Goal: Task Accomplishment & Management: Use online tool/utility

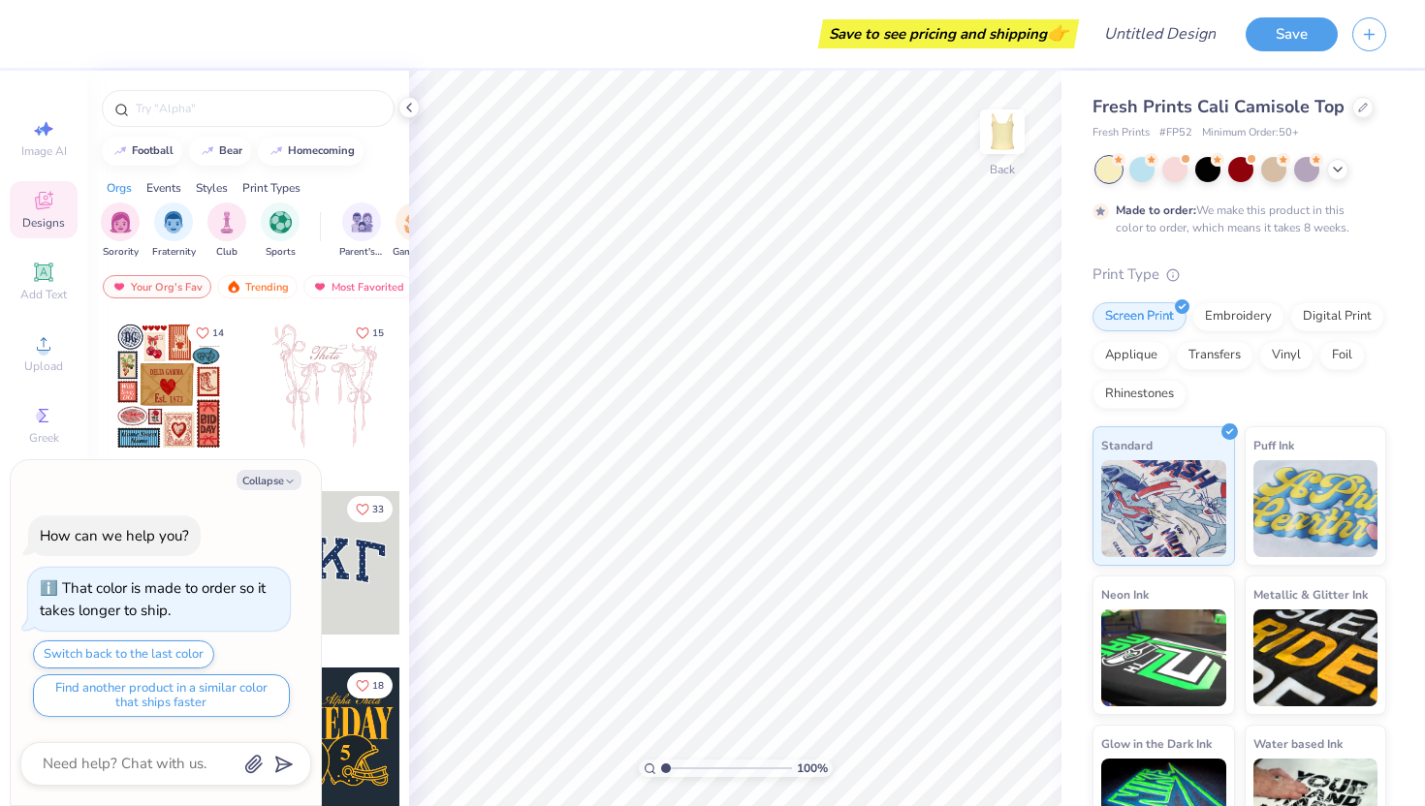
click at [358, 601] on div at bounding box center [328, 562] width 143 height 143
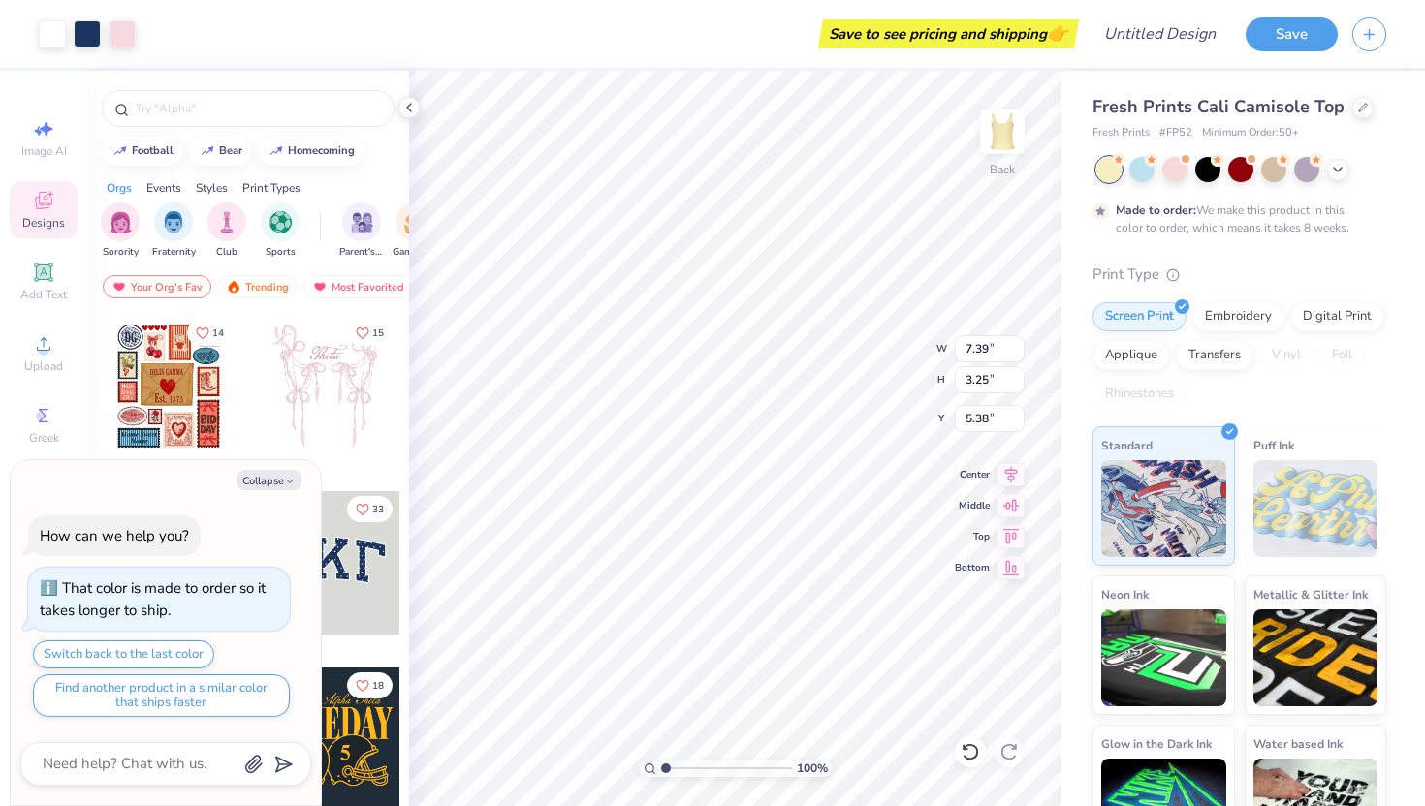
type textarea "x"
type input "1.89"
type textarea "x"
type input "1.91"
click at [410, 107] on icon at bounding box center [409, 108] width 16 height 16
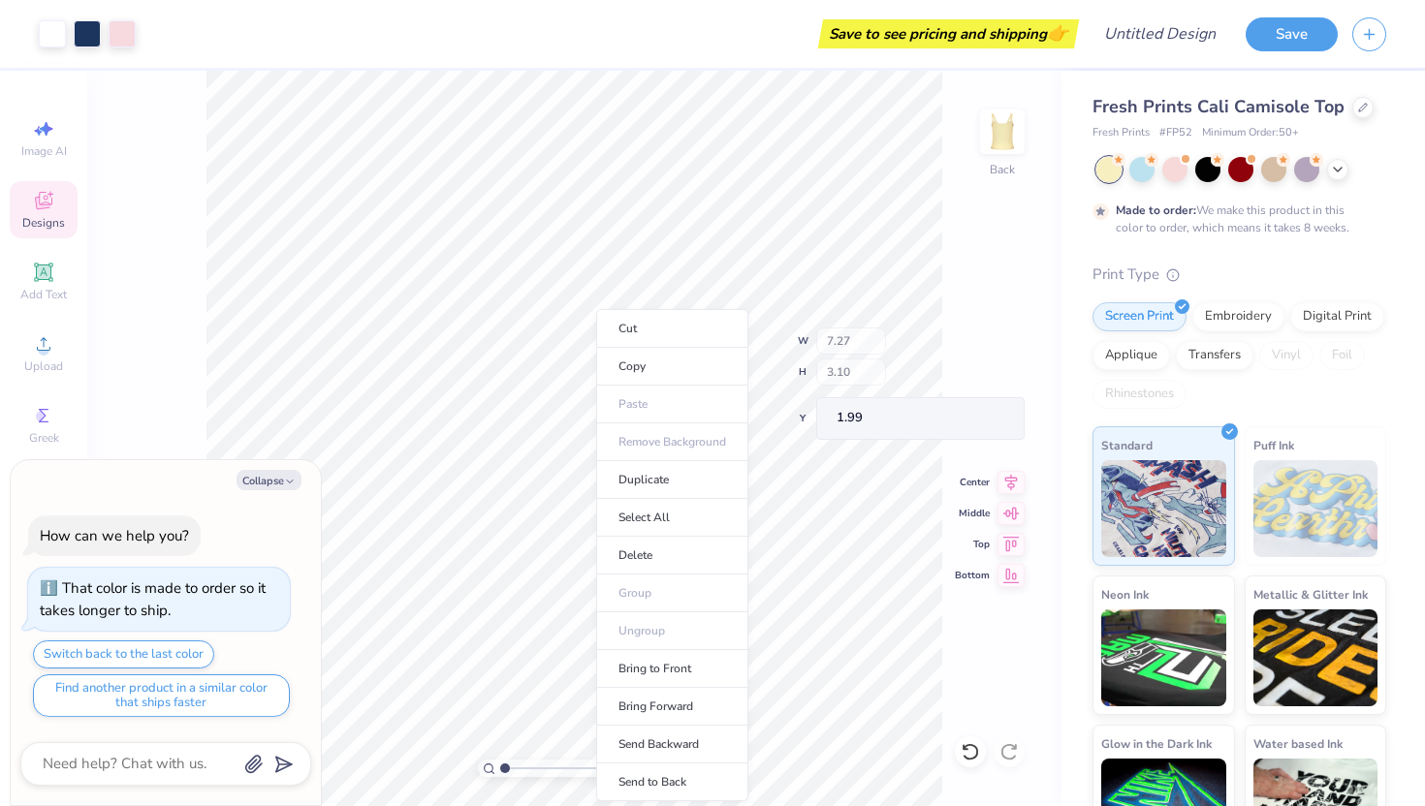
click at [874, 365] on div "100 % Back W 7.27 H 3.10 Y 1.99 Center Middle Top Bottom" at bounding box center [574, 439] width 974 height 736
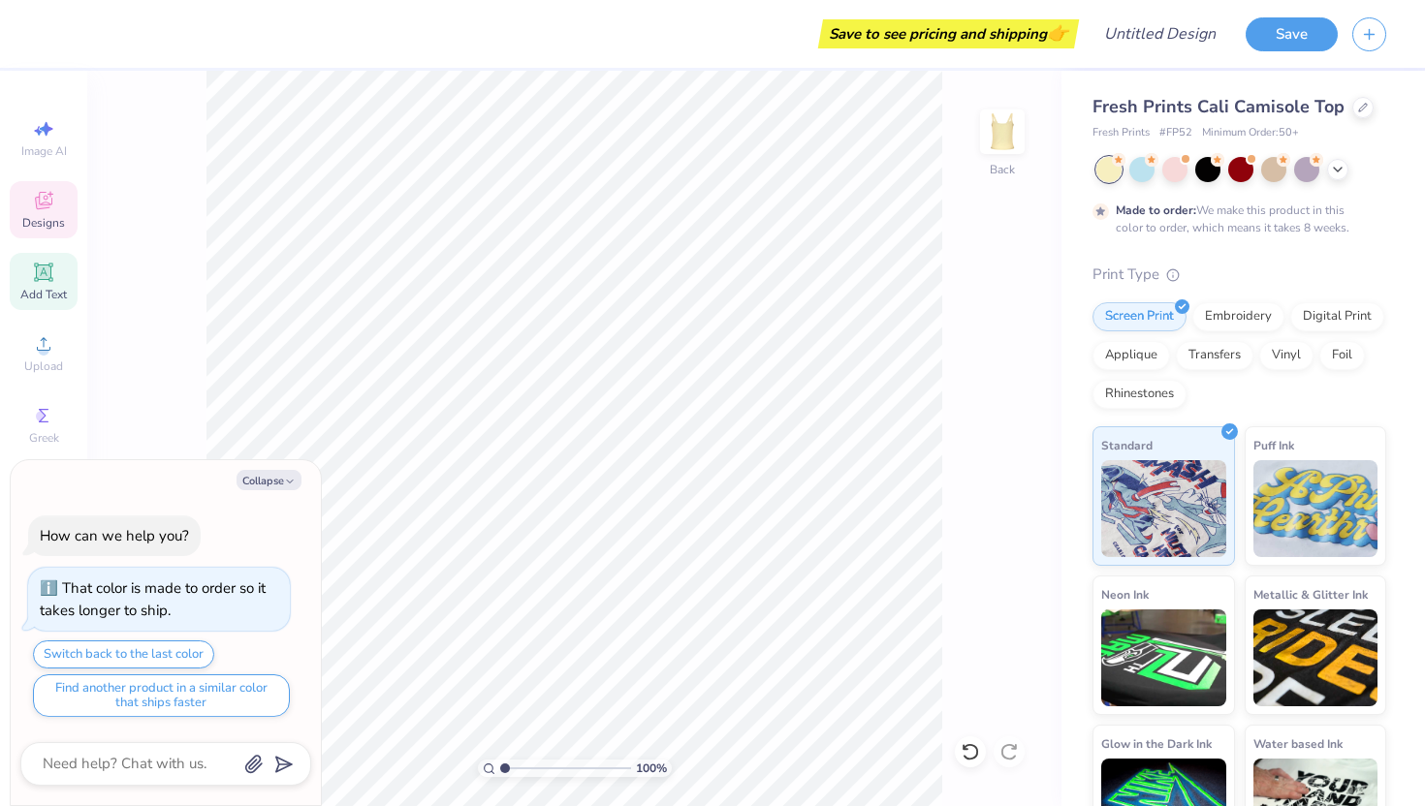
click at [55, 261] on div "Add Text" at bounding box center [44, 281] width 68 height 57
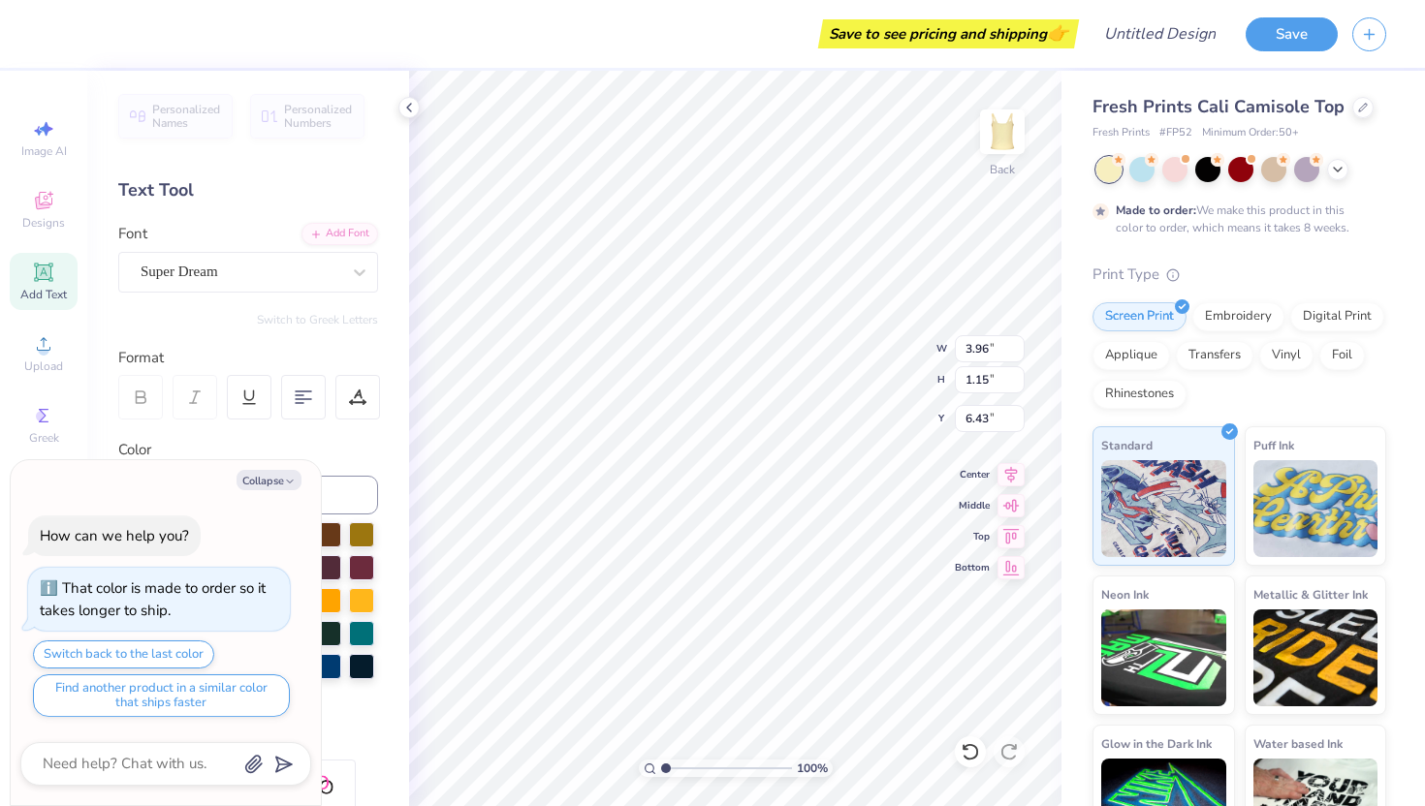
type textarea "x"
type input "1.55"
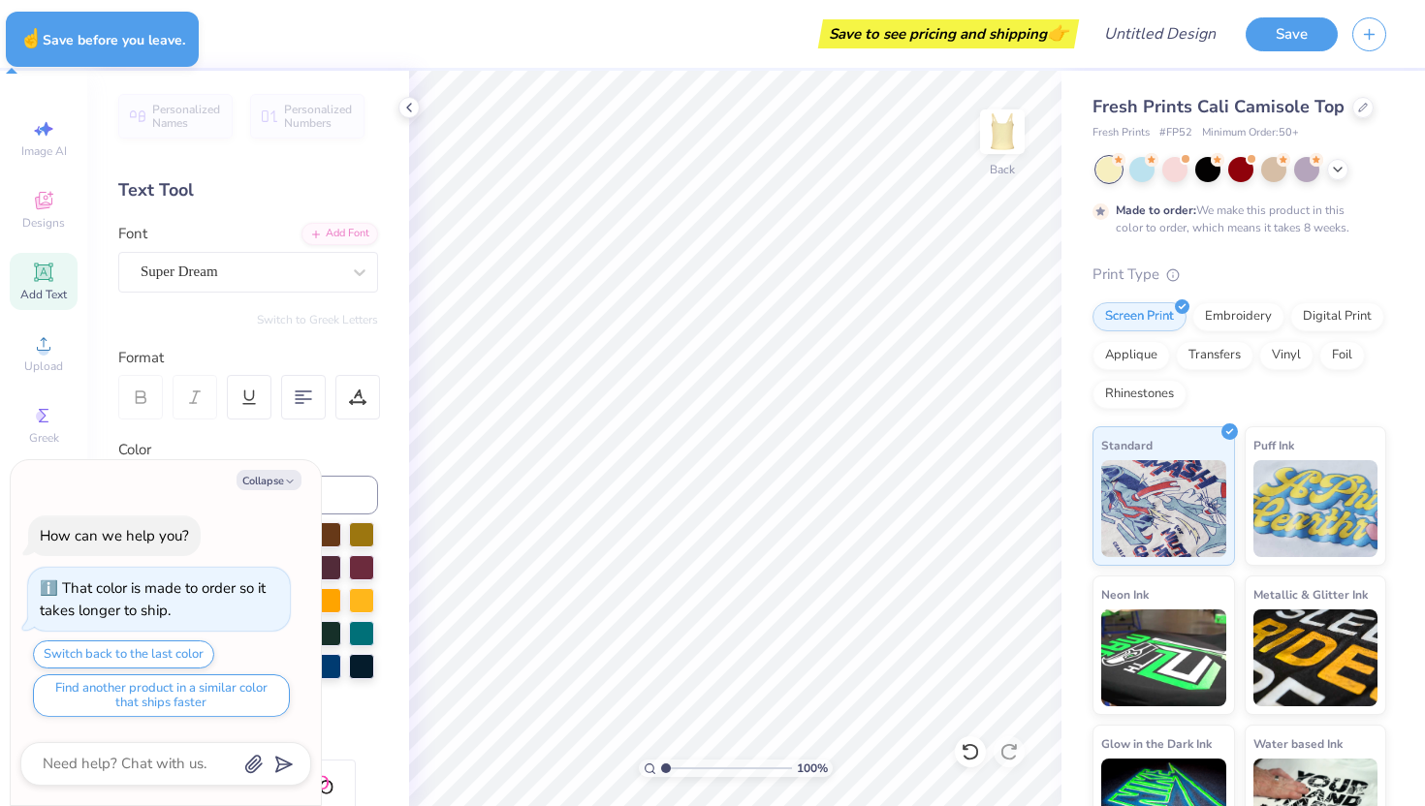
type textarea "x"
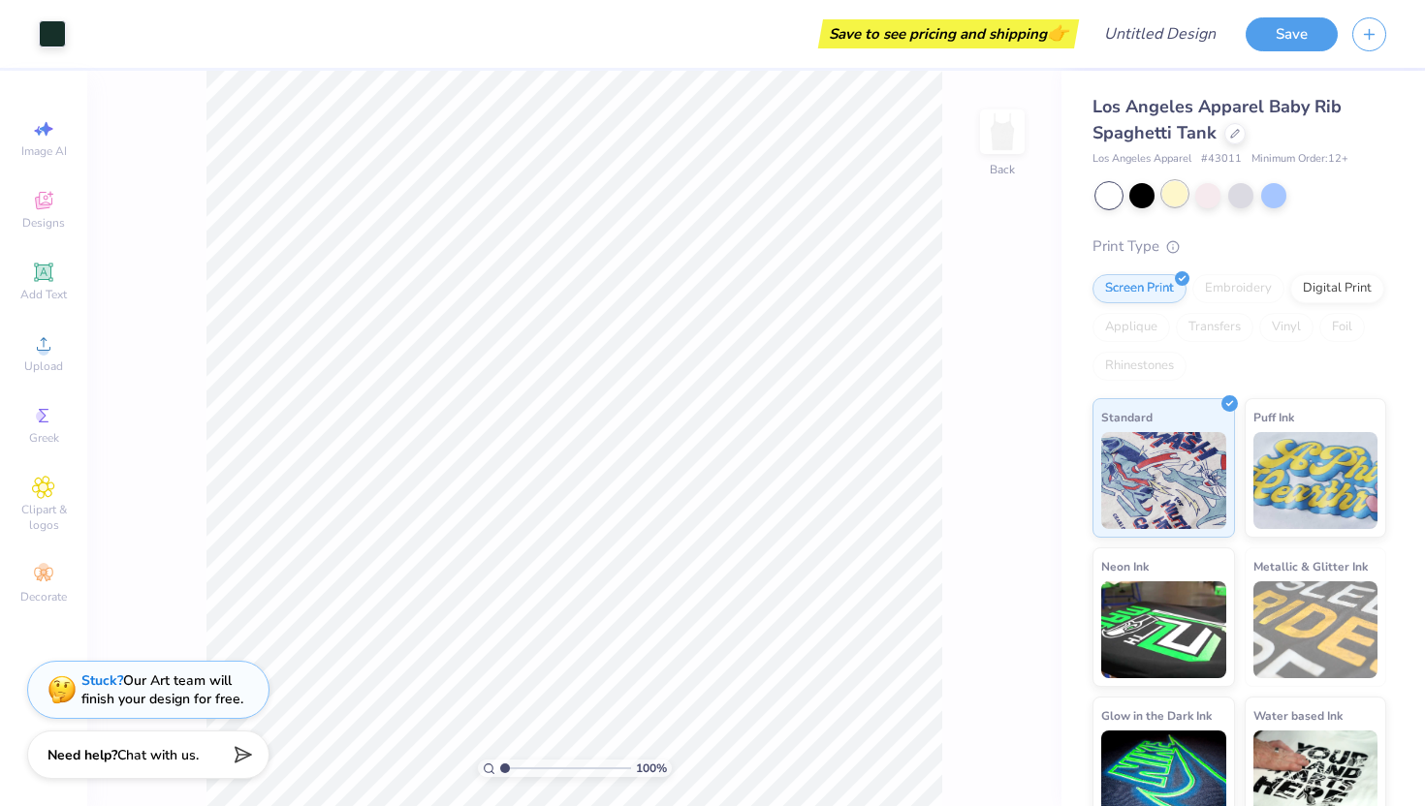
click at [1176, 197] on div at bounding box center [1174, 193] width 25 height 25
type input "2.01"
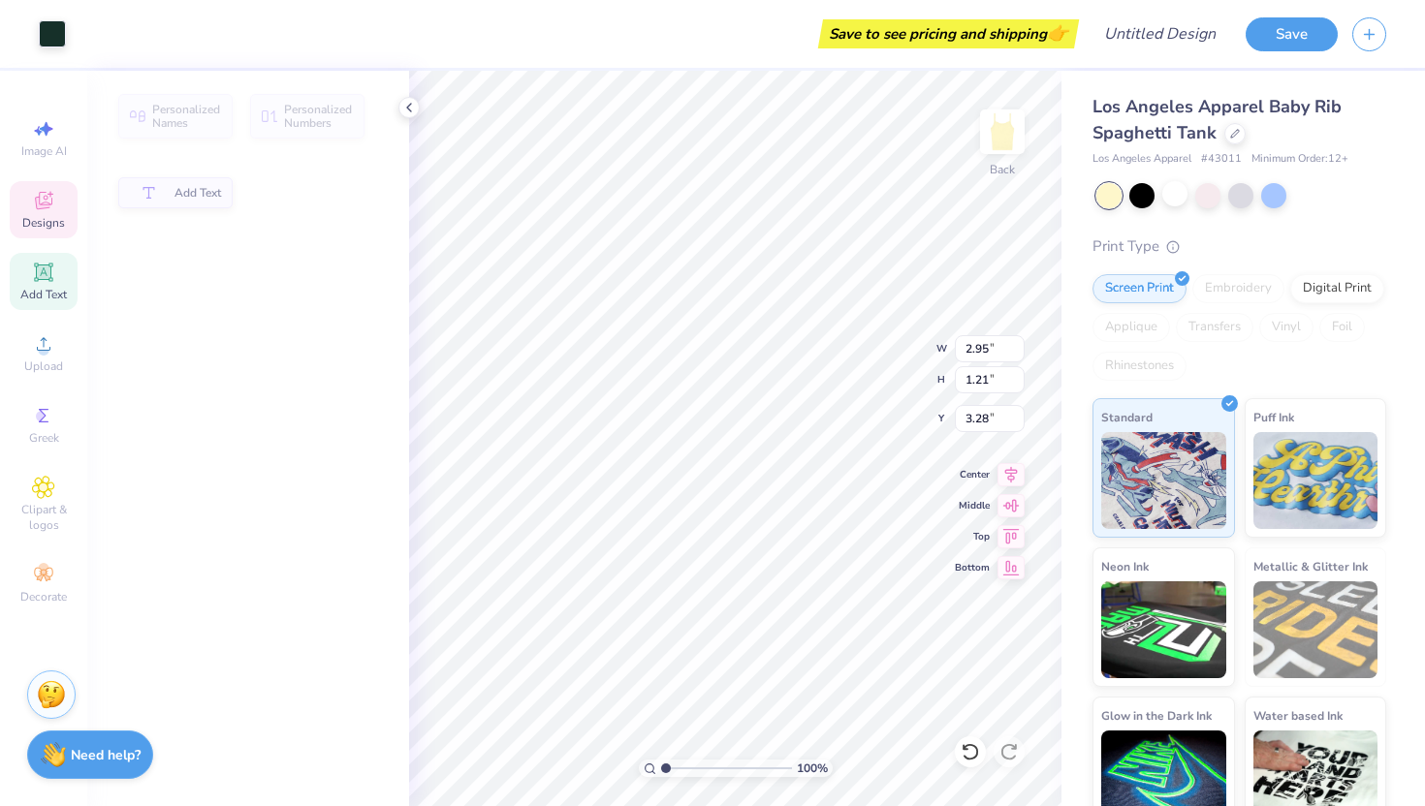
type input "3.22"
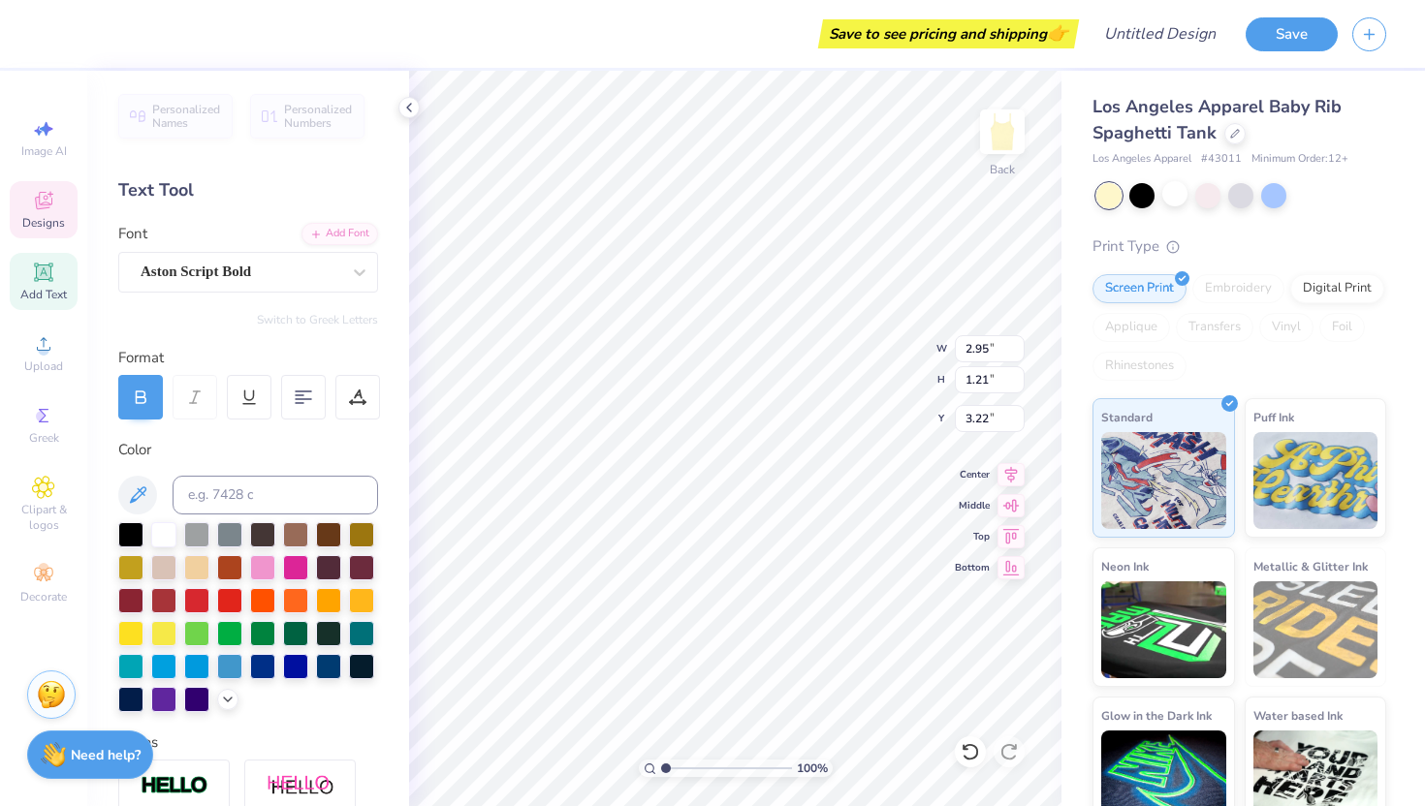
type textarea "Dance"
type input "2.03"
type input "1.08"
type textarea "Company"
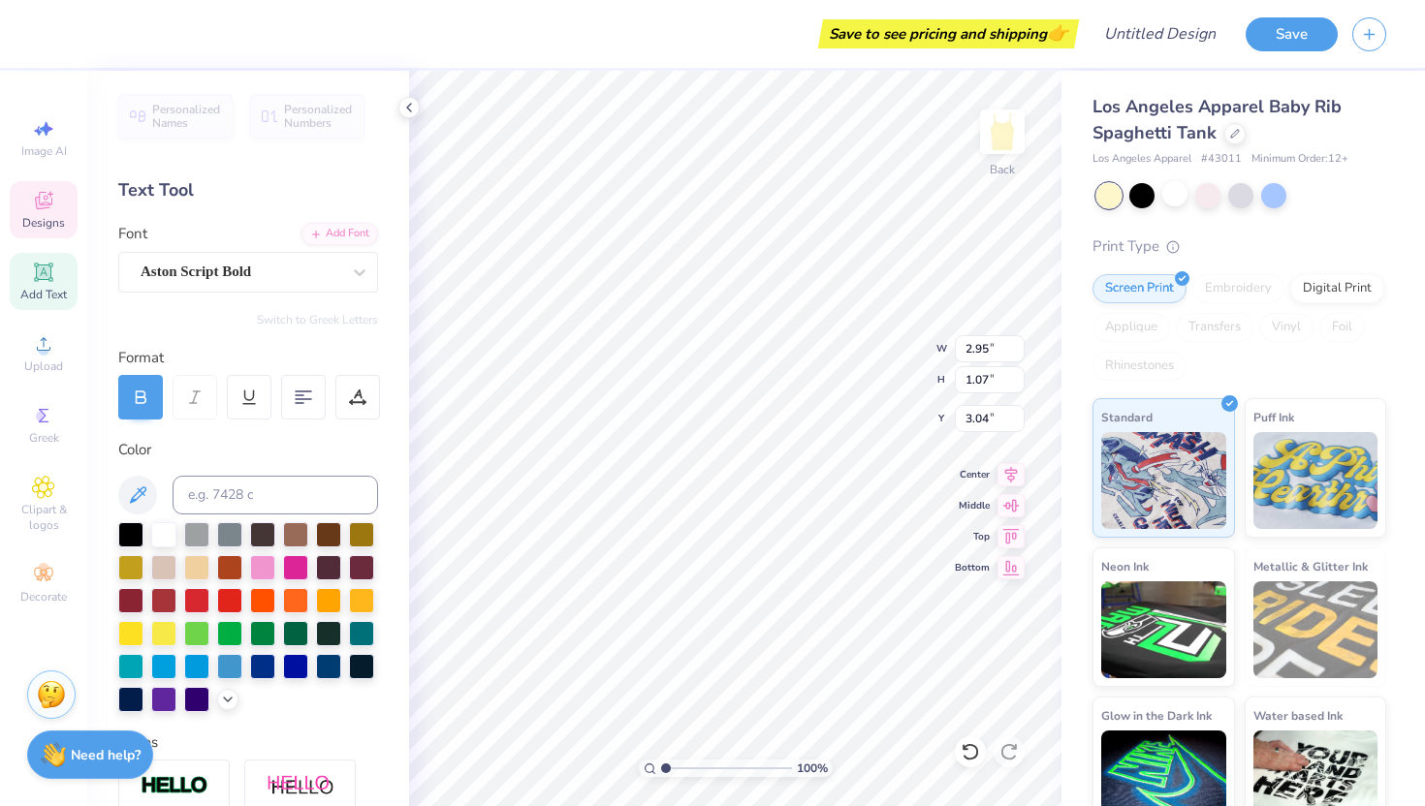
type input "3.04"
type input "3.80"
type input "1.16"
type input "2.99"
type input "3.00"
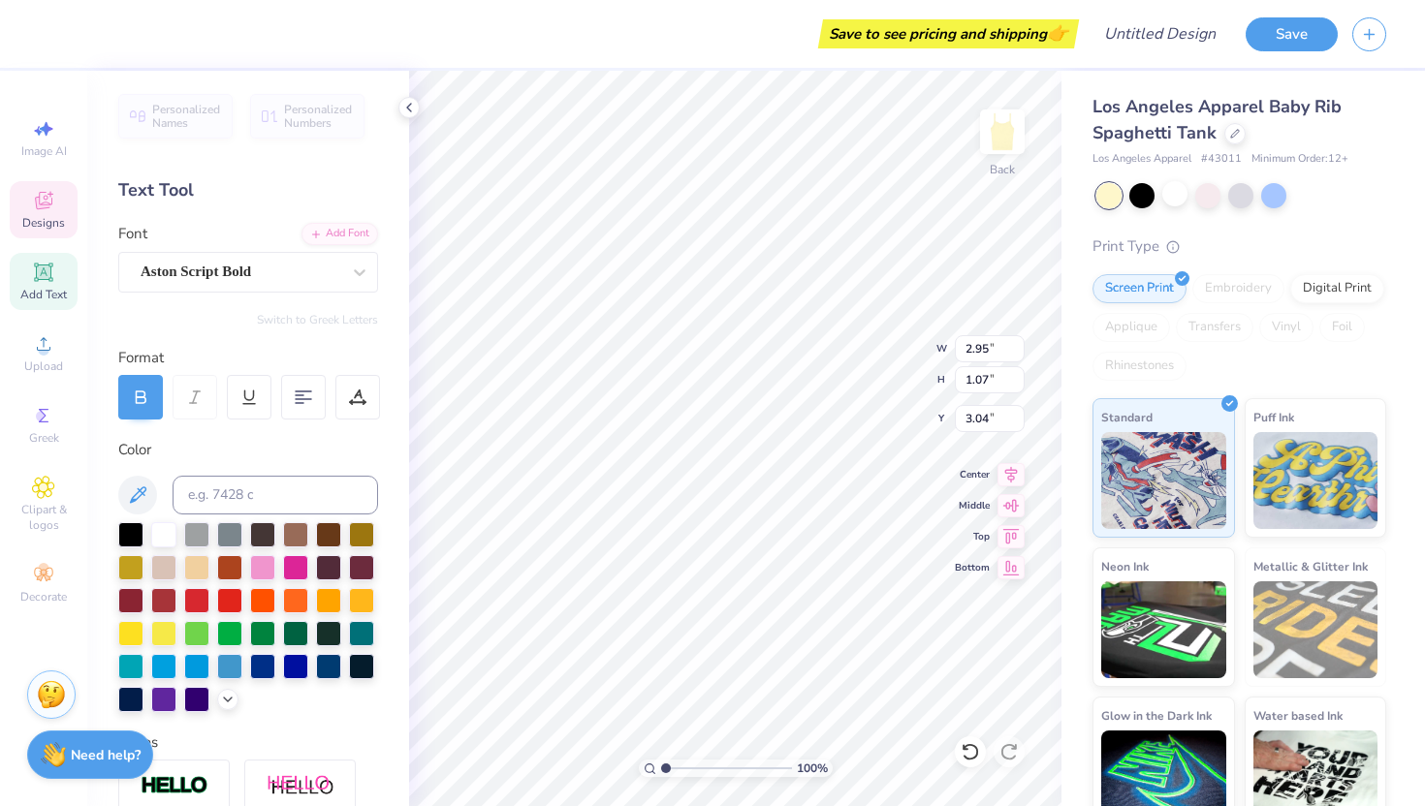
click at [141, 407] on div at bounding box center [140, 397] width 45 height 45
click at [141, 405] on icon at bounding box center [140, 397] width 17 height 17
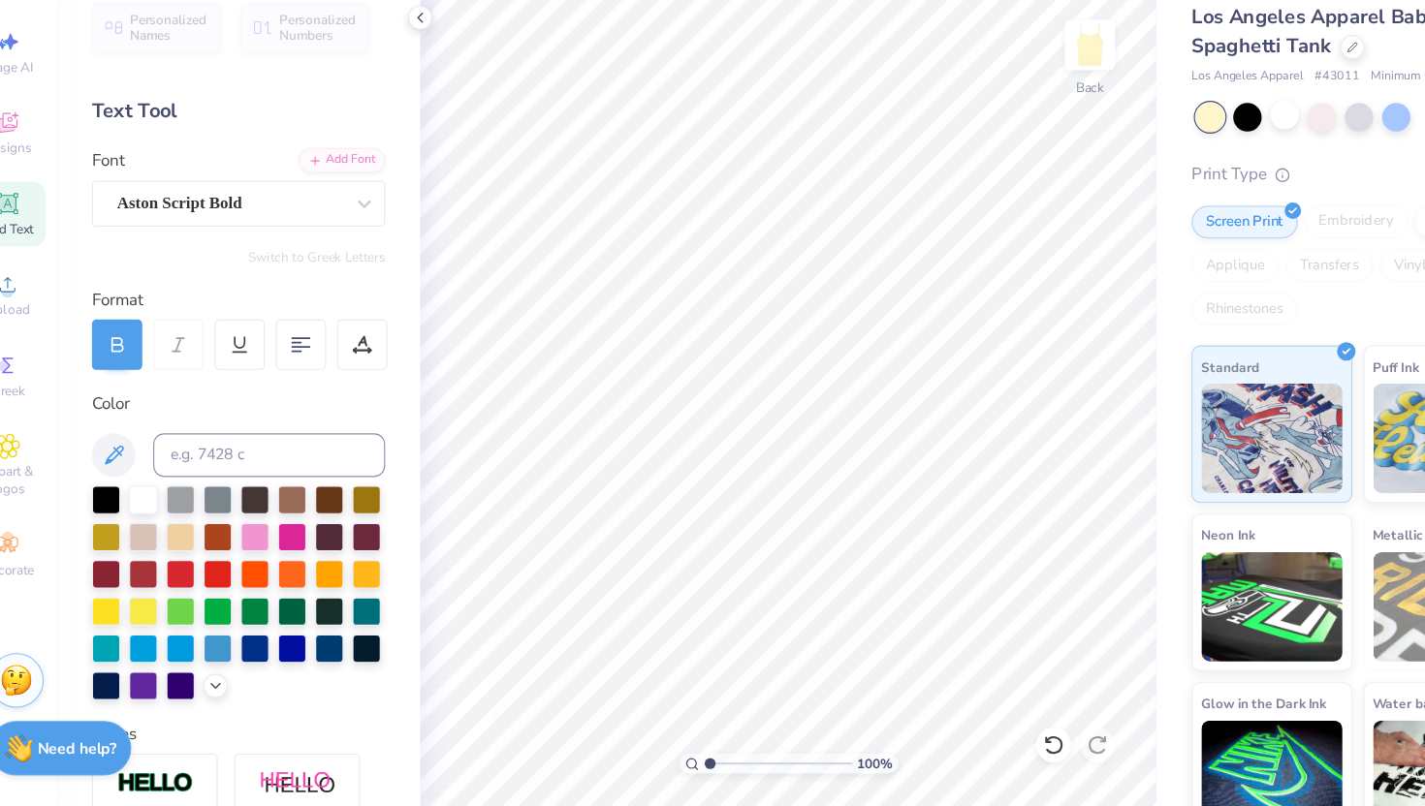
scroll to position [0, 0]
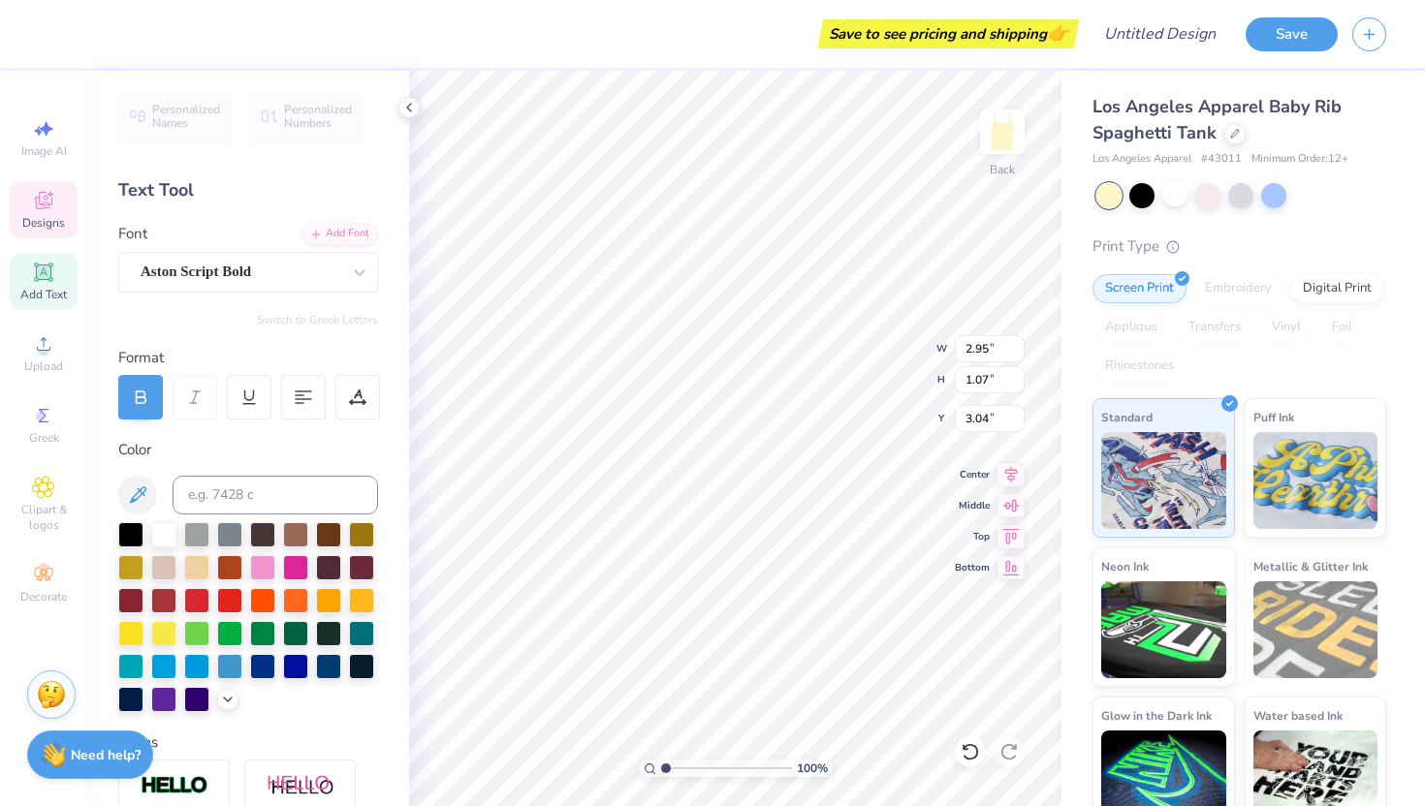
type input "3.00"
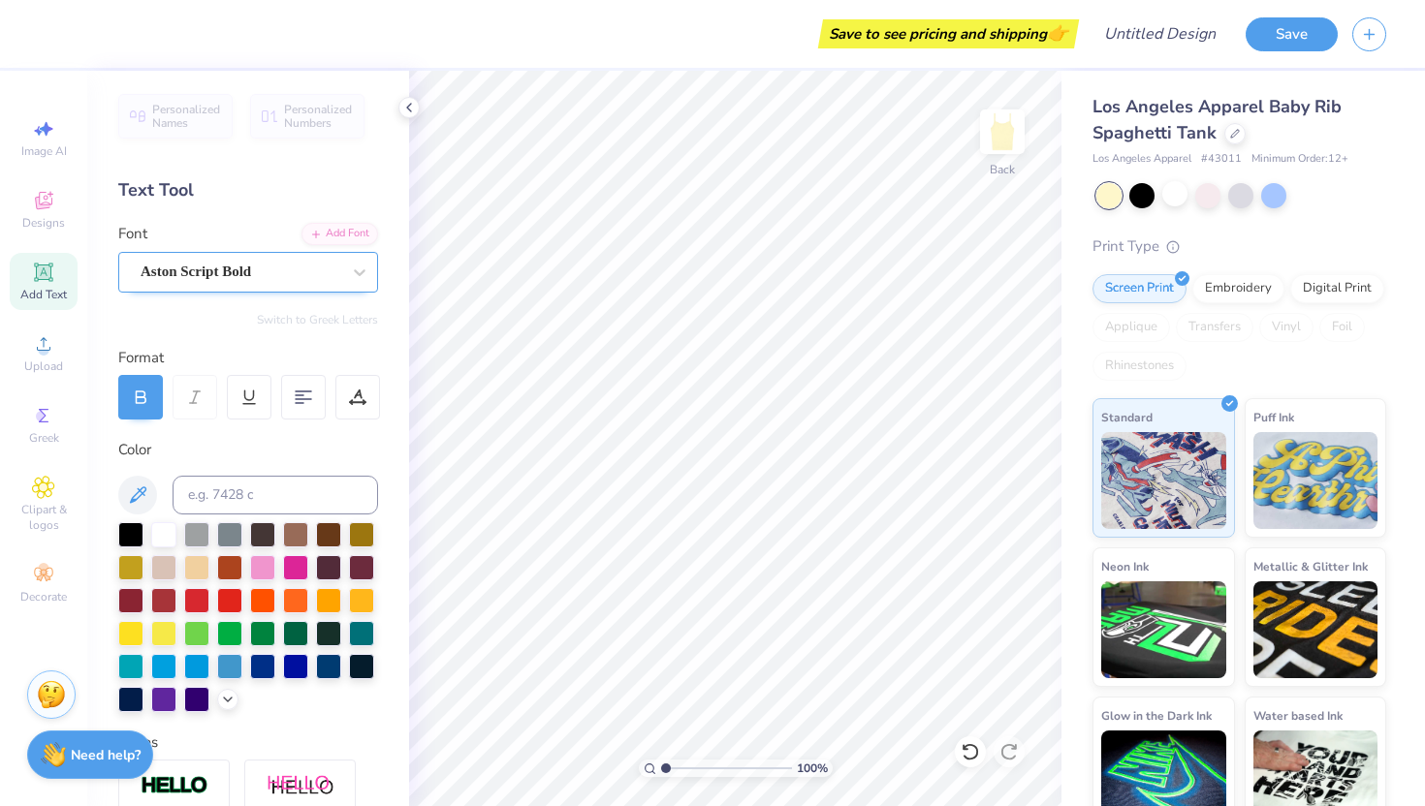
click at [286, 267] on div "Aston Script Bold" at bounding box center [241, 272] width 204 height 30
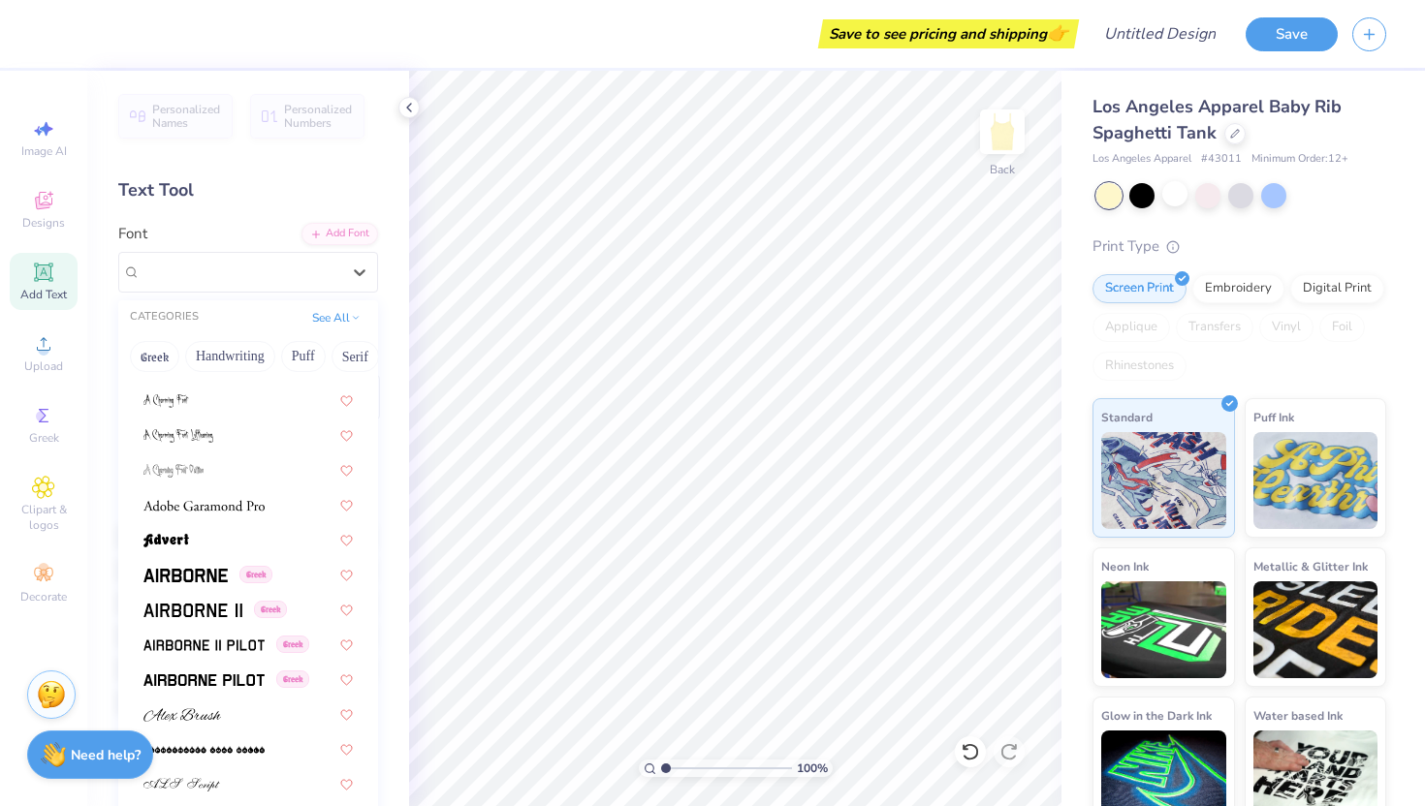
scroll to position [233, 0]
click at [239, 577] on span "Greek" at bounding box center [255, 576] width 33 height 17
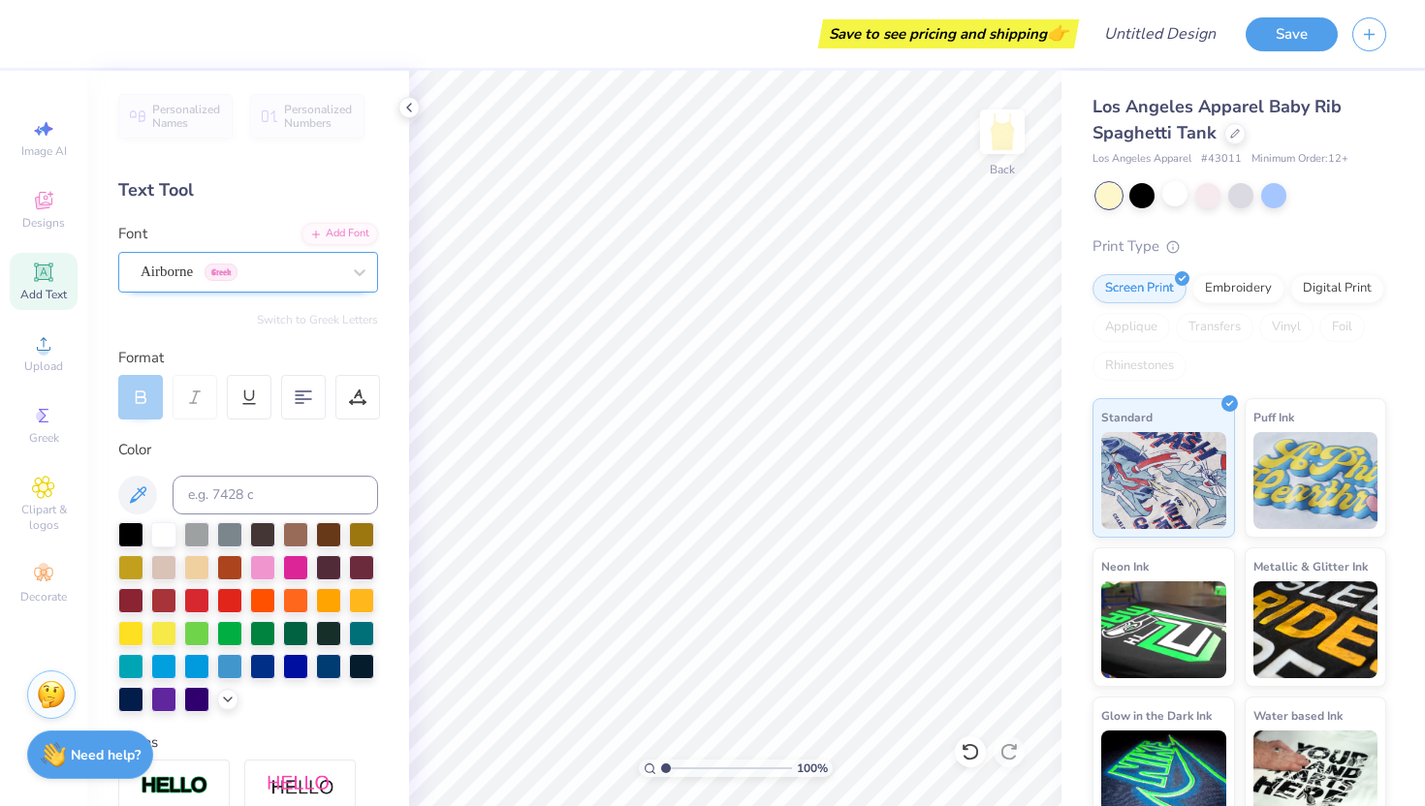
click at [321, 273] on div "Airborne Greek" at bounding box center [241, 272] width 204 height 30
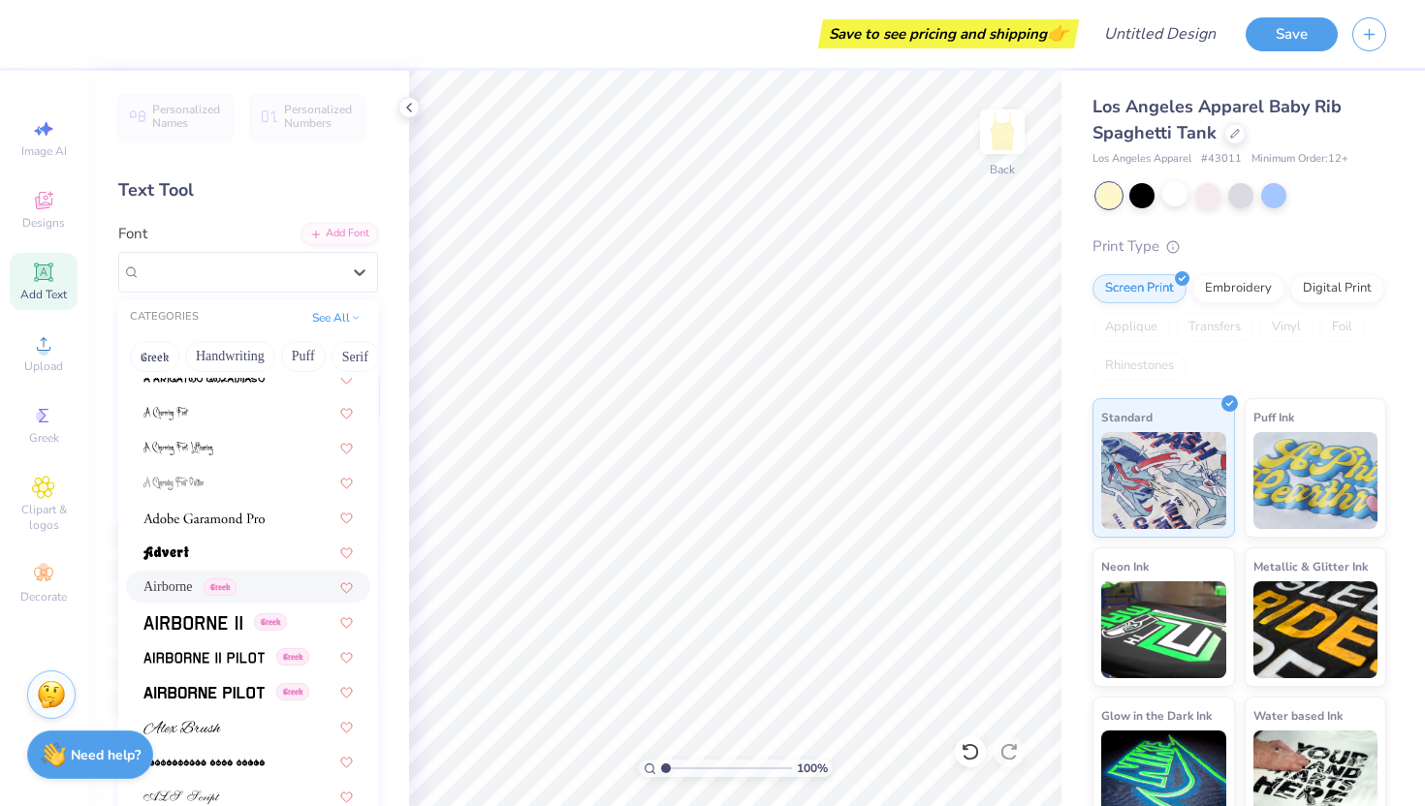
scroll to position [229, 0]
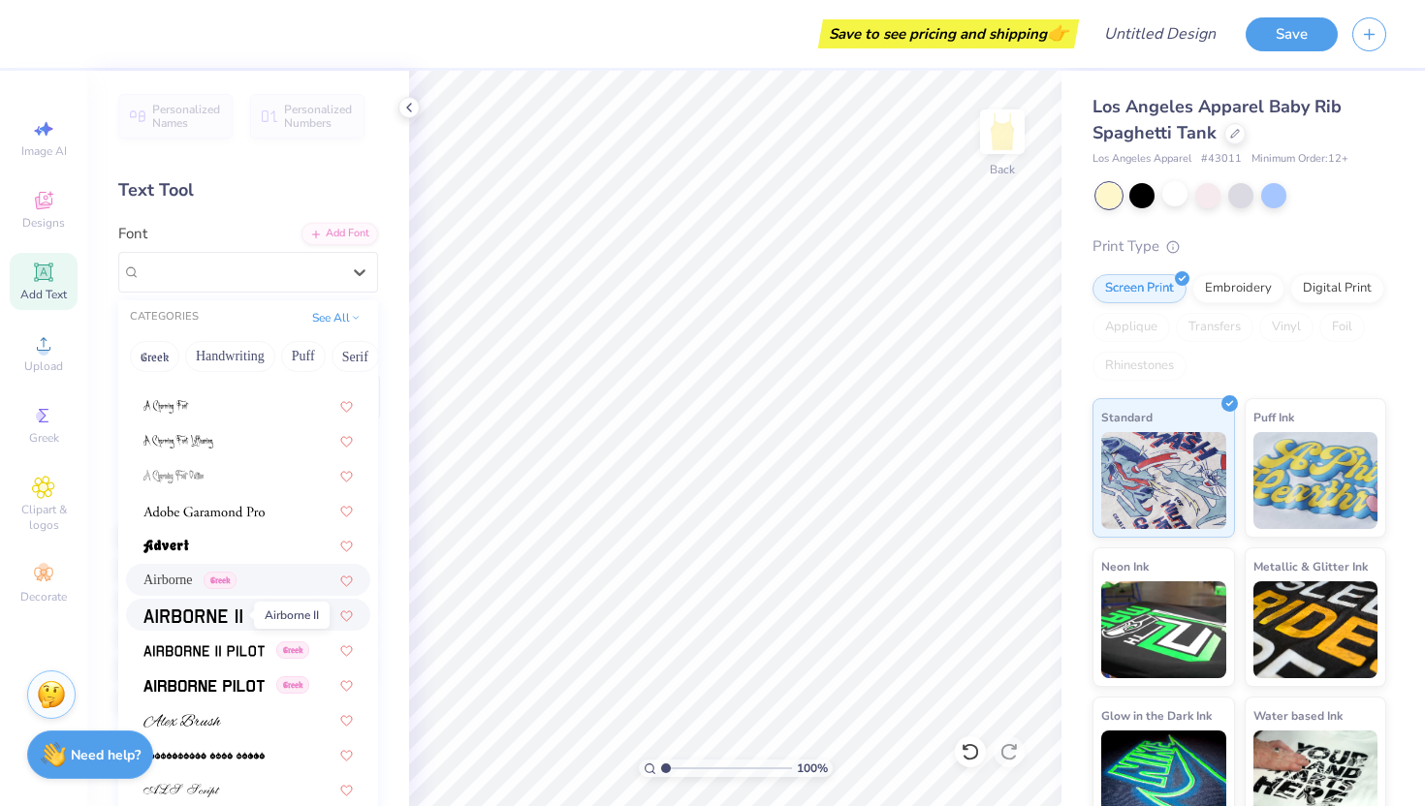
click at [229, 617] on img at bounding box center [192, 617] width 99 height 14
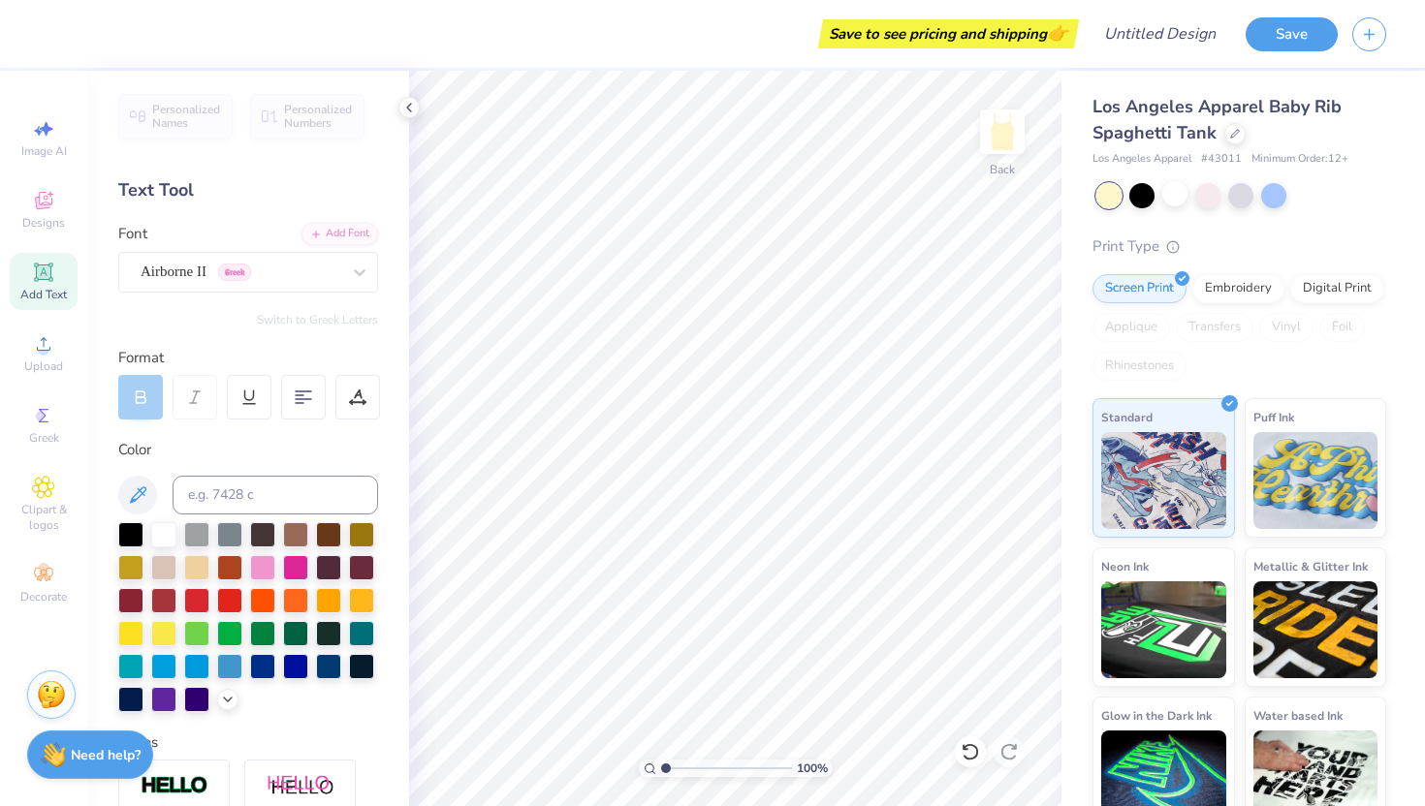
click at [49, 285] on div "Add Text" at bounding box center [44, 281] width 68 height 57
click at [49, 286] on div "Add Text" at bounding box center [44, 281] width 68 height 57
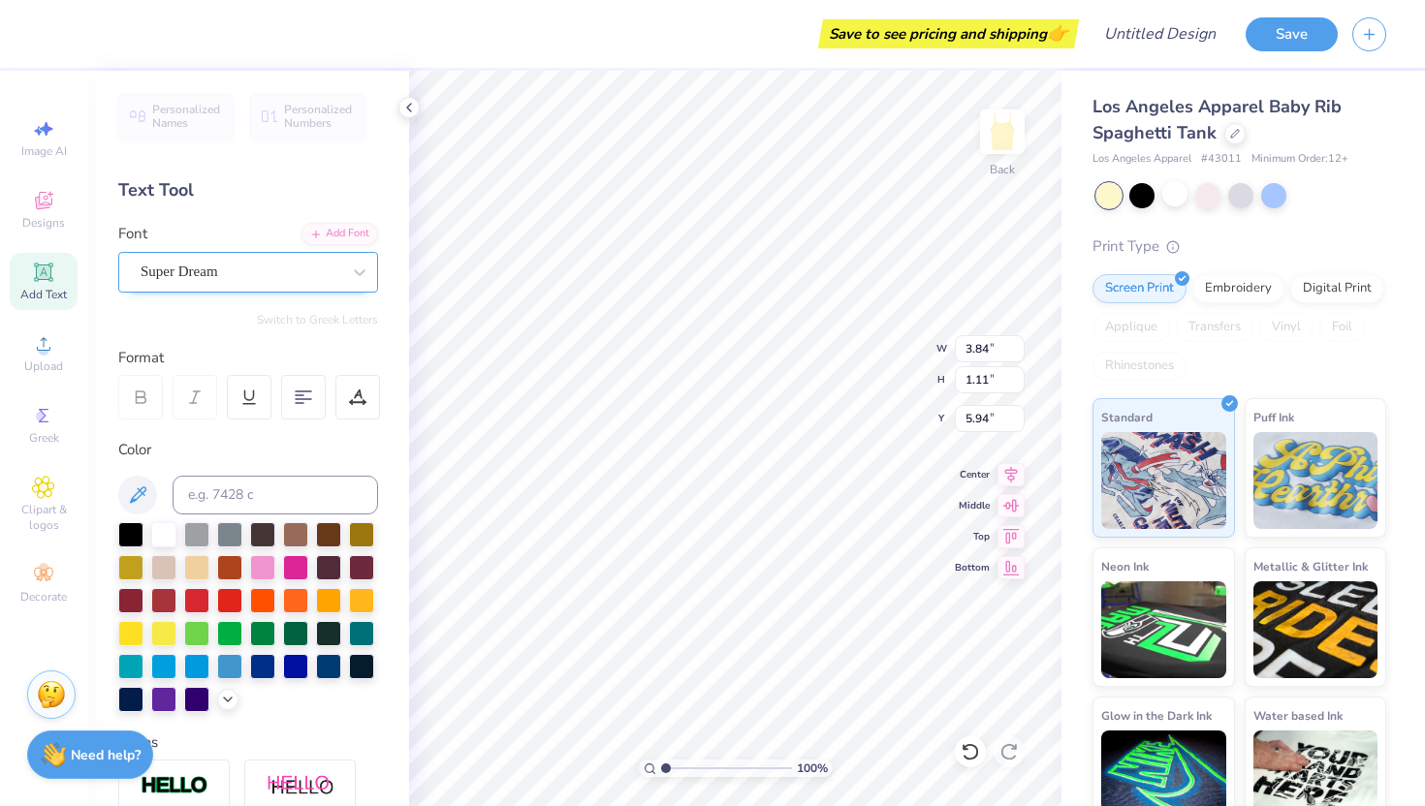
click at [187, 266] on div "Super Dream" at bounding box center [241, 272] width 204 height 30
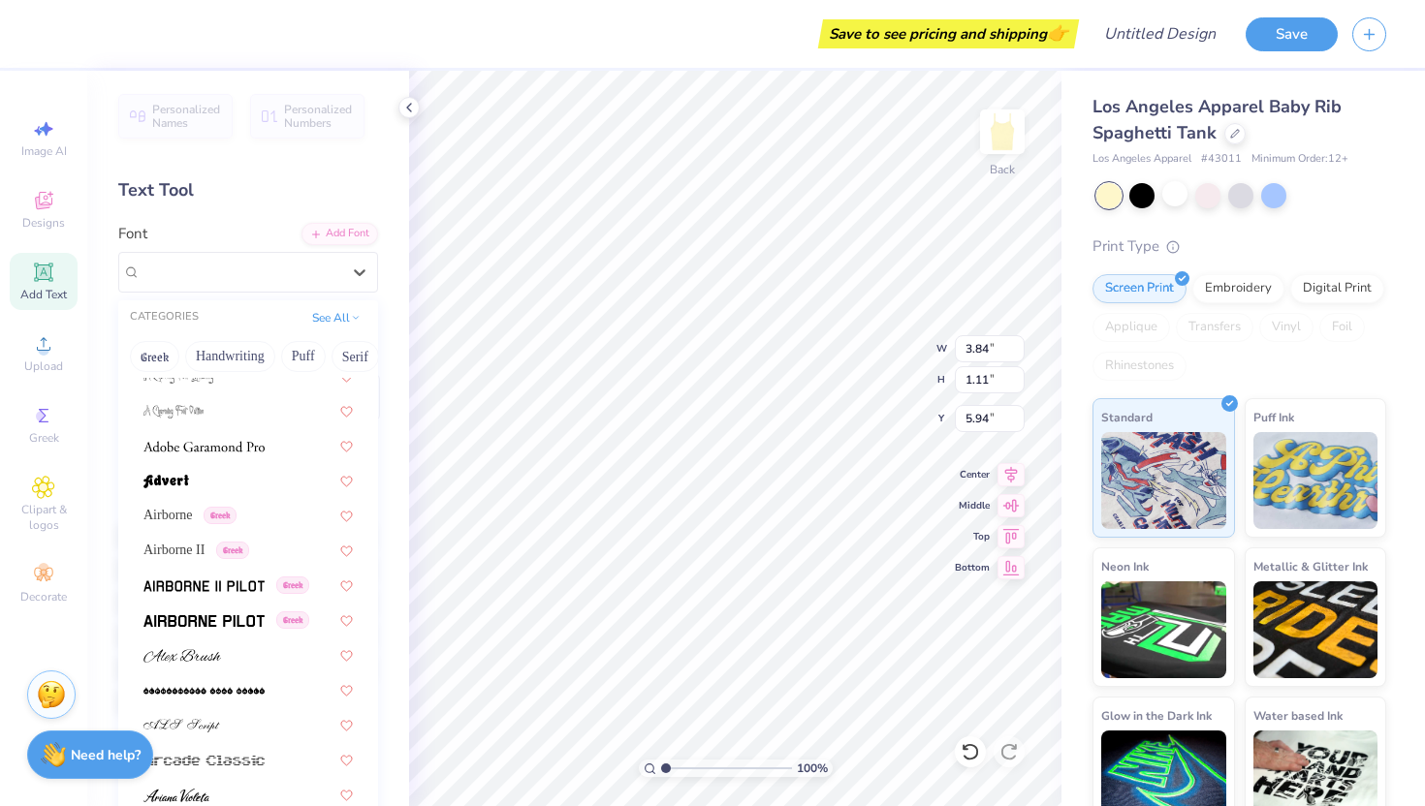
scroll to position [308, 0]
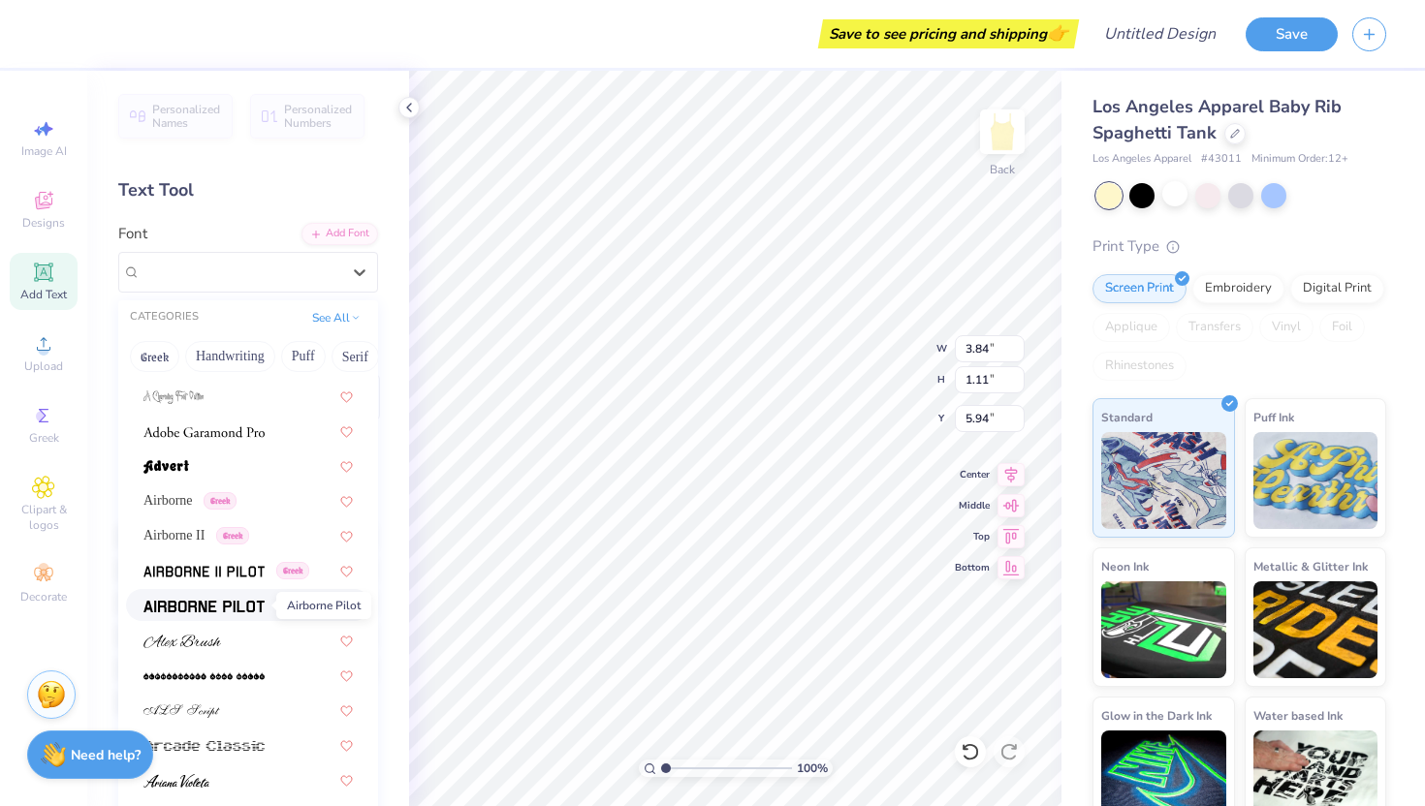
click at [226, 608] on img at bounding box center [203, 607] width 121 height 14
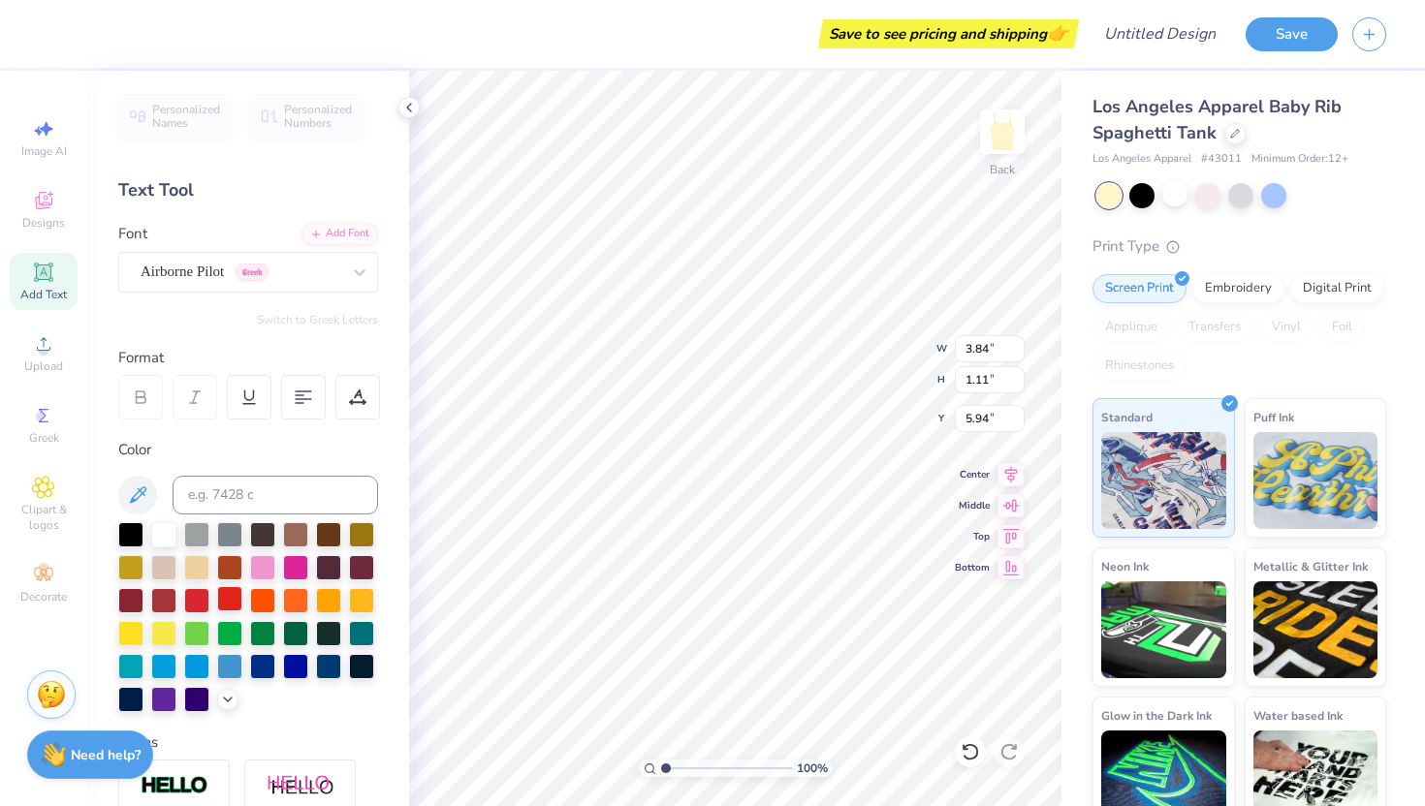
type input "3.67"
type input "1.16"
click at [262, 567] on div at bounding box center [262, 565] width 25 height 25
type input "3.92"
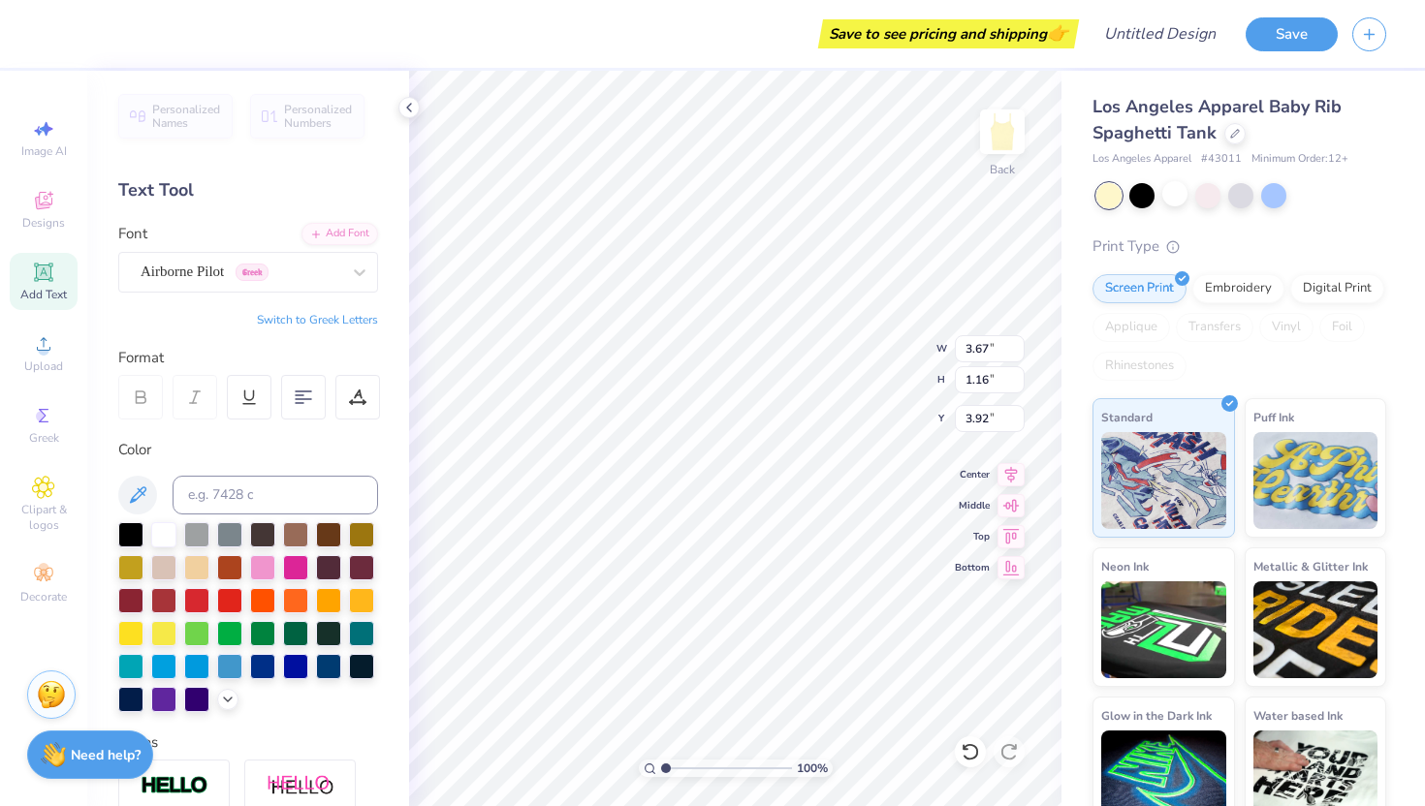
type textarea "Dance company"
type input "3.84"
type input "1.11"
type input "5.94"
type input "7.03"
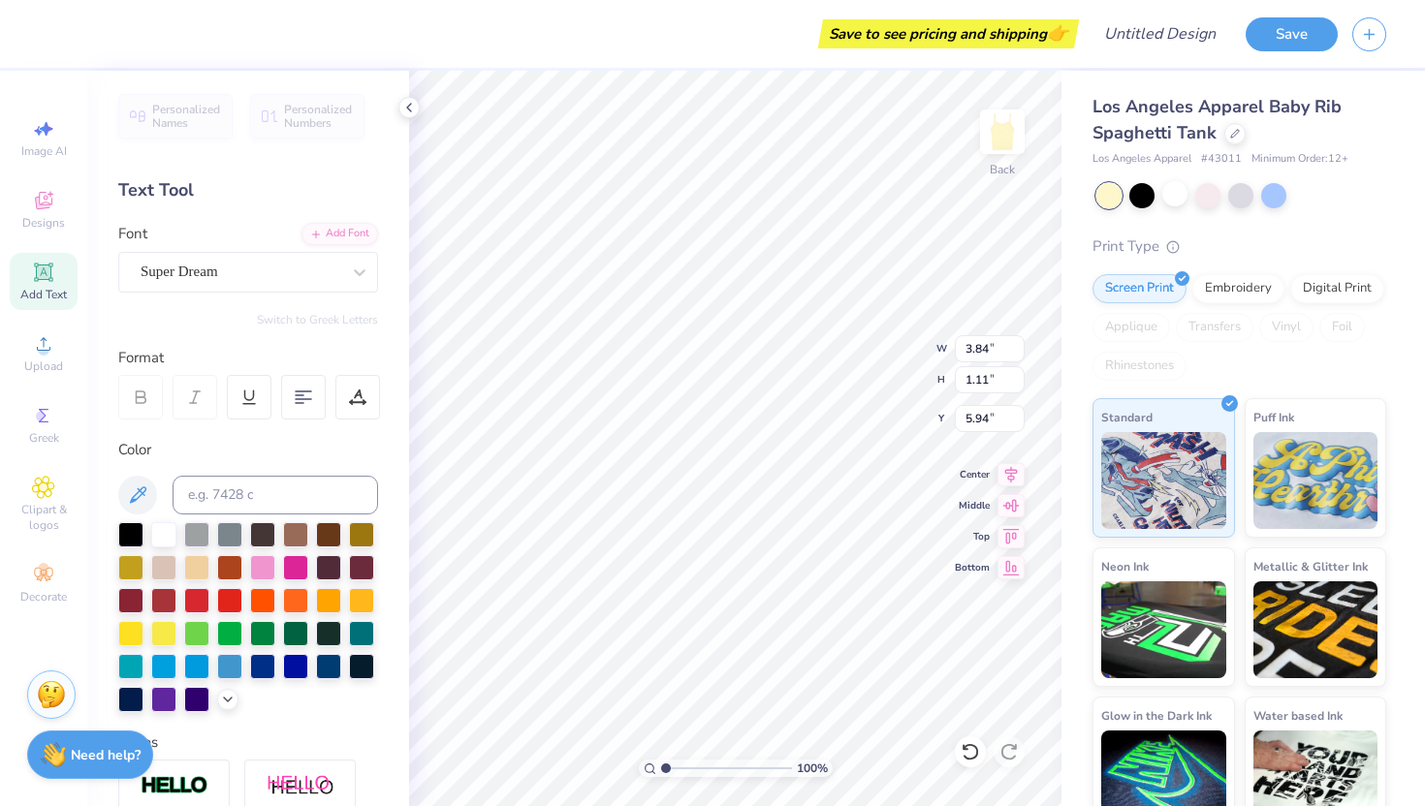
type input "3.06"
type input "1.44"
type input "3.84"
type input "1.11"
type input "5.94"
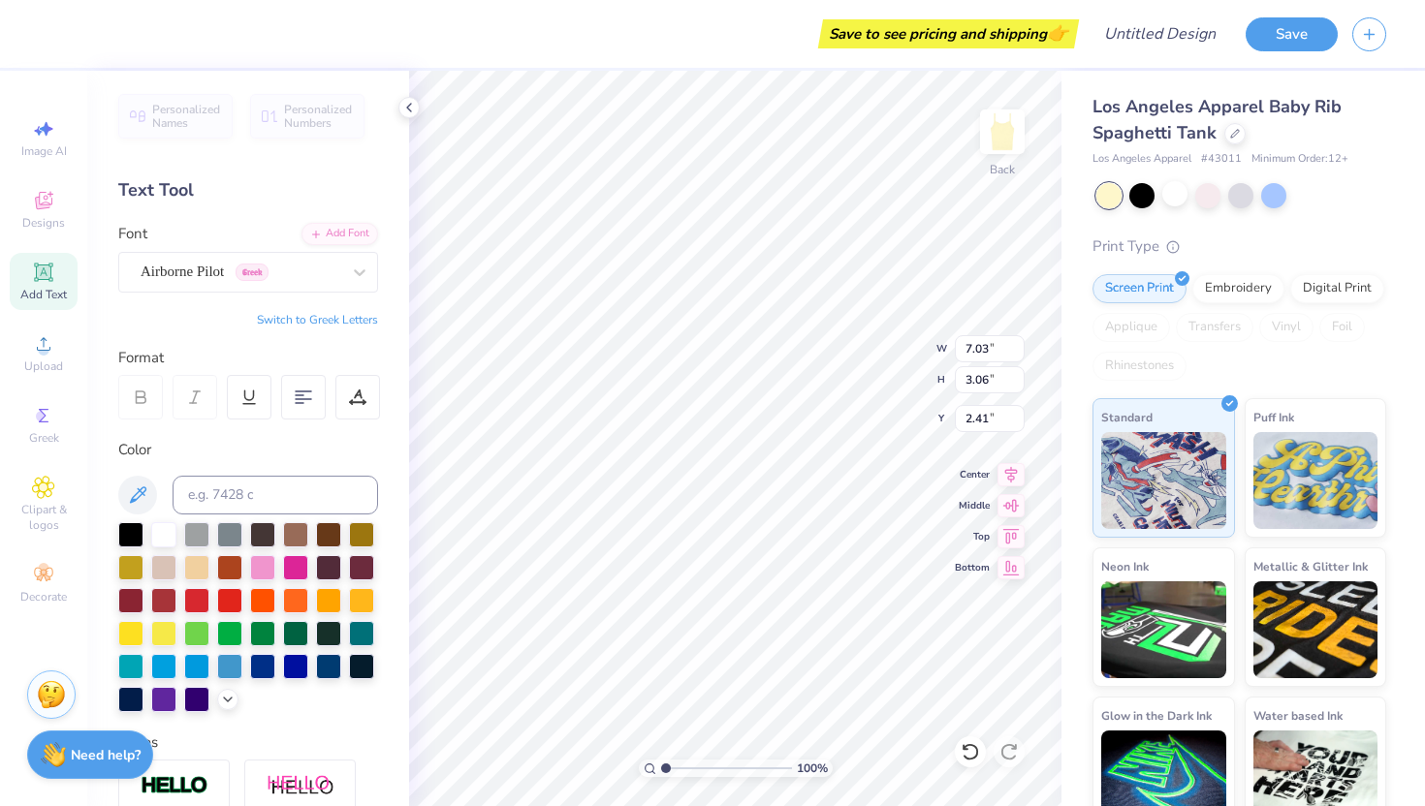
type input "2.41"
click at [297, 409] on div at bounding box center [303, 397] width 45 height 45
click at [44, 148] on span "Image AI" at bounding box center [44, 151] width 46 height 16
select select "4"
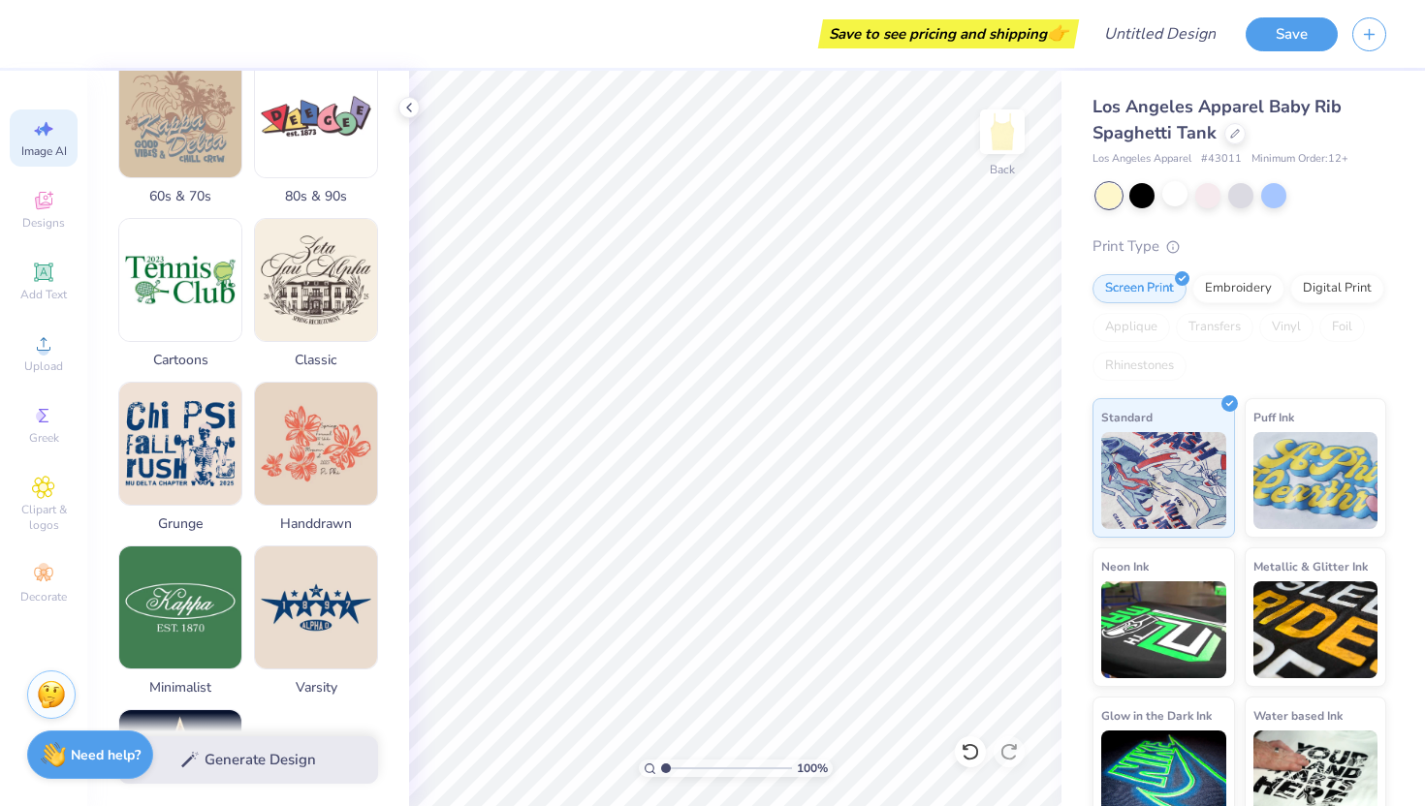
scroll to position [645, 0]
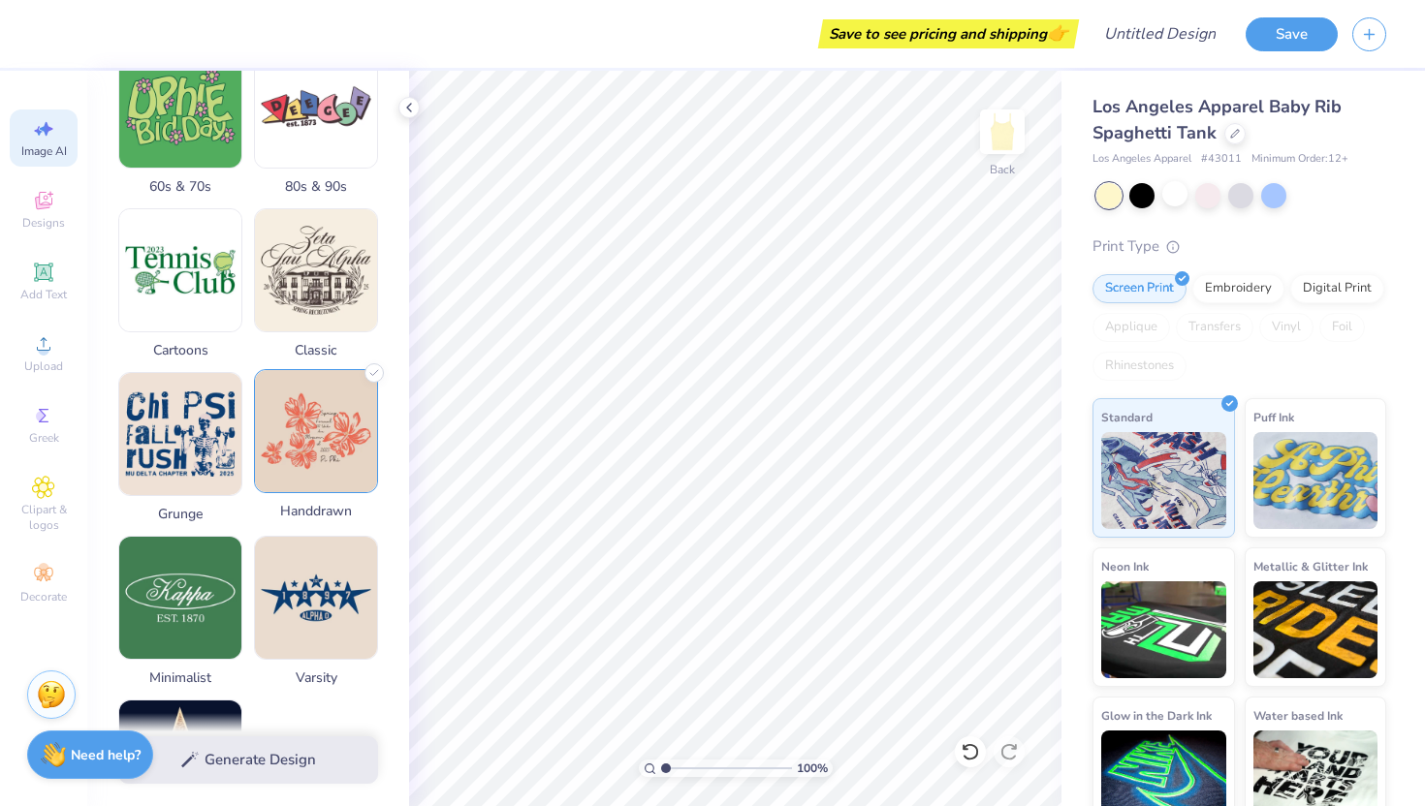
click at [292, 454] on img at bounding box center [316, 431] width 122 height 122
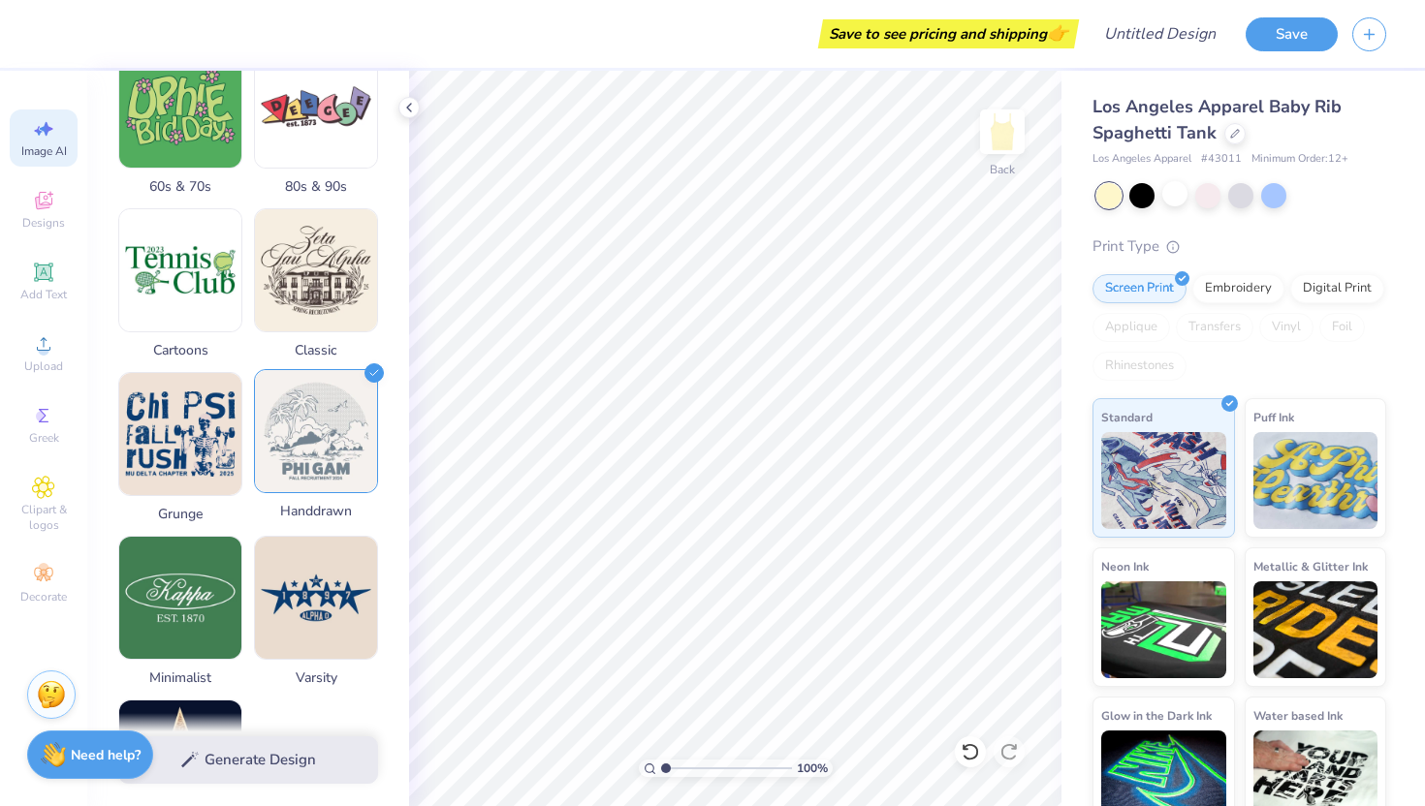
click at [318, 448] on img at bounding box center [316, 431] width 122 height 122
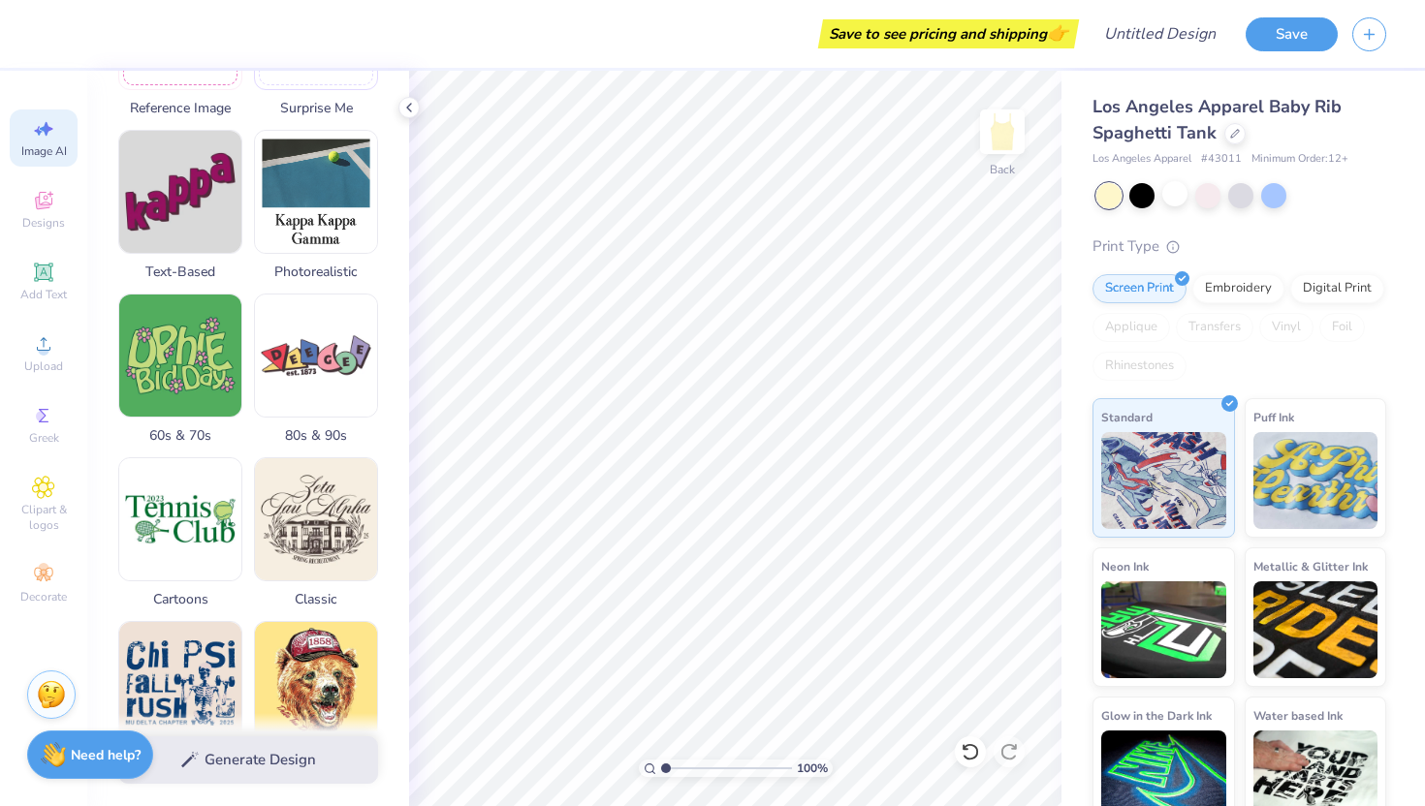
scroll to position [377, 0]
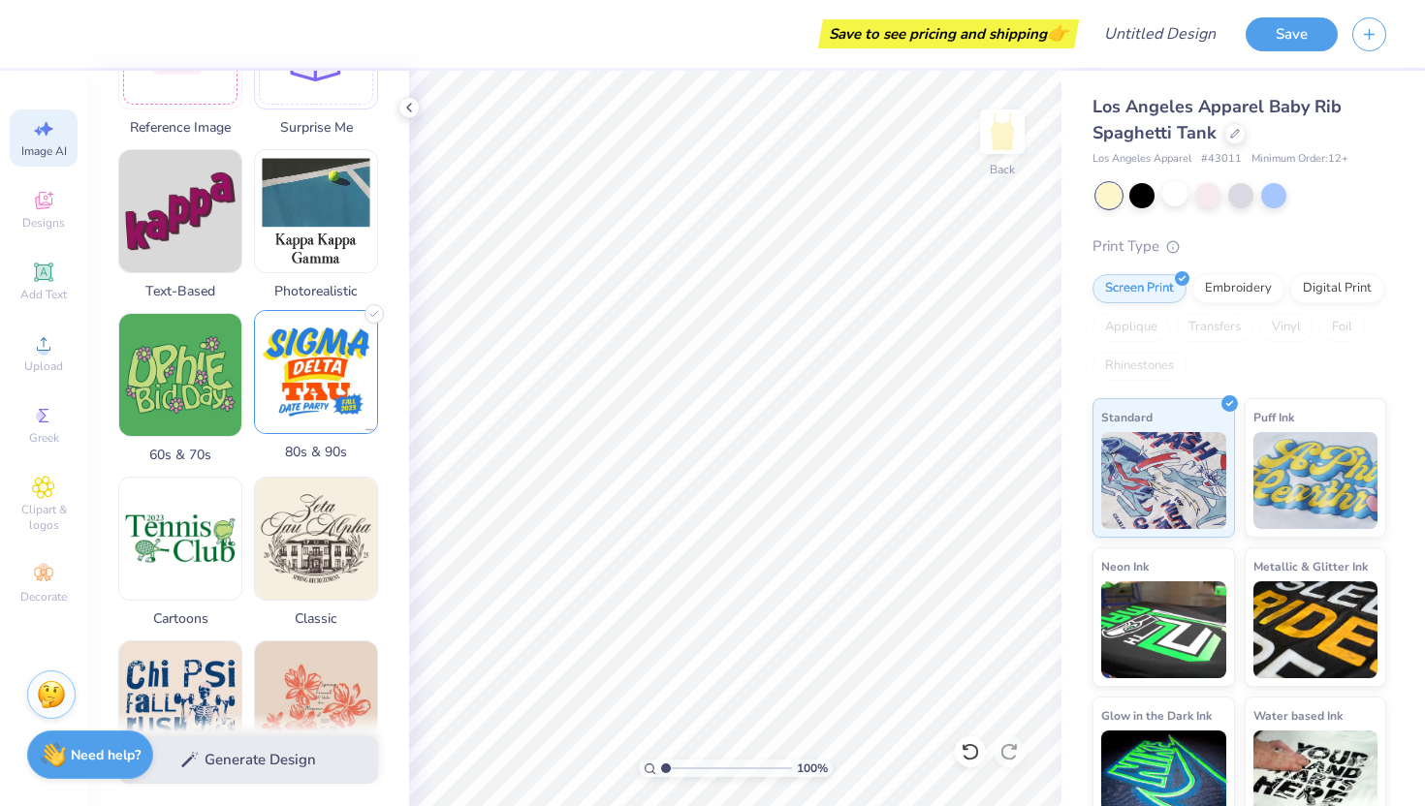
click at [294, 379] on img at bounding box center [316, 372] width 122 height 122
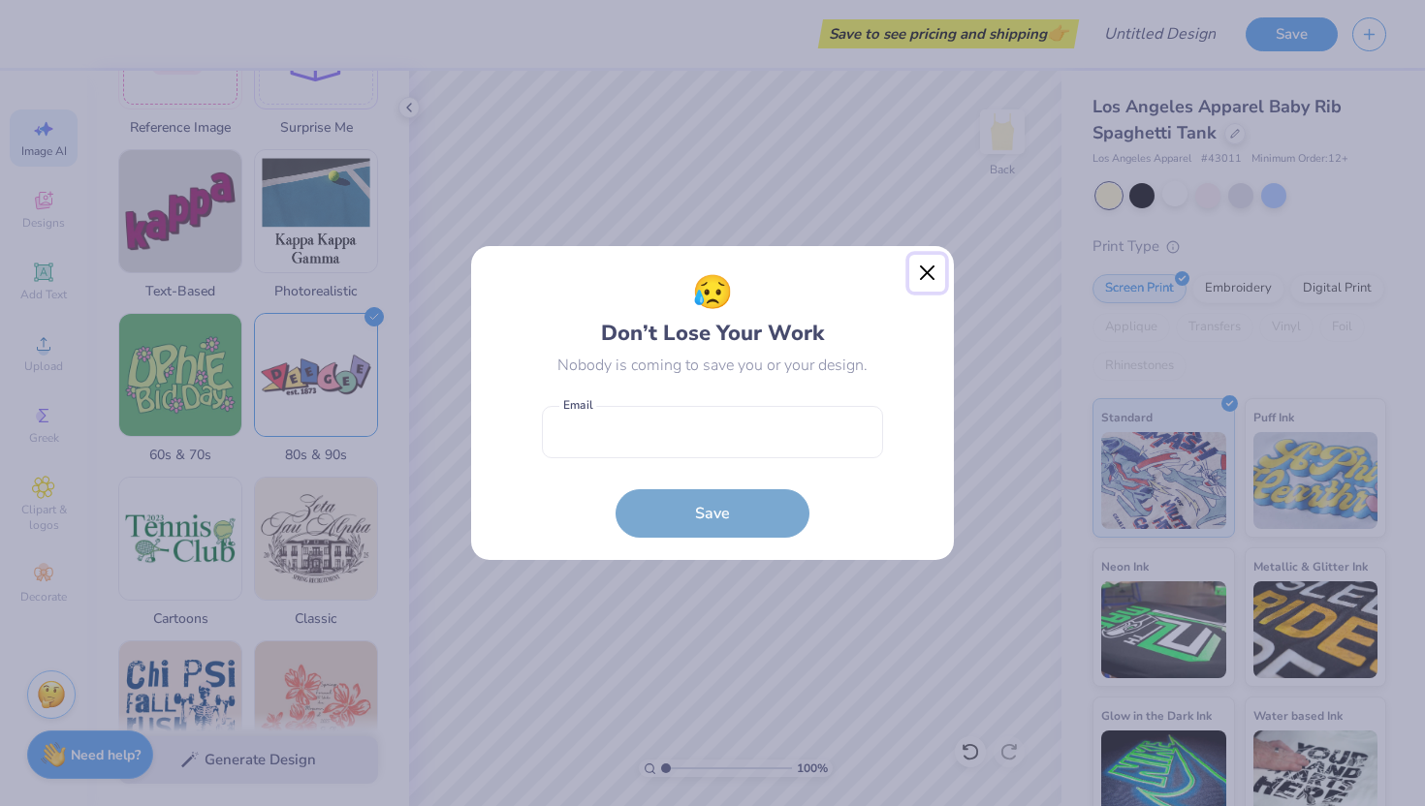
click at [925, 273] on button "Close" at bounding box center [927, 273] width 37 height 37
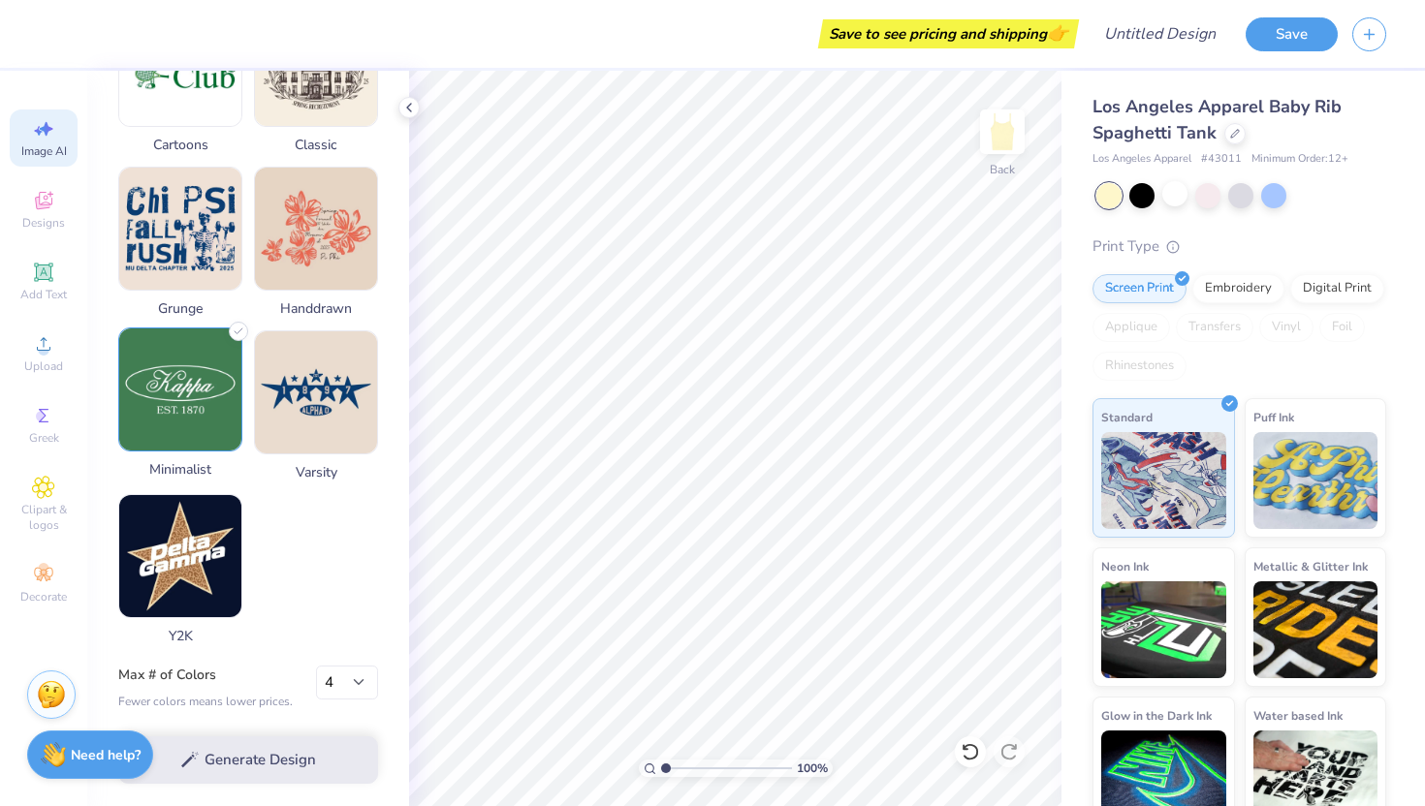
scroll to position [0, 0]
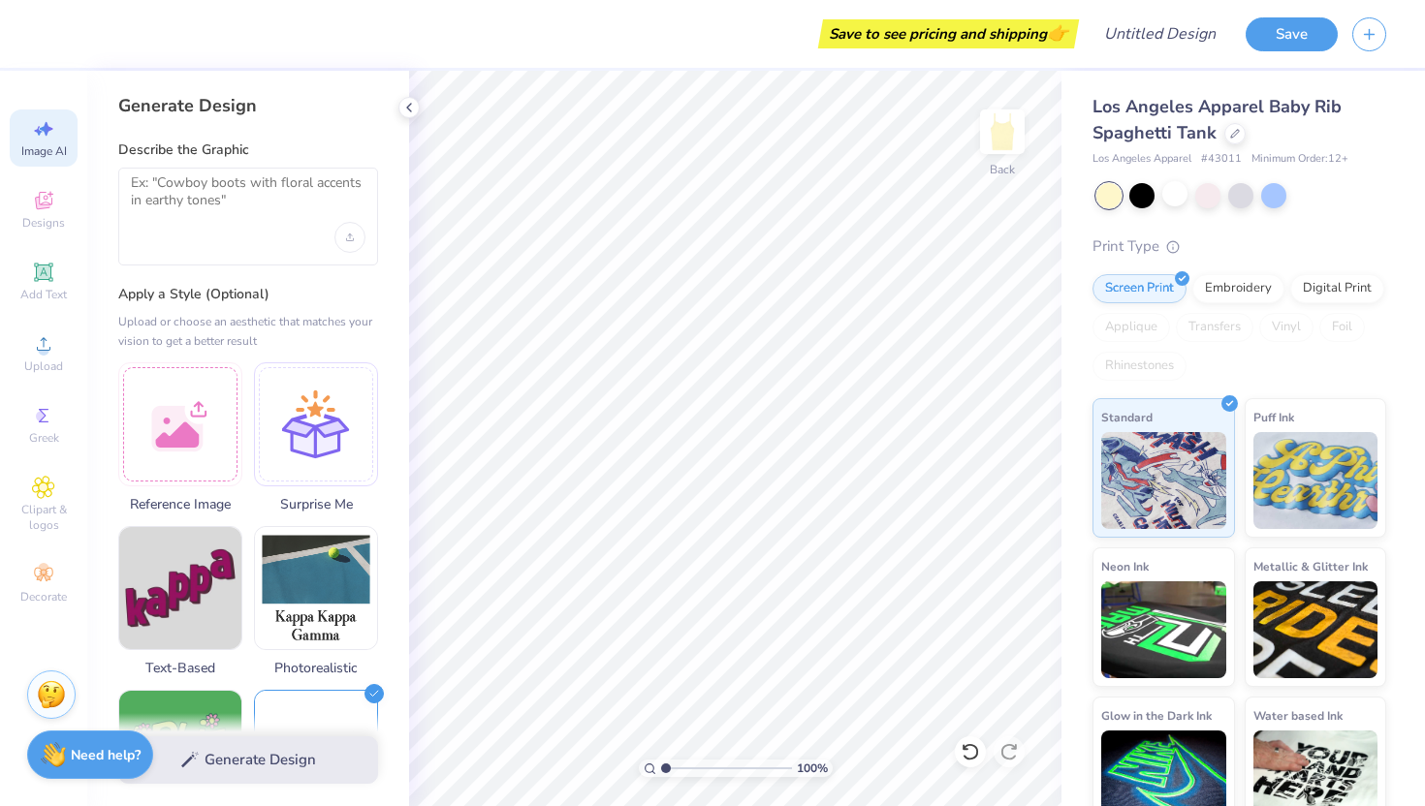
click at [299, 166] on div "Describe the Graphic" at bounding box center [248, 203] width 260 height 125
click at [272, 211] on textarea at bounding box center [248, 198] width 235 height 48
click at [1212, 198] on div at bounding box center [1207, 193] width 25 height 25
click at [1261, 201] on div at bounding box center [1273, 193] width 25 height 25
click at [1248, 197] on div at bounding box center [1240, 193] width 25 height 25
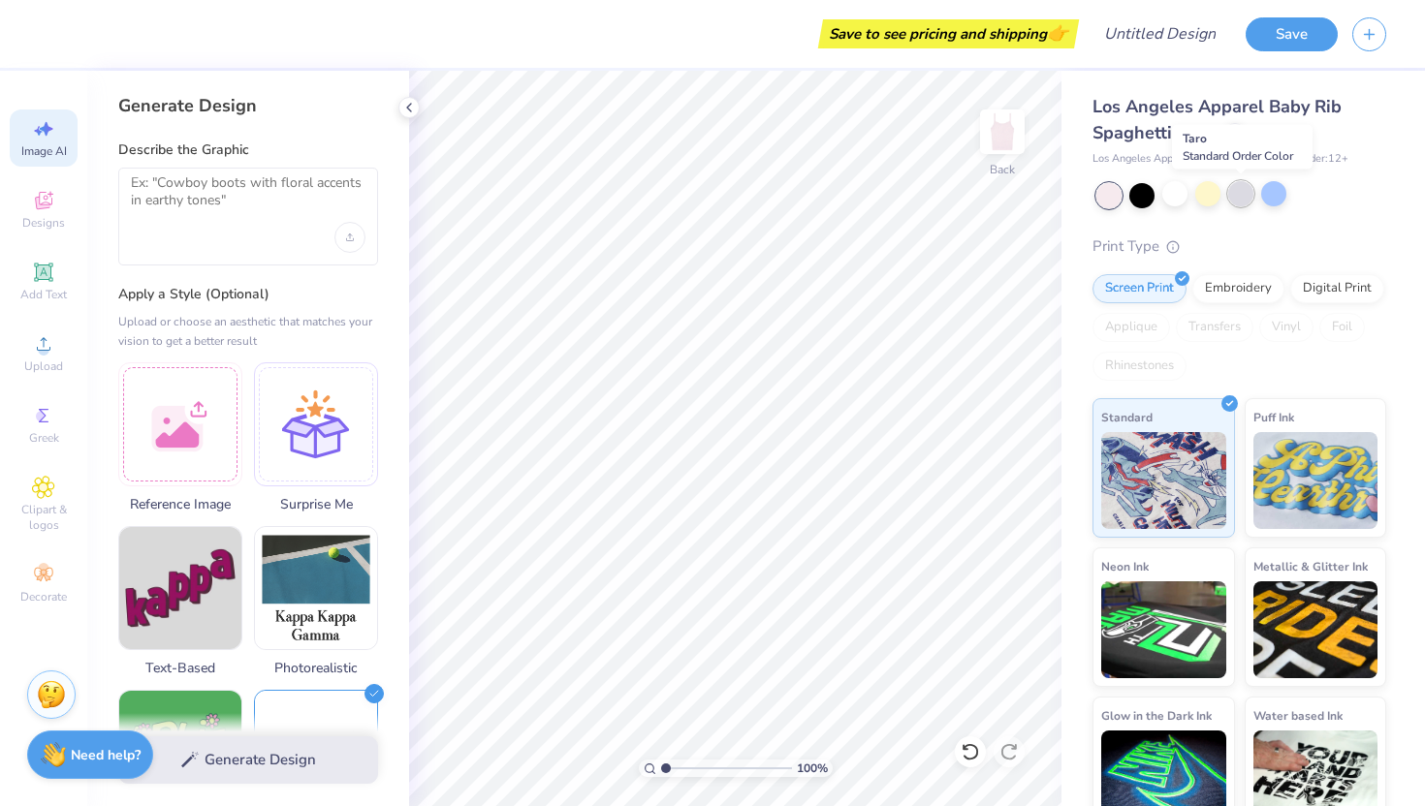
click at [1241, 195] on div at bounding box center [1240, 193] width 25 height 25
click at [1209, 203] on div at bounding box center [1207, 193] width 25 height 25
click at [1273, 201] on div at bounding box center [1273, 193] width 25 height 25
click at [236, 199] on textarea at bounding box center [248, 198] width 235 height 48
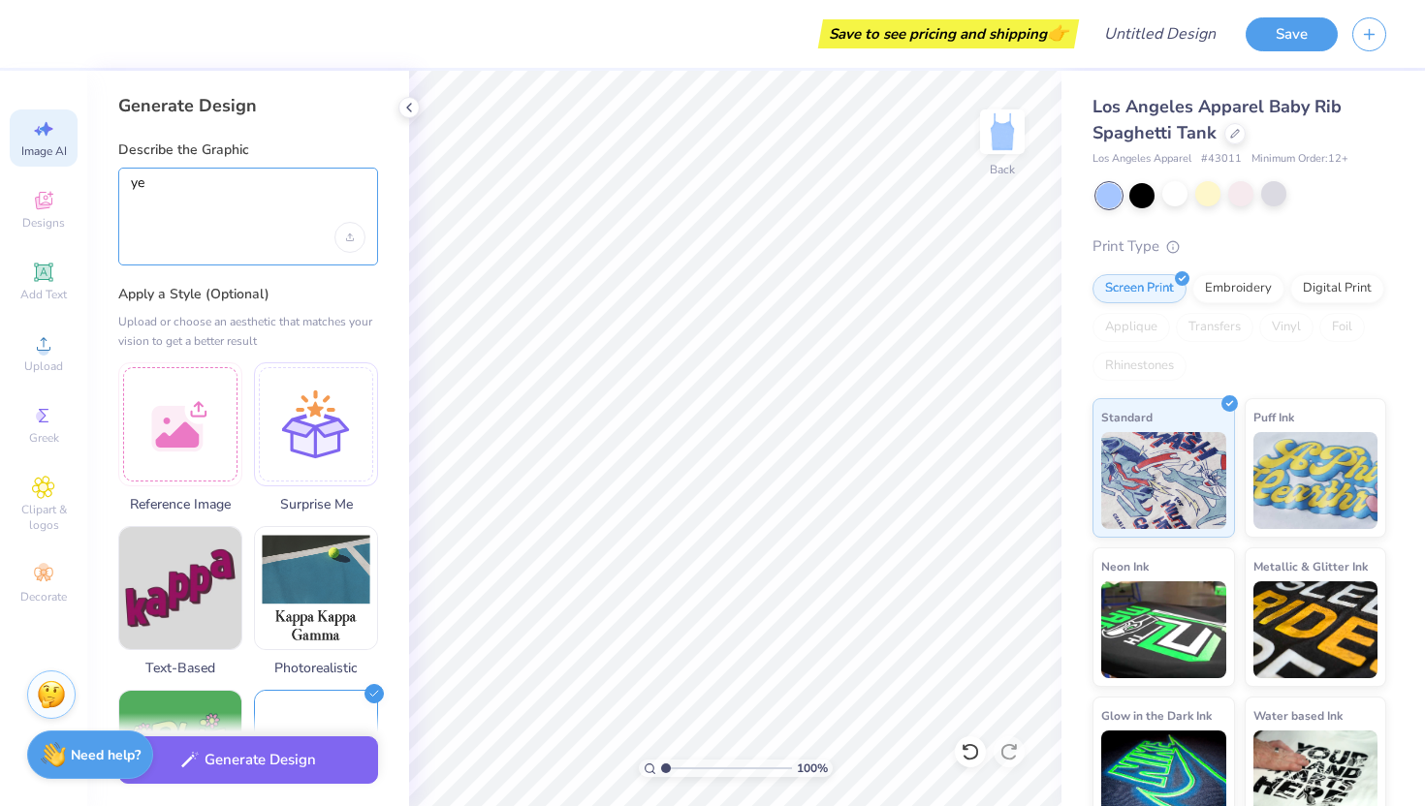
type textarea "y"
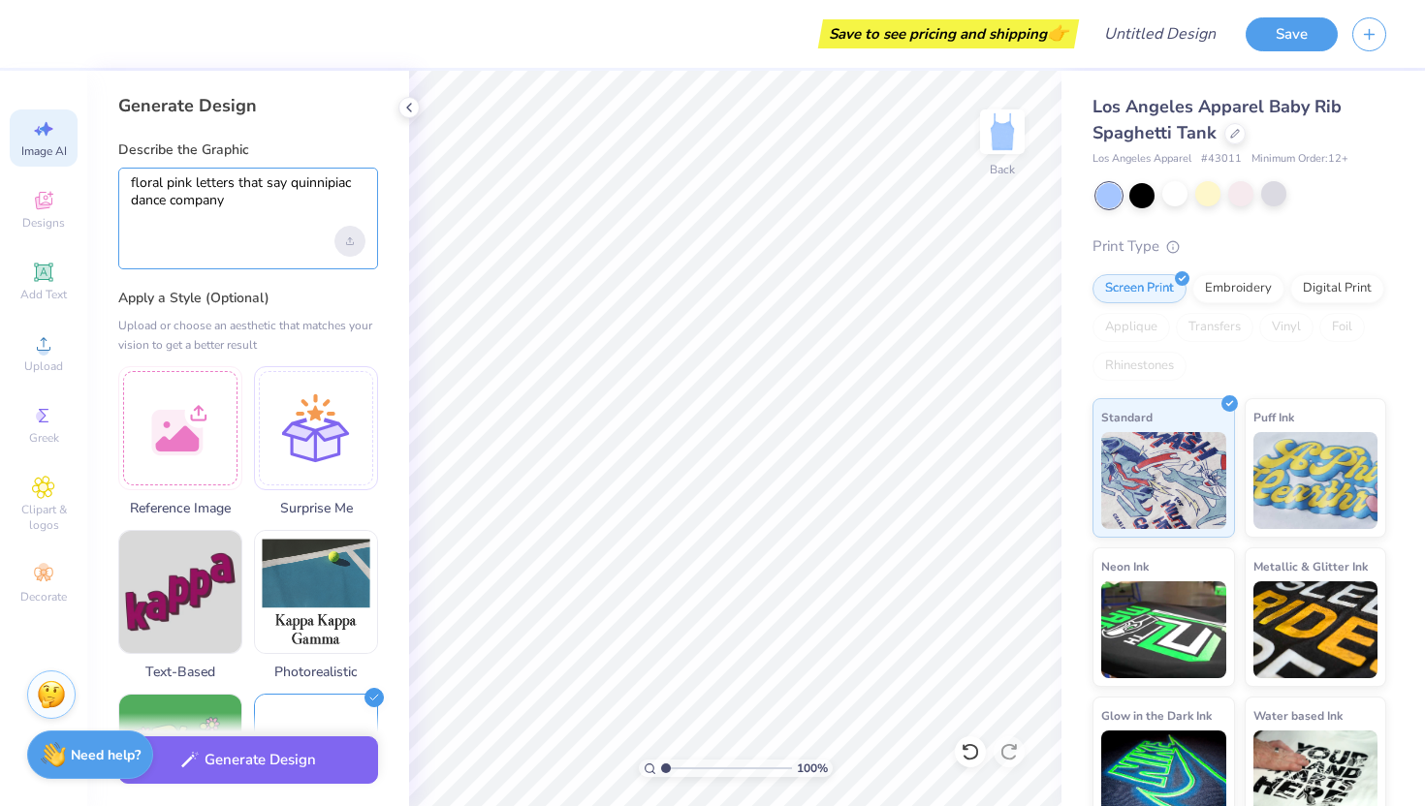
type textarea "floral pink letters that say quinnipiac dance company"
click at [350, 247] on div "Upload image" at bounding box center [349, 241] width 31 height 31
click at [231, 247] on div "floral pink letters that say quinnipiac dance company" at bounding box center [248, 219] width 260 height 102
click at [248, 212] on textarea "floral pink letters that say quinnipiac dance company" at bounding box center [248, 200] width 235 height 52
click at [334, 420] on div at bounding box center [316, 425] width 124 height 124
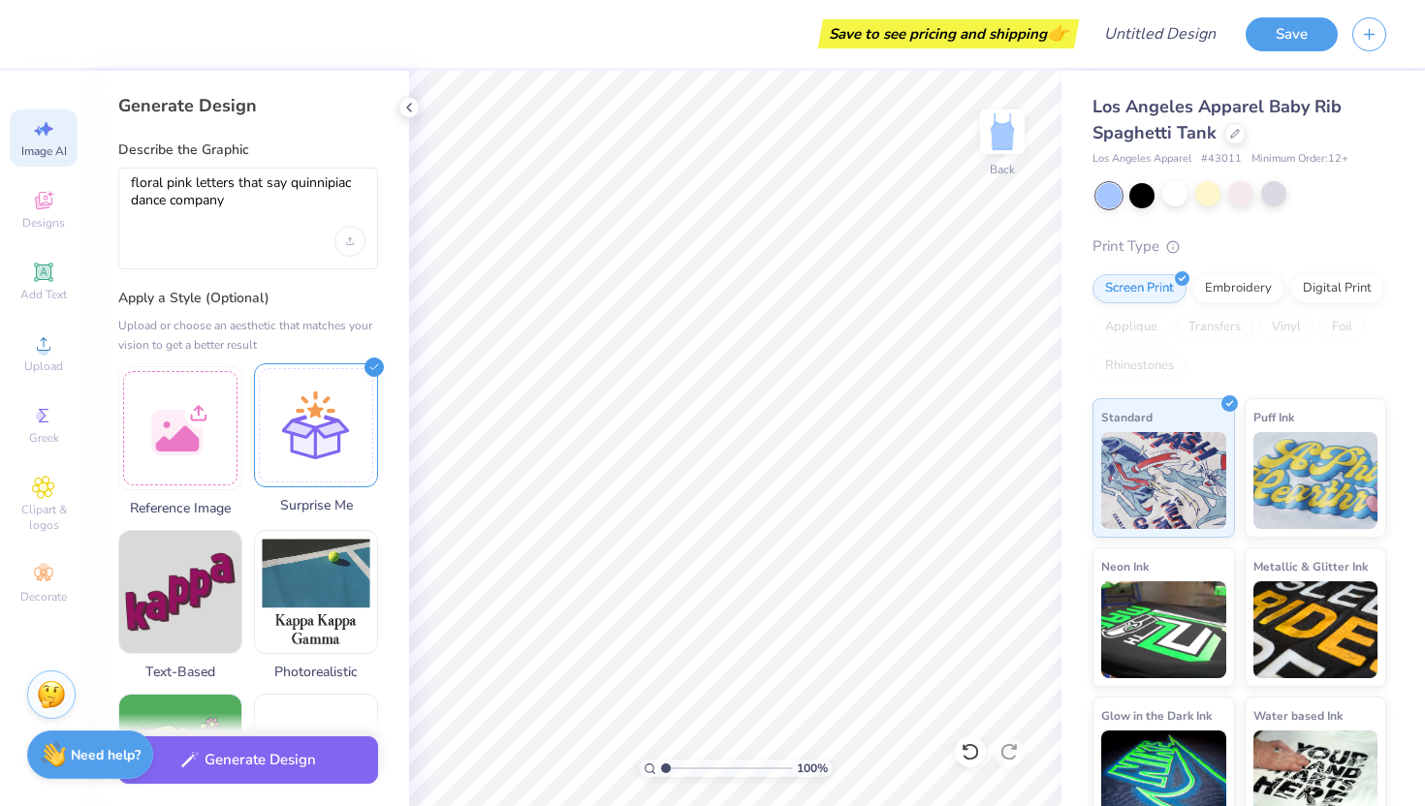
click at [312, 420] on div at bounding box center [316, 425] width 124 height 124
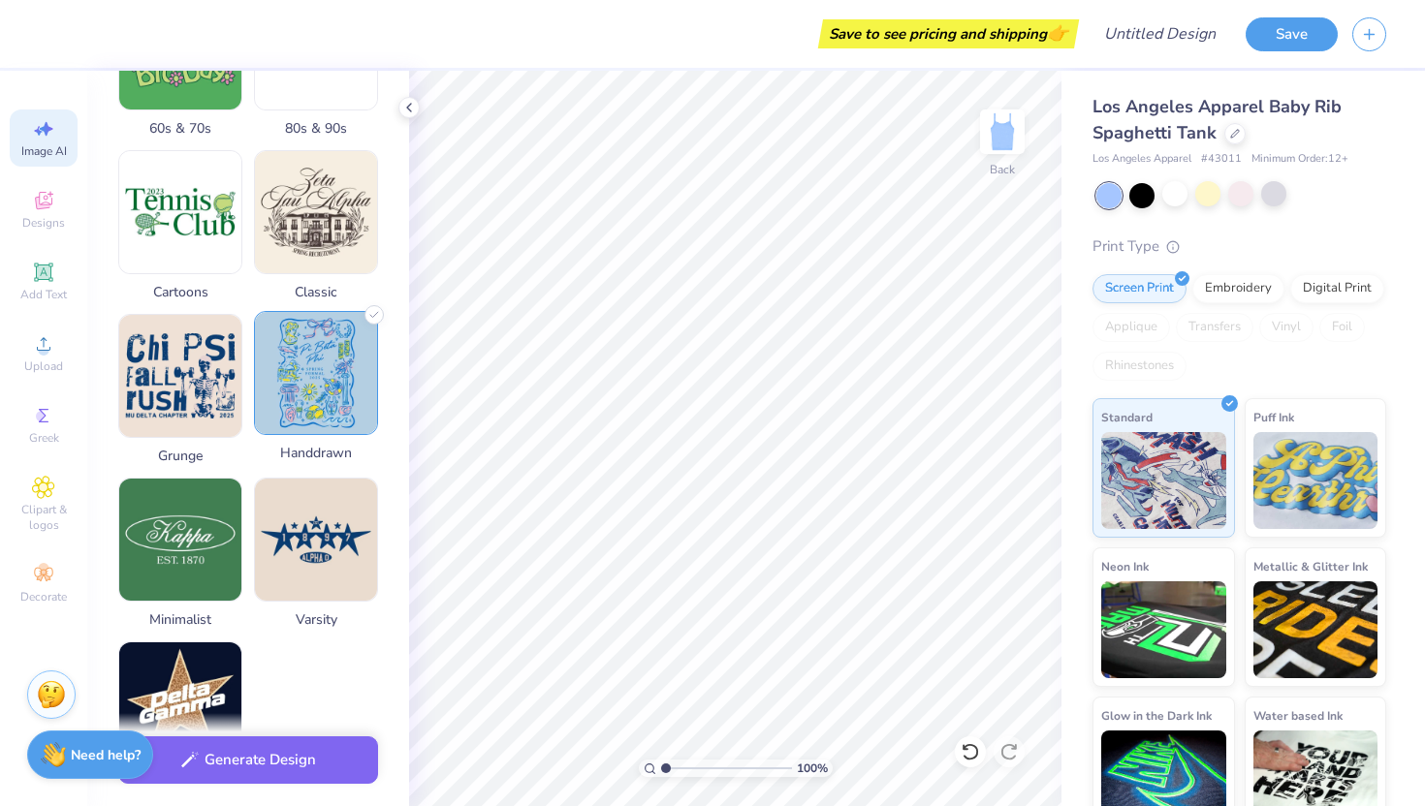
scroll to position [710, 0]
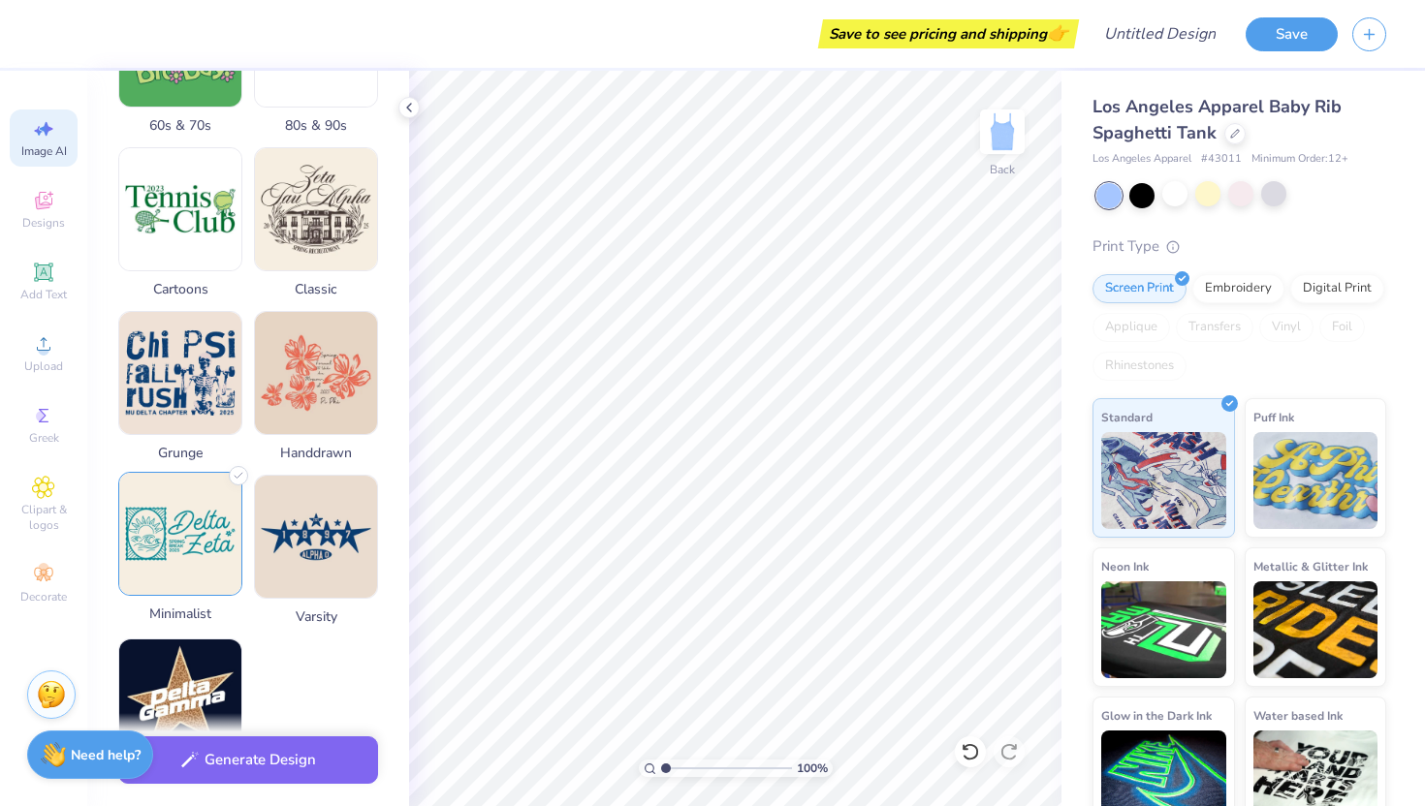
click at [180, 575] on img at bounding box center [180, 534] width 122 height 122
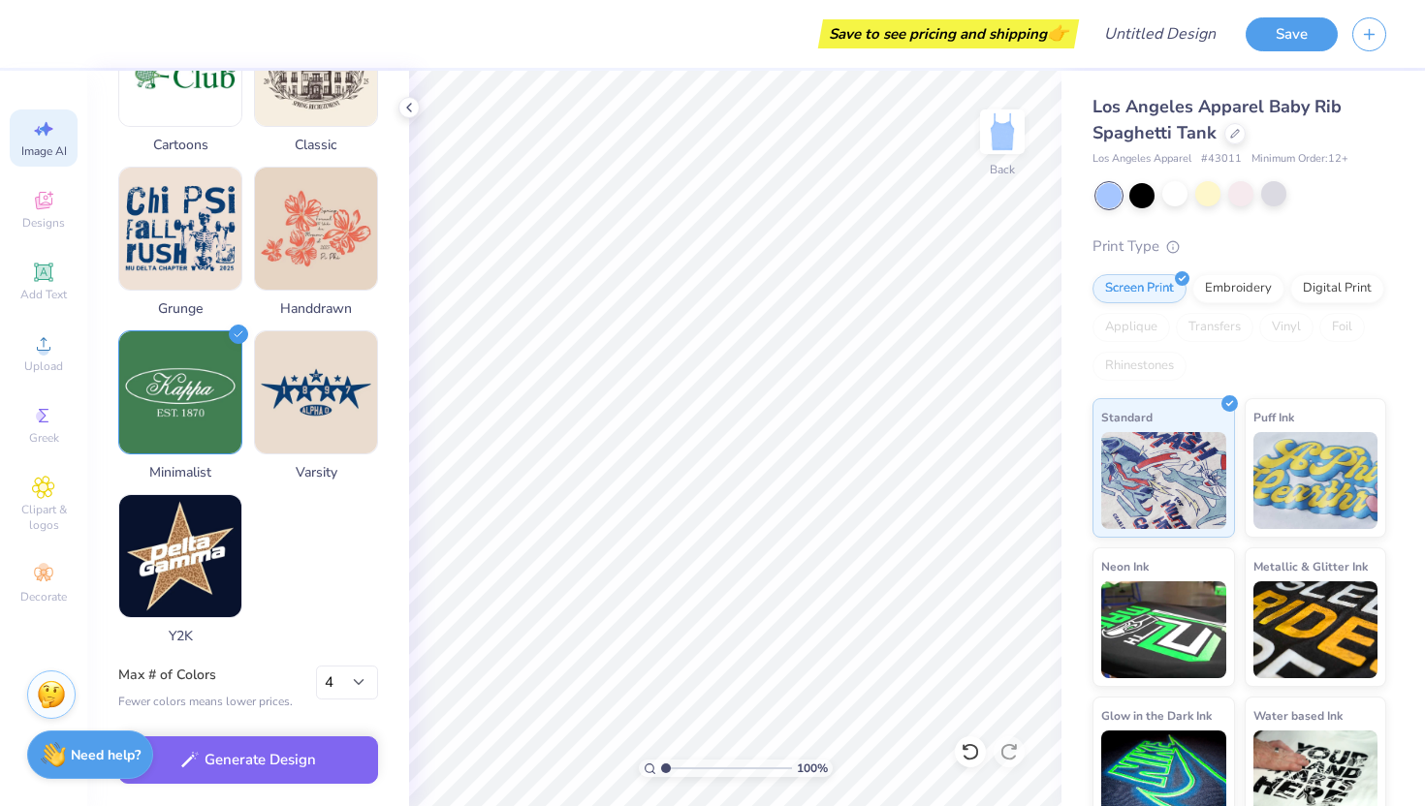
scroll to position [854, 0]
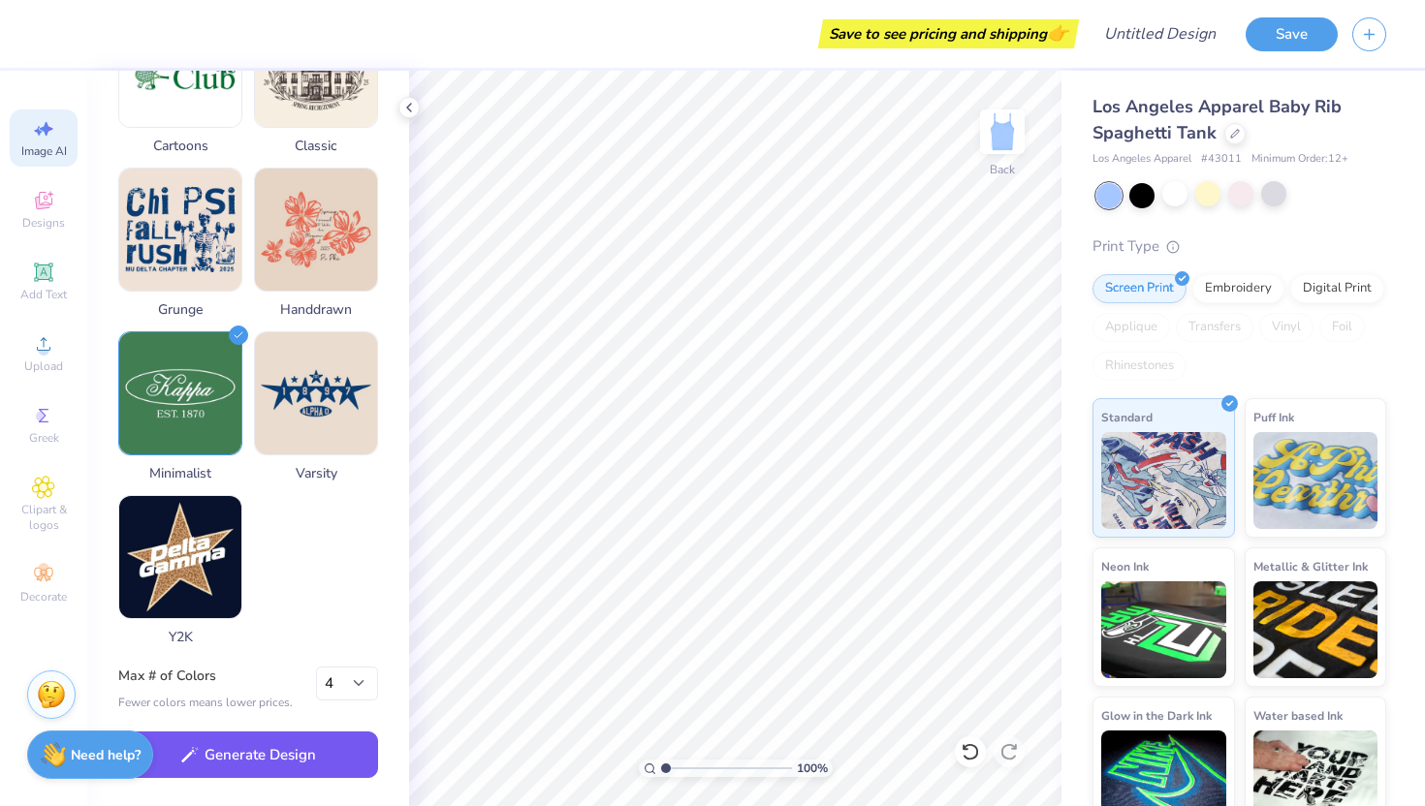
click at [302, 773] on button "Generate Design" at bounding box center [248, 755] width 260 height 47
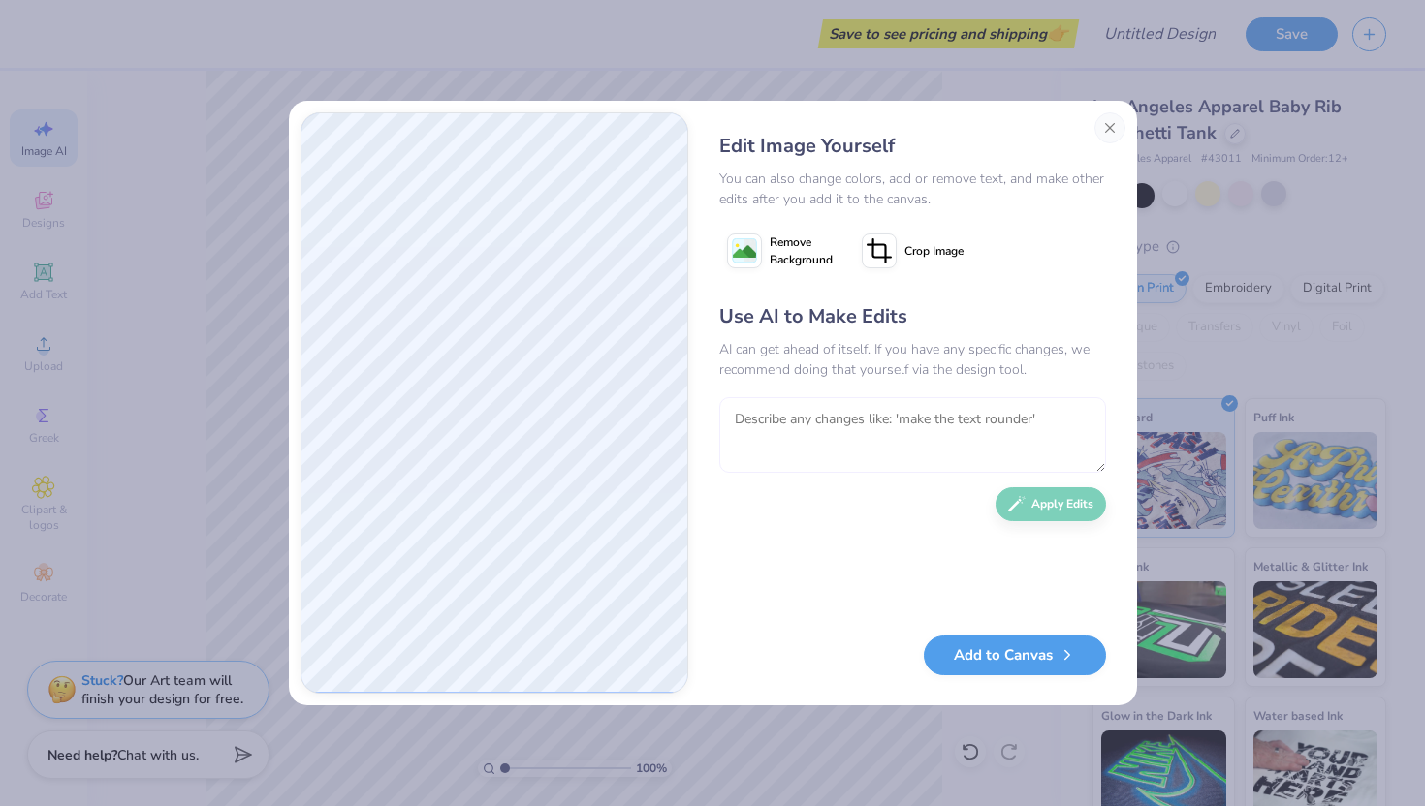
click at [854, 427] on textarea at bounding box center [912, 435] width 387 height 76
type textarea "delete the icons"
click at [1058, 501] on button "Apply Edits" at bounding box center [1050, 500] width 110 height 34
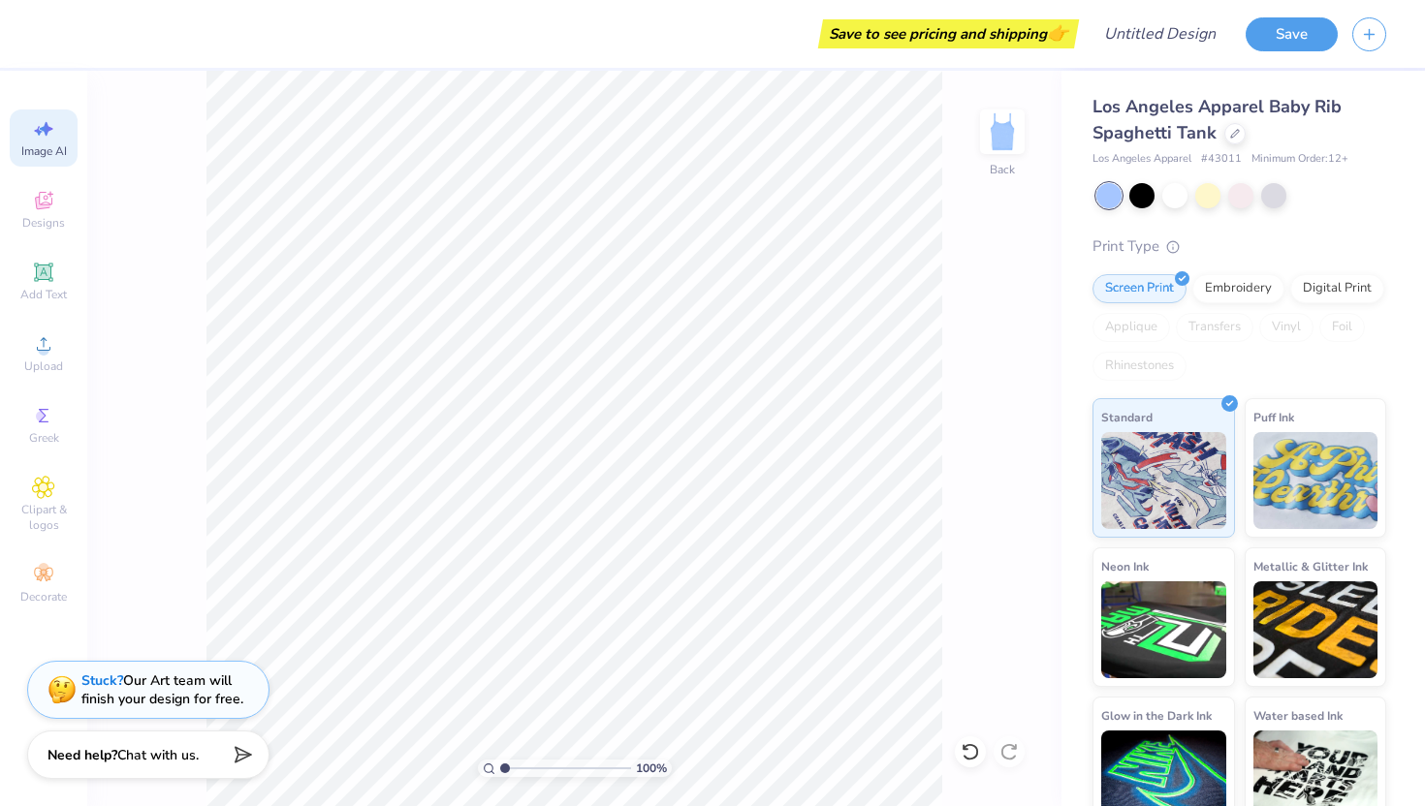
select select "4"
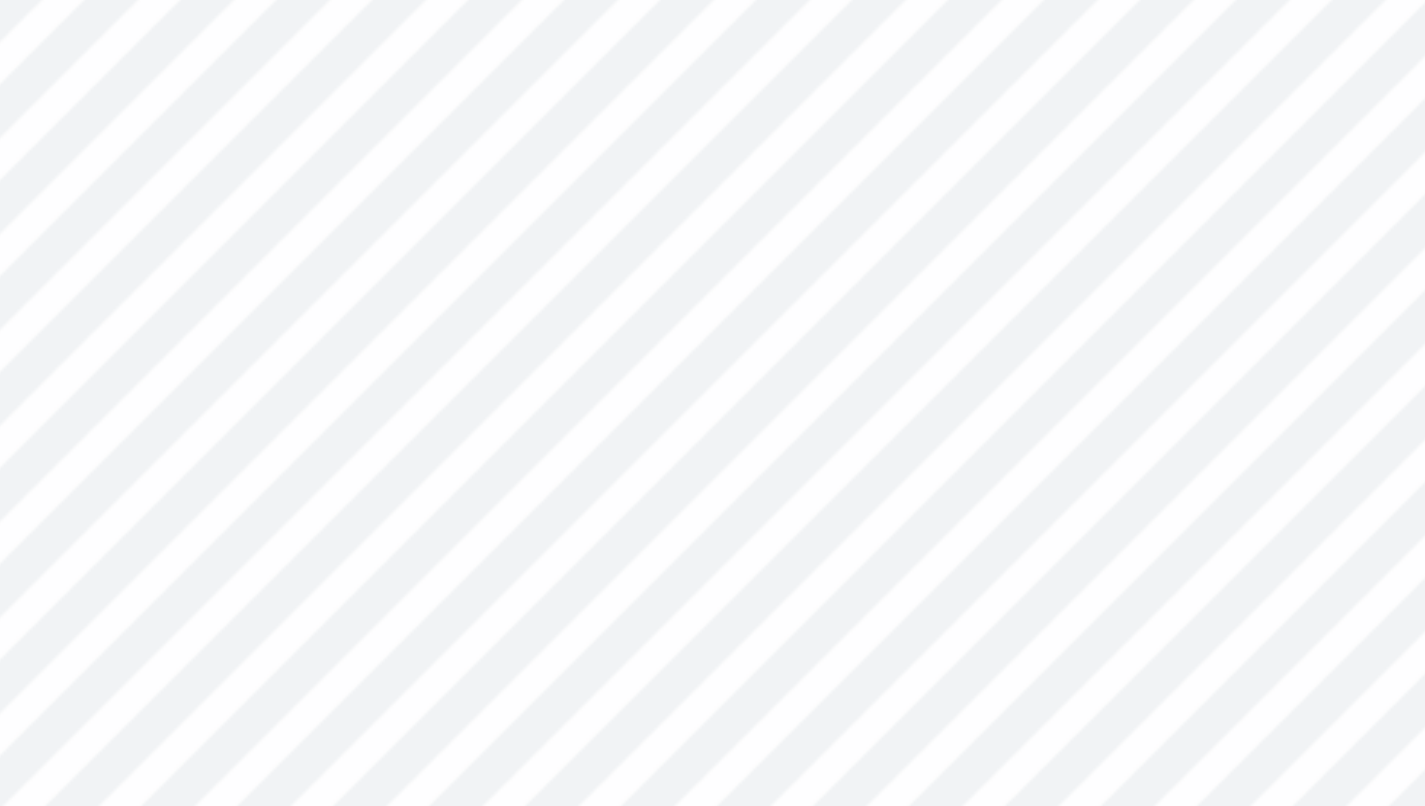
type textarea "x"
type input "2.68"
type input "2.21"
type input "4.78"
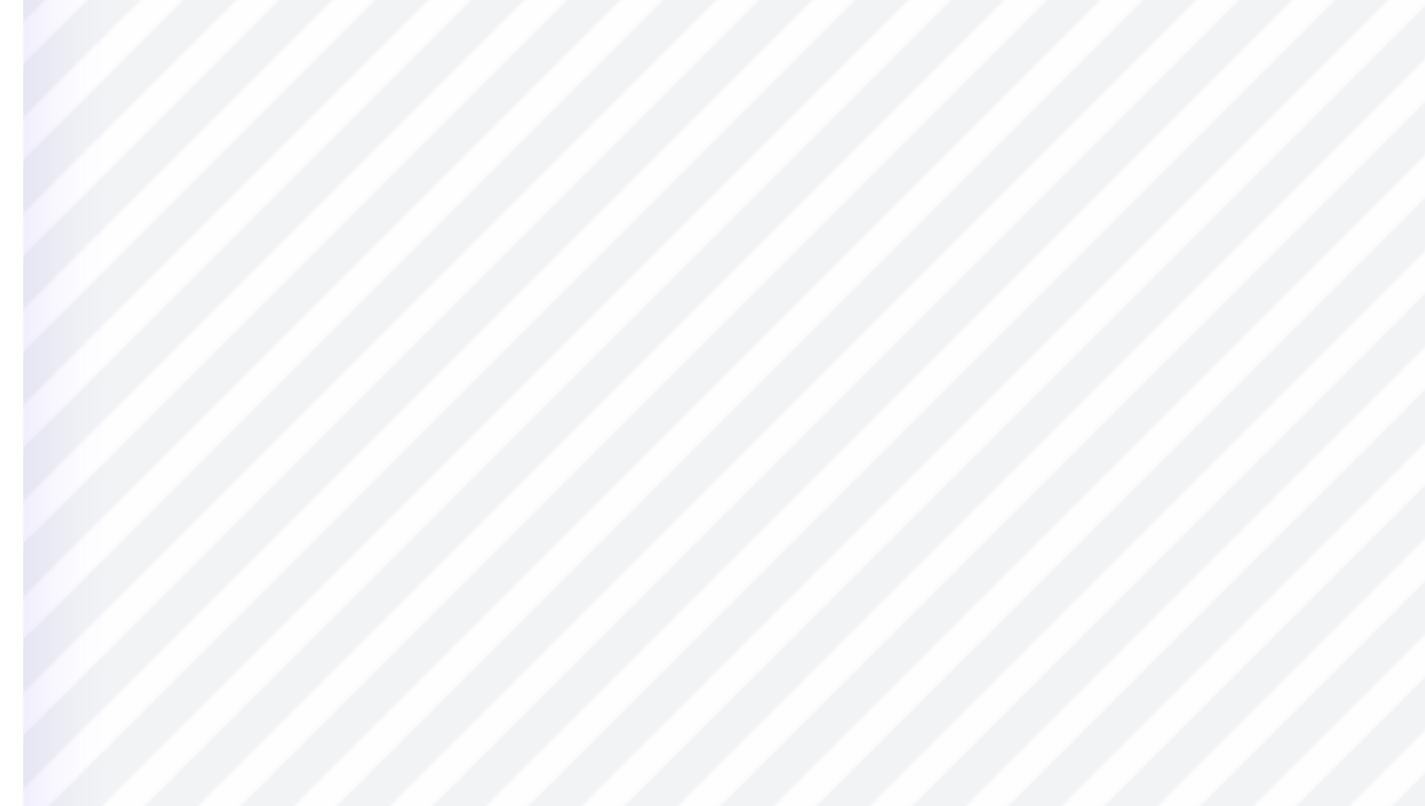
type textarea "x"
type input "5.25"
type textarea "x"
type input "0.38"
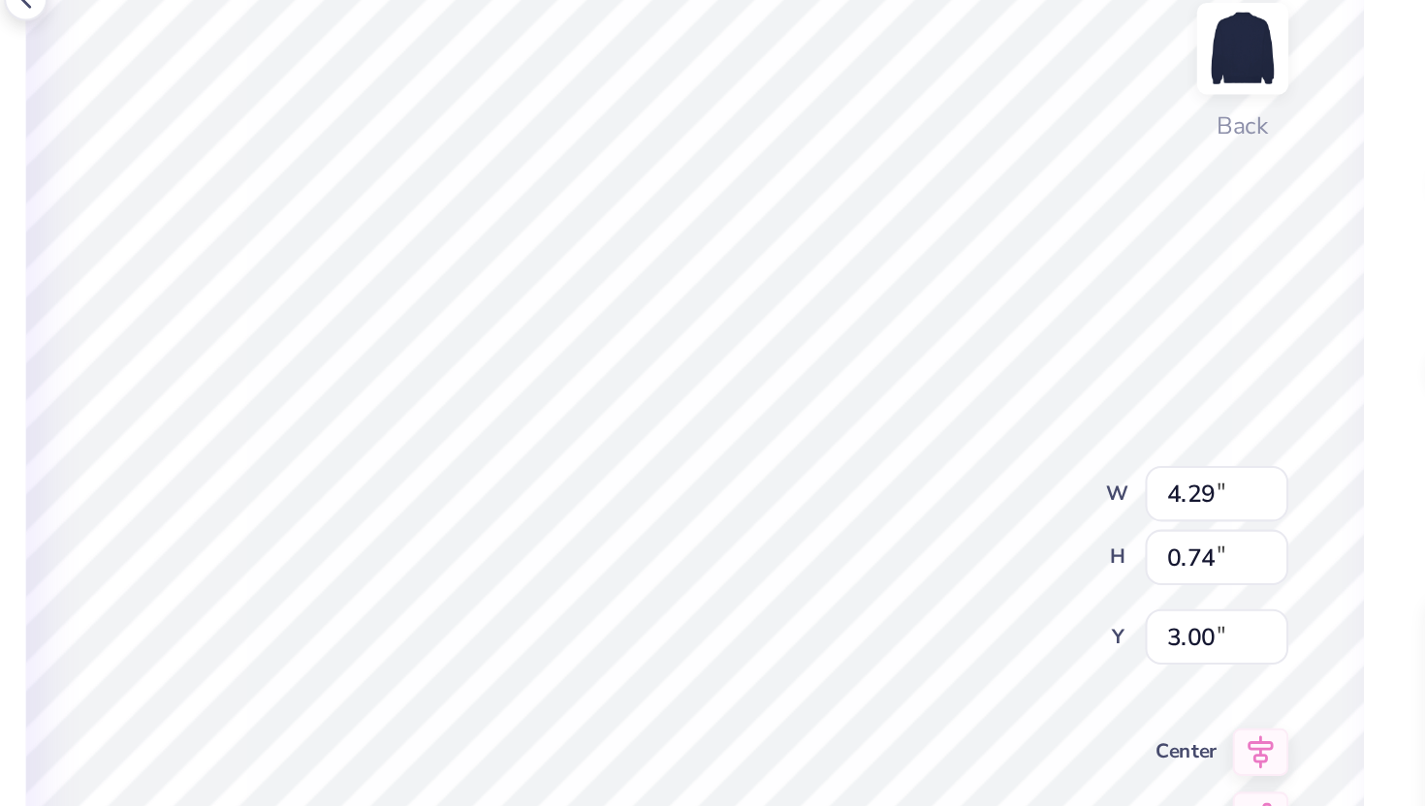
type textarea "x"
type textarea "D"
type textarea "x"
type textarea "Da"
type textarea "x"
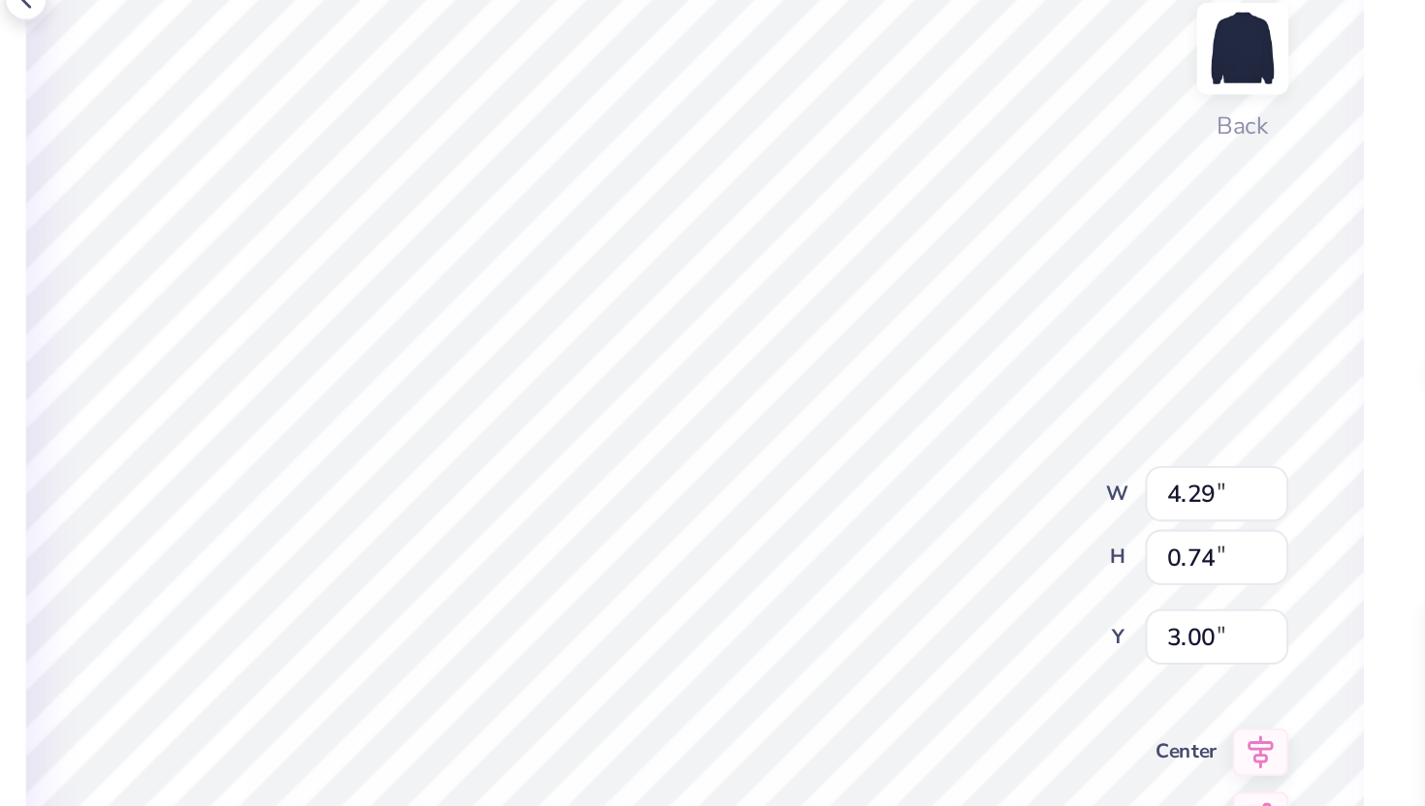
type textarea "Dan"
type textarea "x"
type textarea "Danc"
type textarea "x"
type textarea "Dance"
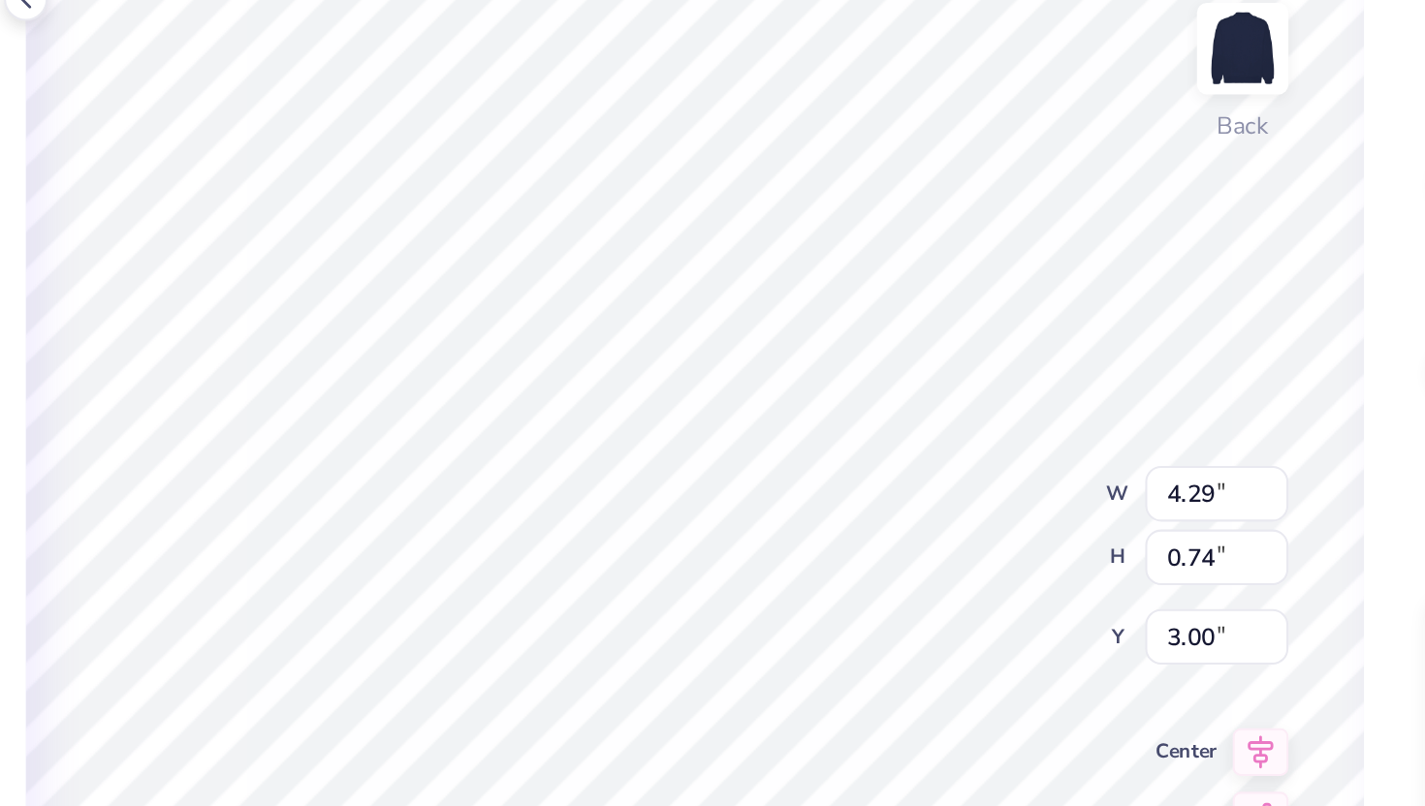
type textarea "x"
type textarea "Dance"
type textarea "x"
type textarea "Dance C"
type textarea "x"
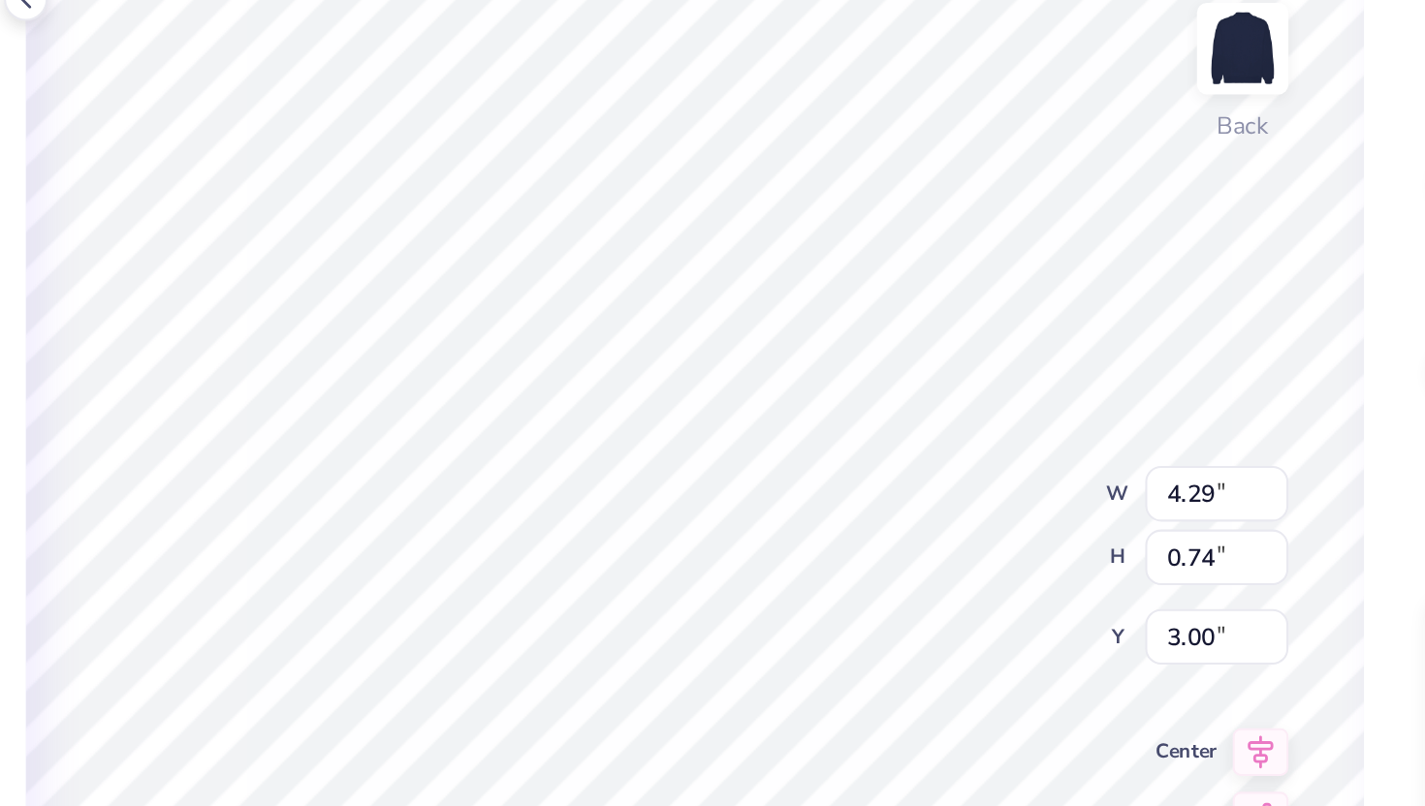
type textarea "Dance Com"
type textarea "x"
type textarea "Dance Comp"
type textarea "x"
type textarea "Dance Compan"
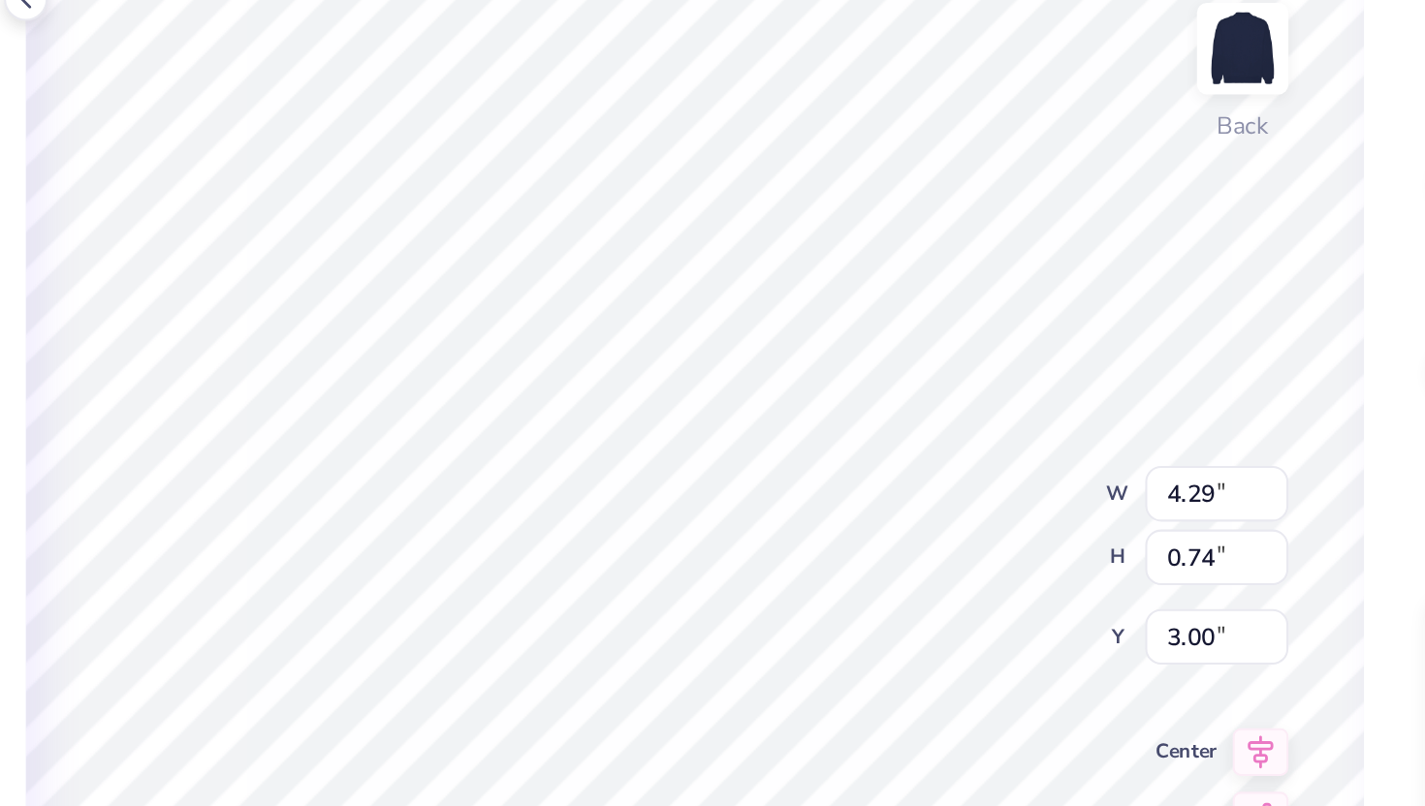
type textarea "x"
type textarea "Dance Company"
type textarea "x"
type input "5.50"
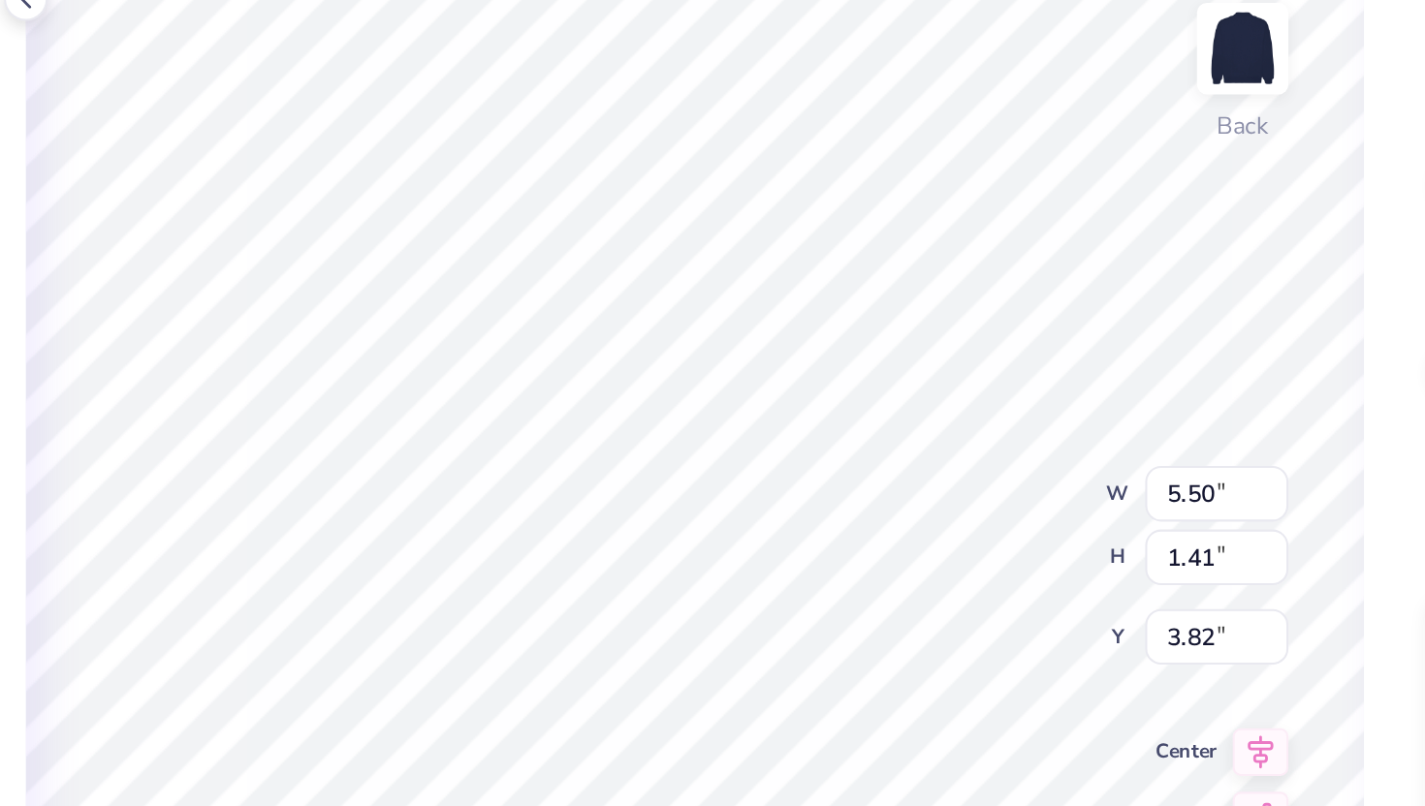
type input "1.41"
type input "3.82"
type textarea "x"
type textarea "Q"
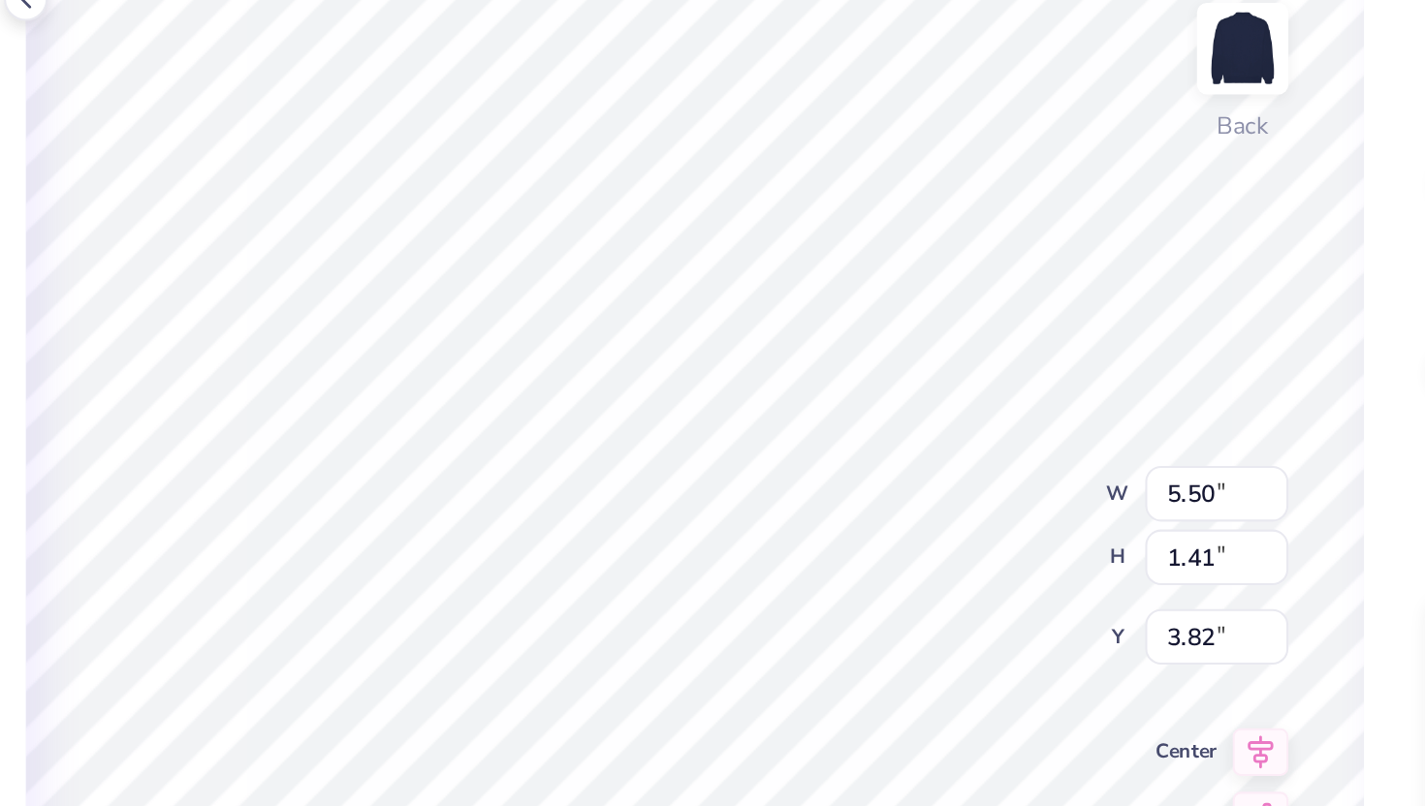
type textarea "x"
type textarea "QU"
type textarea "x"
type textarea "QUIN"
type textarea "x"
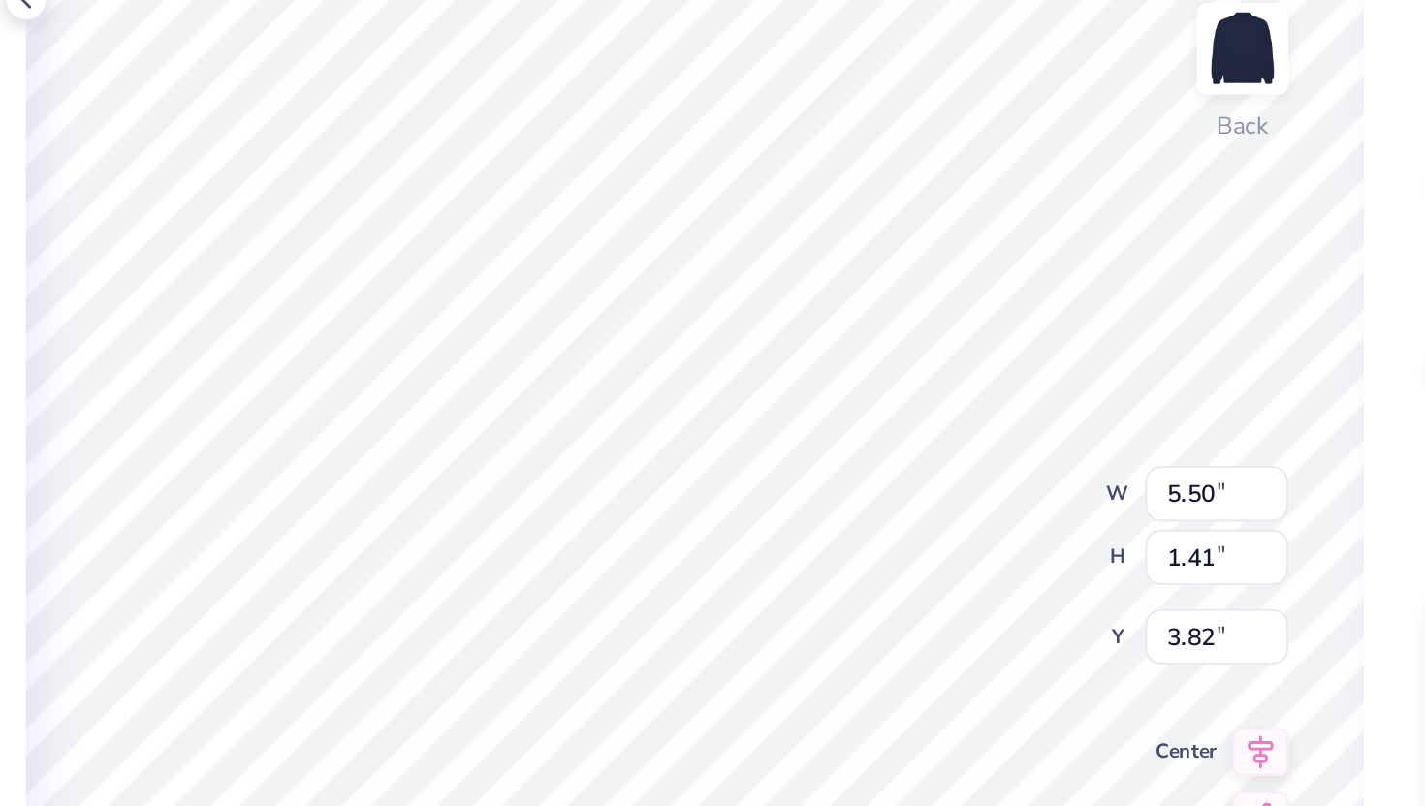
scroll to position [0, 0]
type textarea "QUINN"
type textarea "x"
type textarea "QUINNI"
type textarea "x"
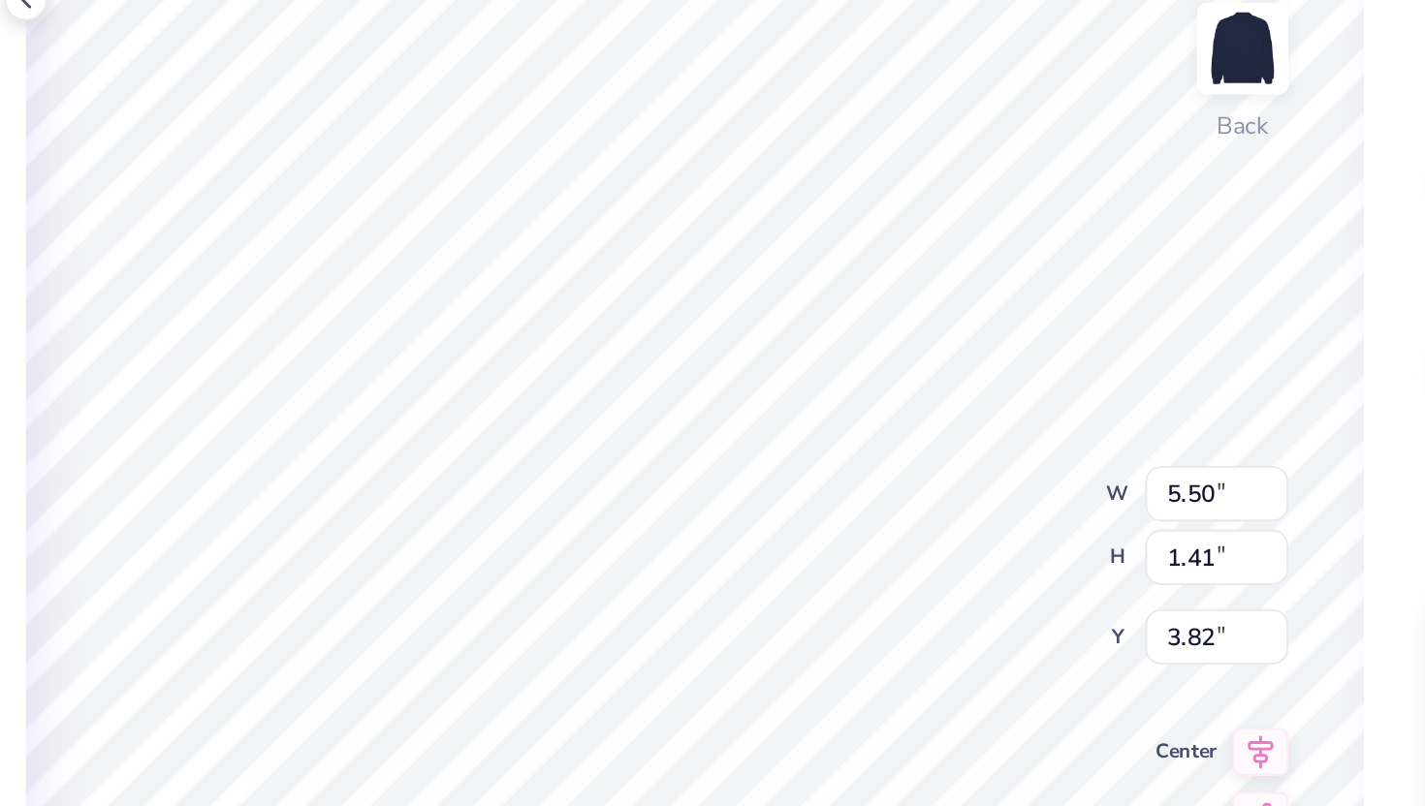
type textarea "QUINNIP"
type textarea "x"
type textarea "QUINNIPI"
type textarea "x"
type textarea "QUINNIPIAC"
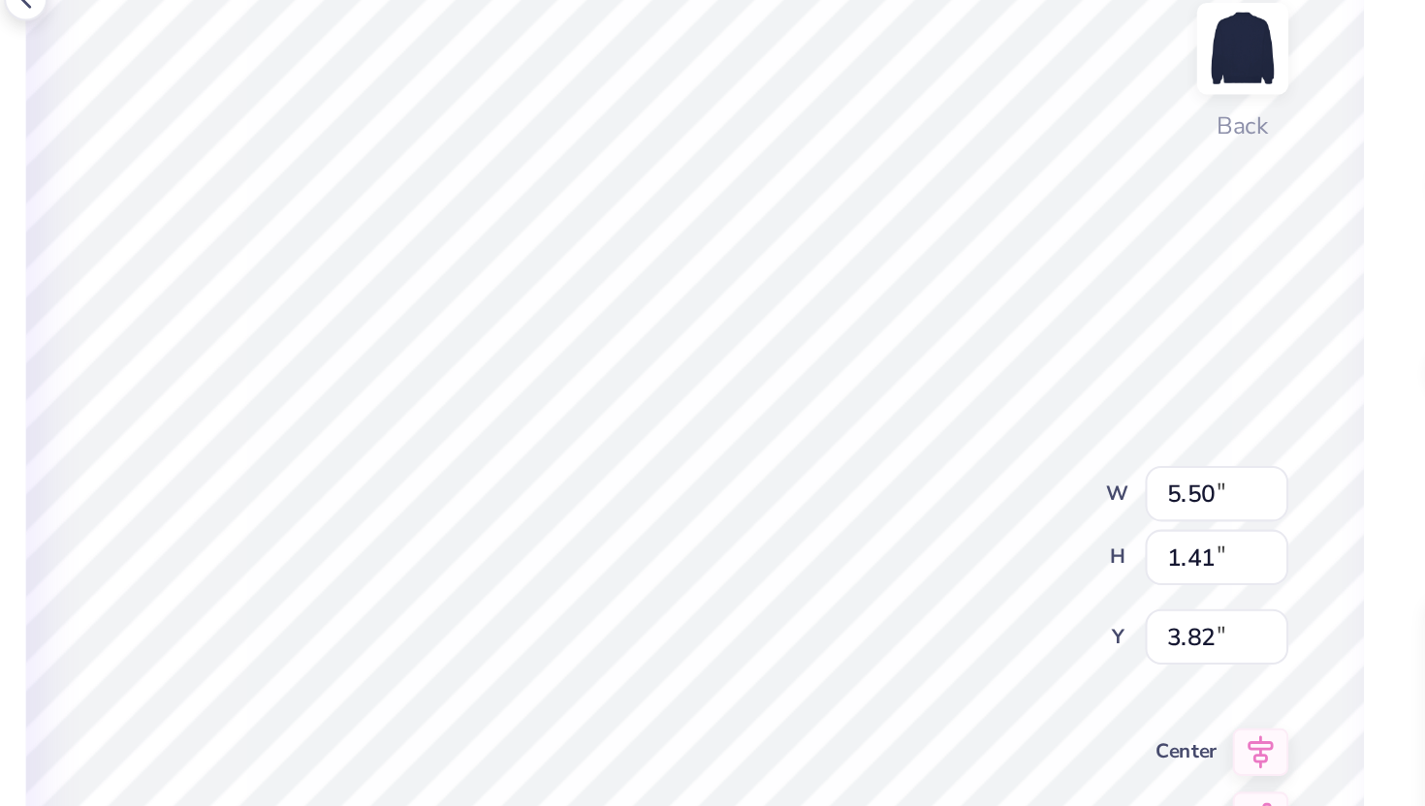
scroll to position [0, 4]
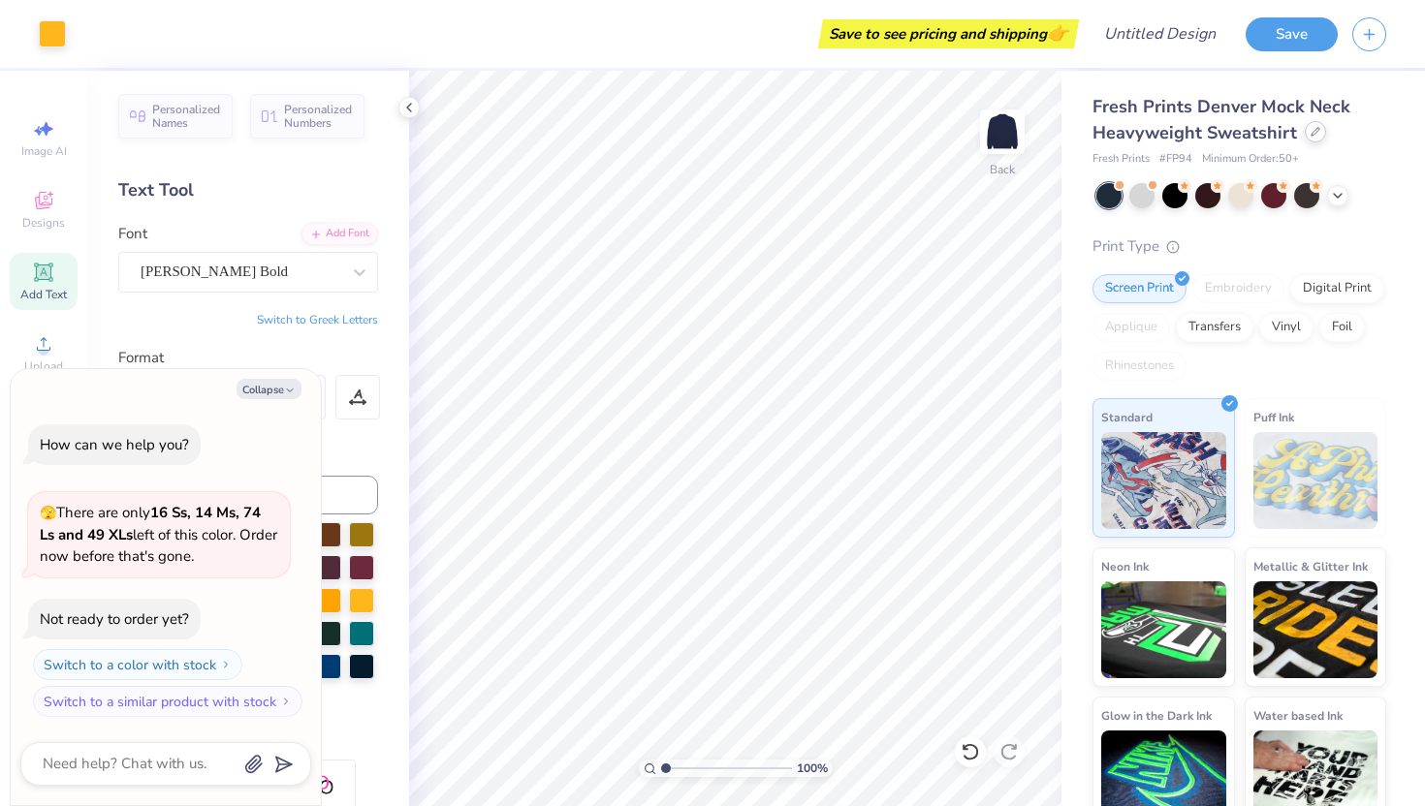
click at [1315, 135] on icon at bounding box center [1315, 132] width 10 height 10
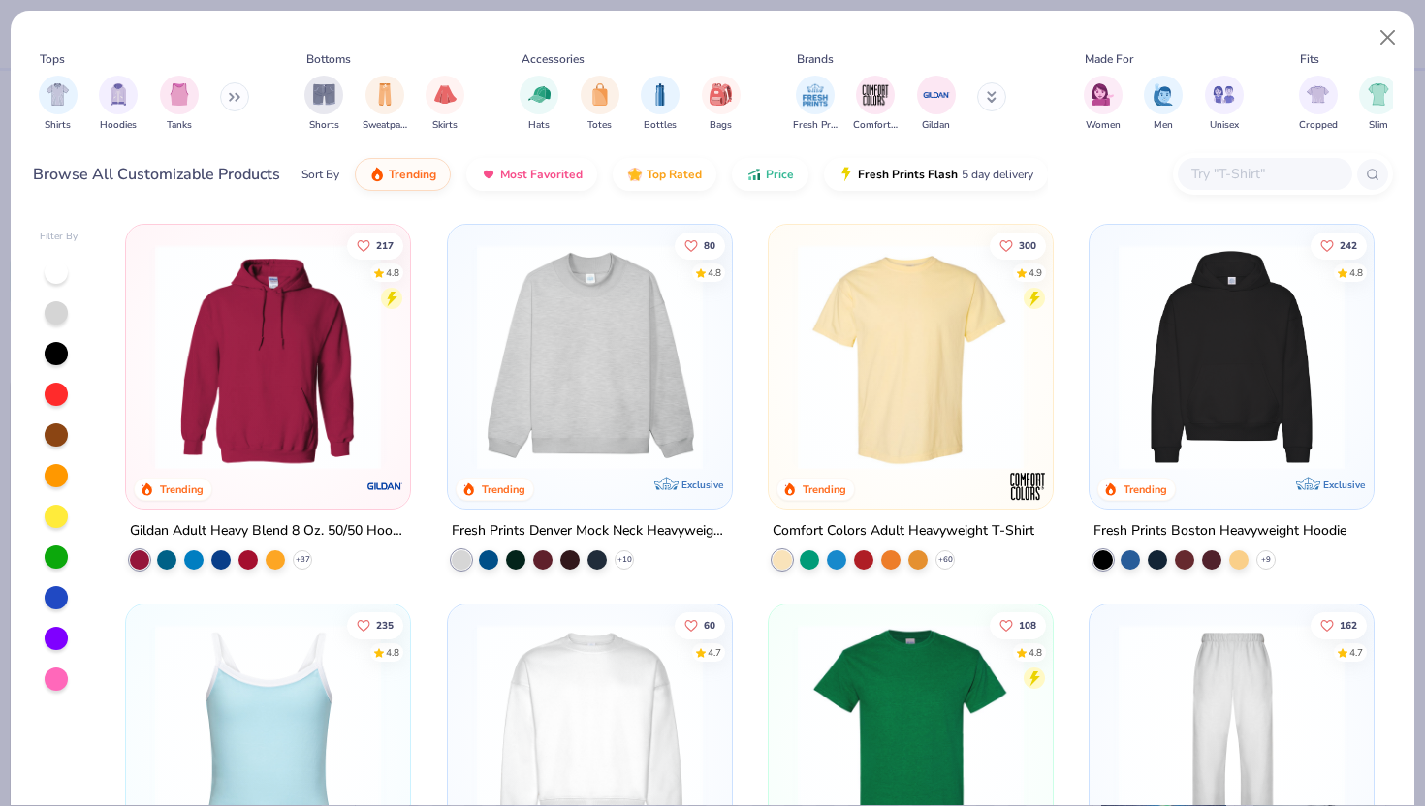
click at [1254, 377] on img at bounding box center [1231, 357] width 245 height 226
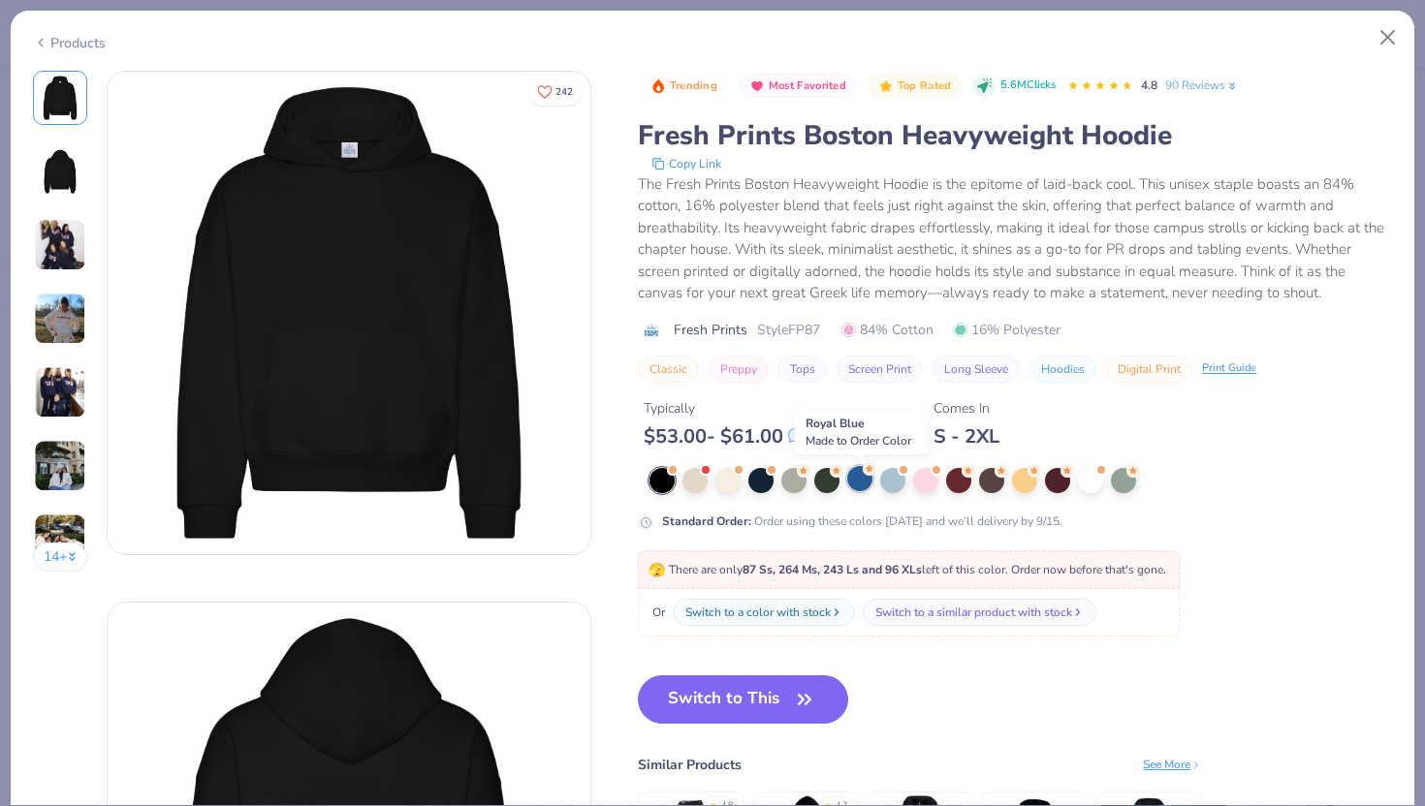
click at [864, 482] on div at bounding box center [859, 478] width 25 height 25
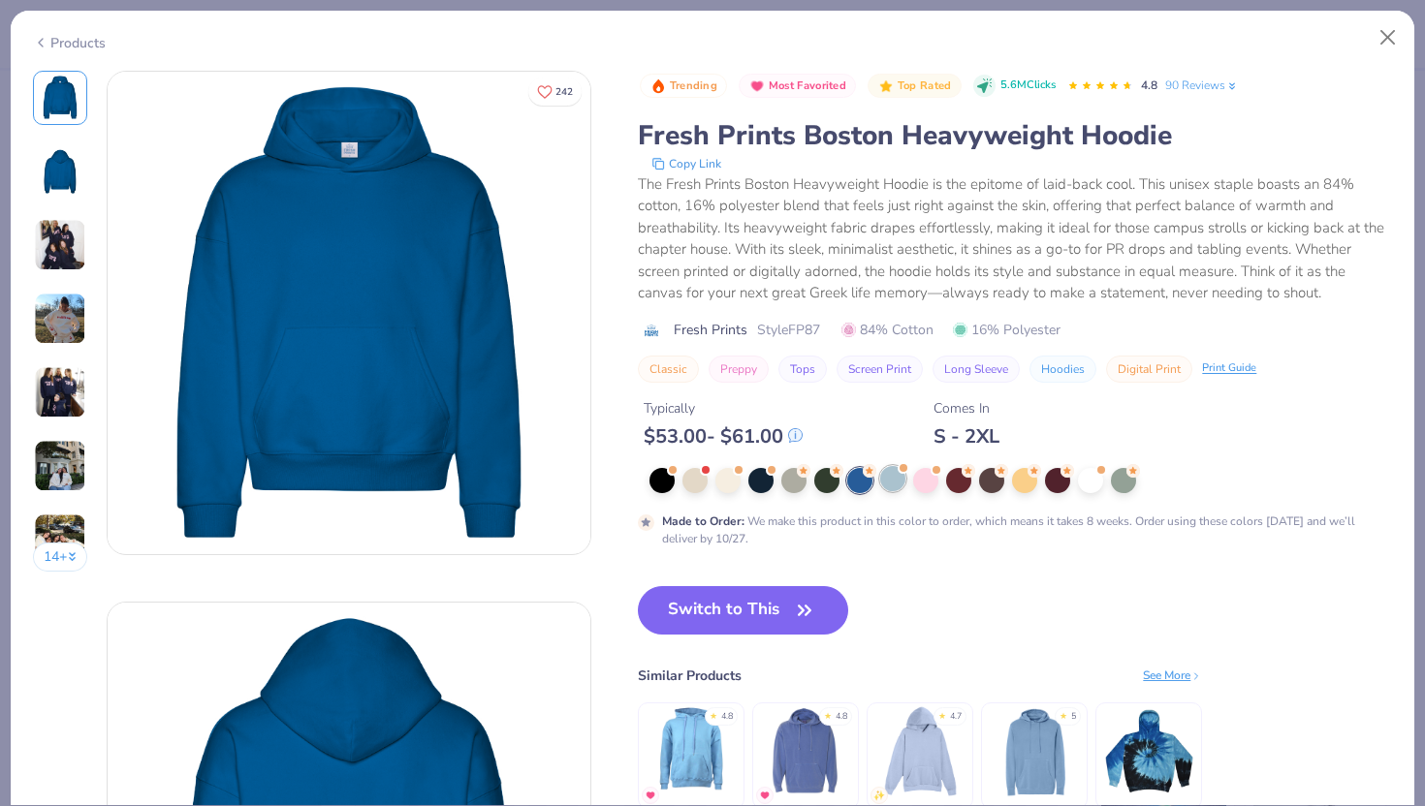
click at [894, 481] on div at bounding box center [892, 478] width 25 height 25
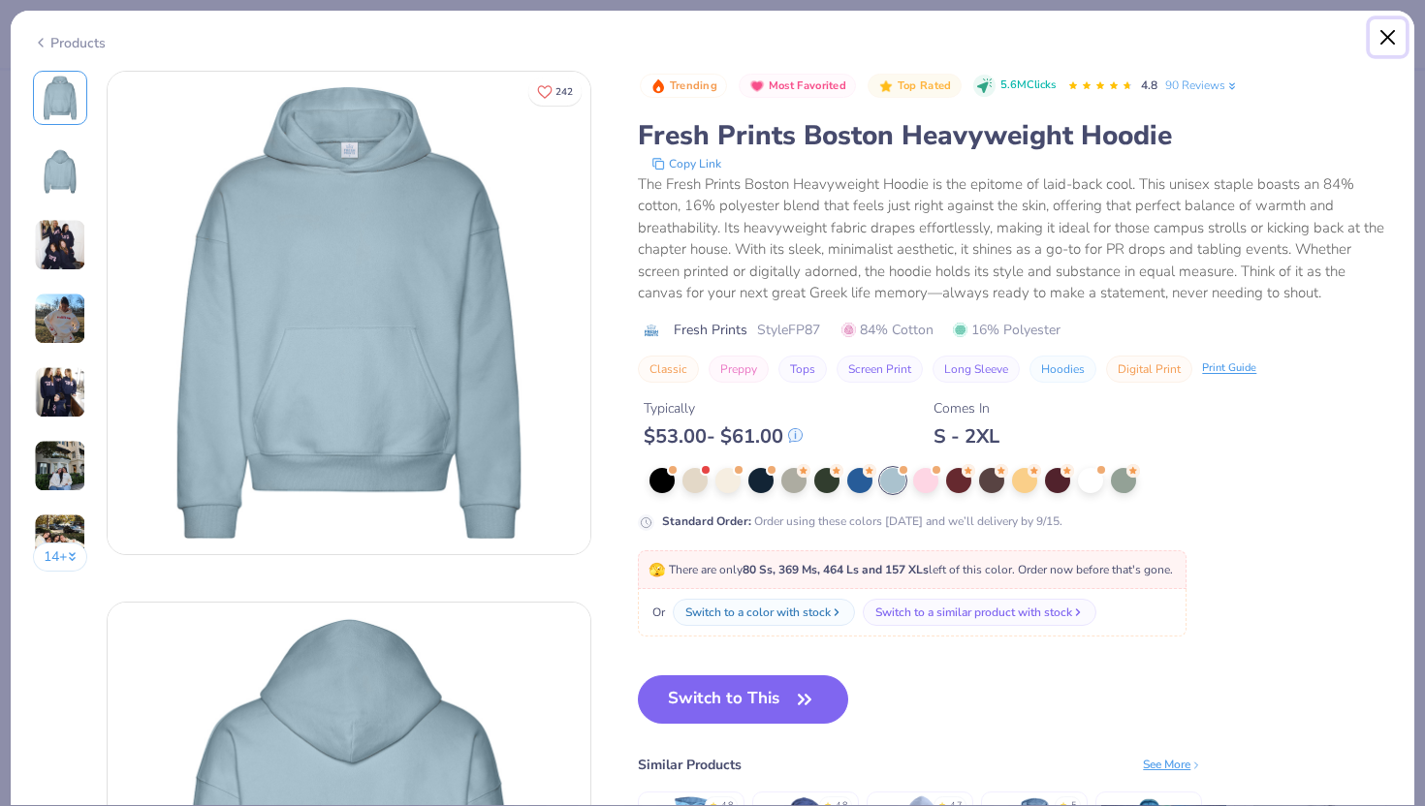
click at [1388, 28] on button "Close" at bounding box center [1387, 37] width 37 height 37
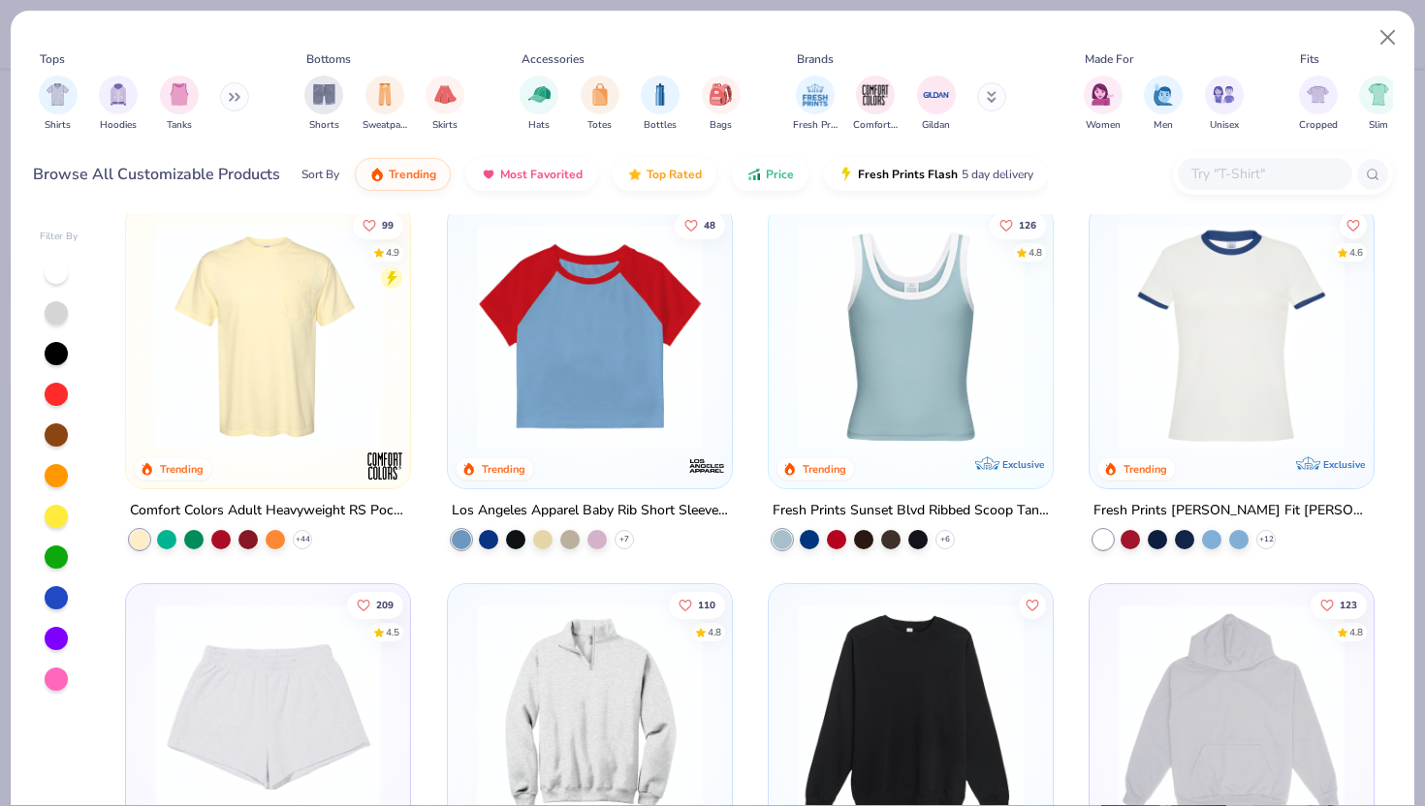
scroll to position [2133, 0]
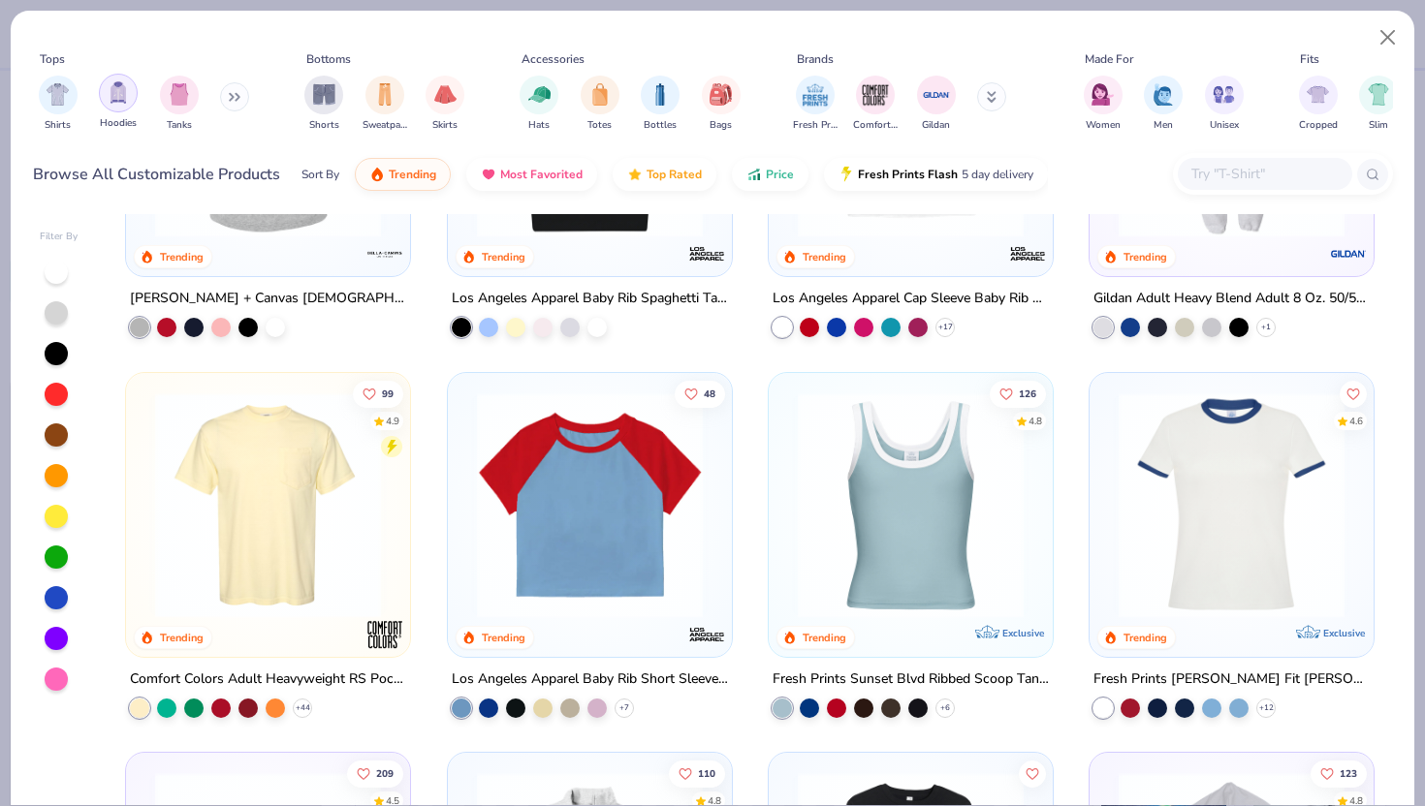
click at [109, 107] on div "filter for Hoodies" at bounding box center [118, 93] width 39 height 39
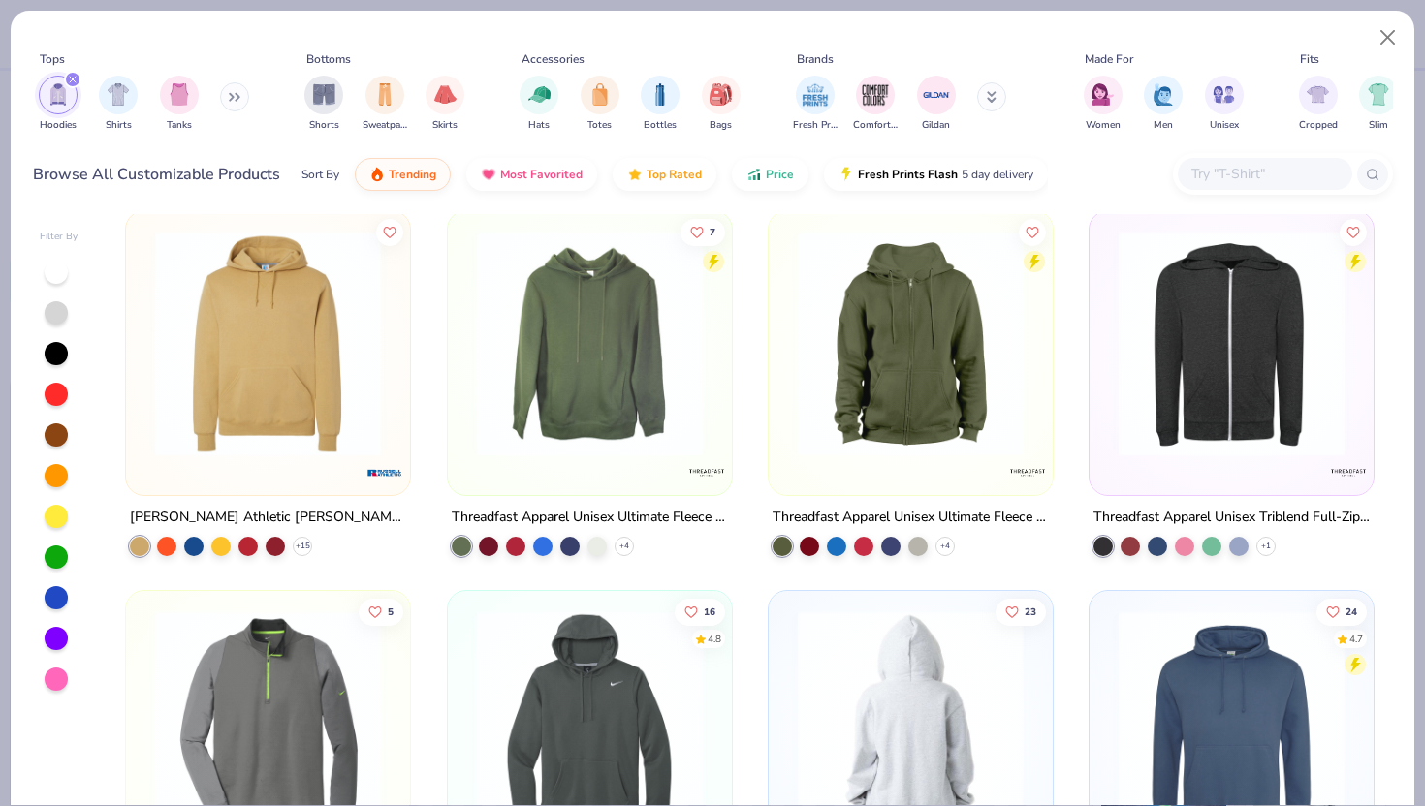
scroll to position [2677, 0]
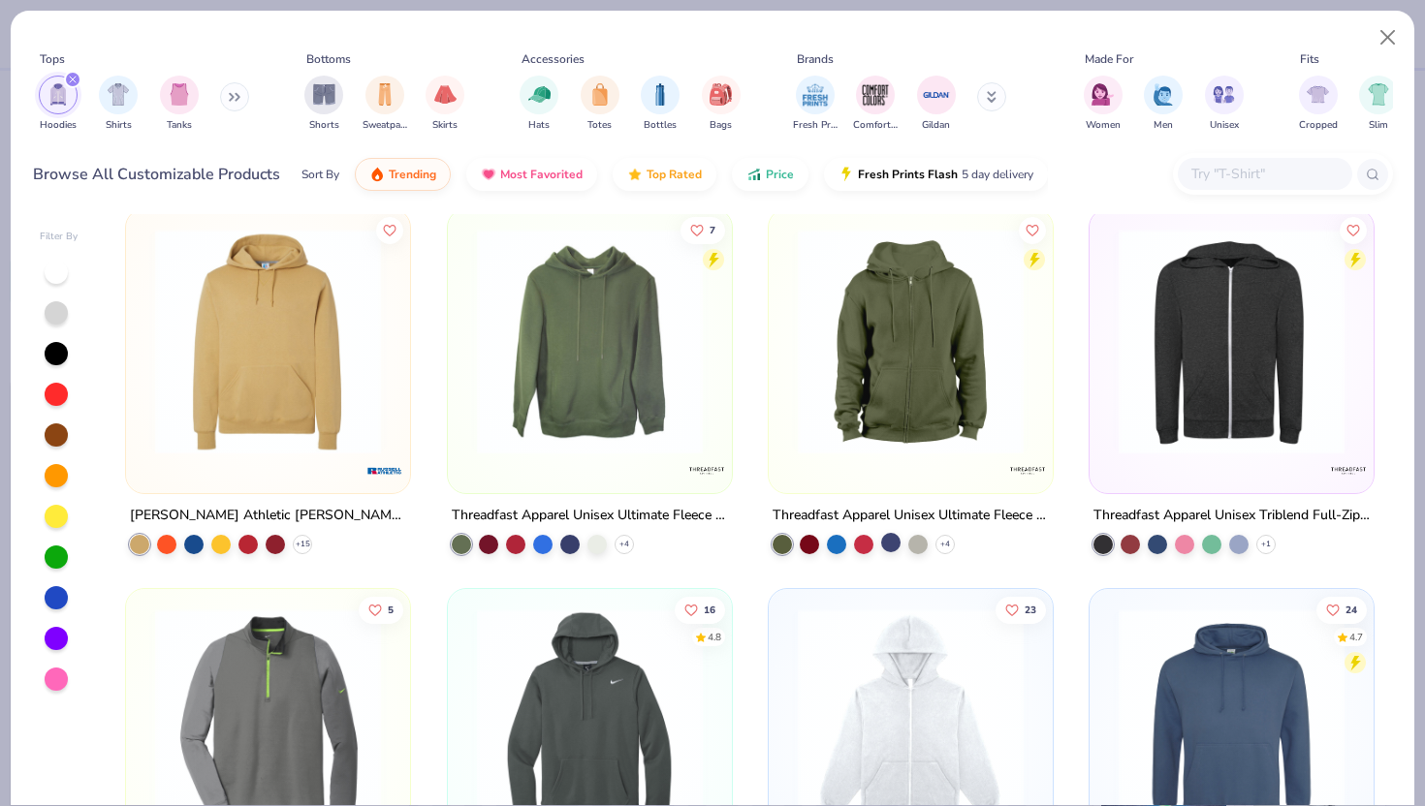
click at [888, 544] on div at bounding box center [890, 542] width 19 height 19
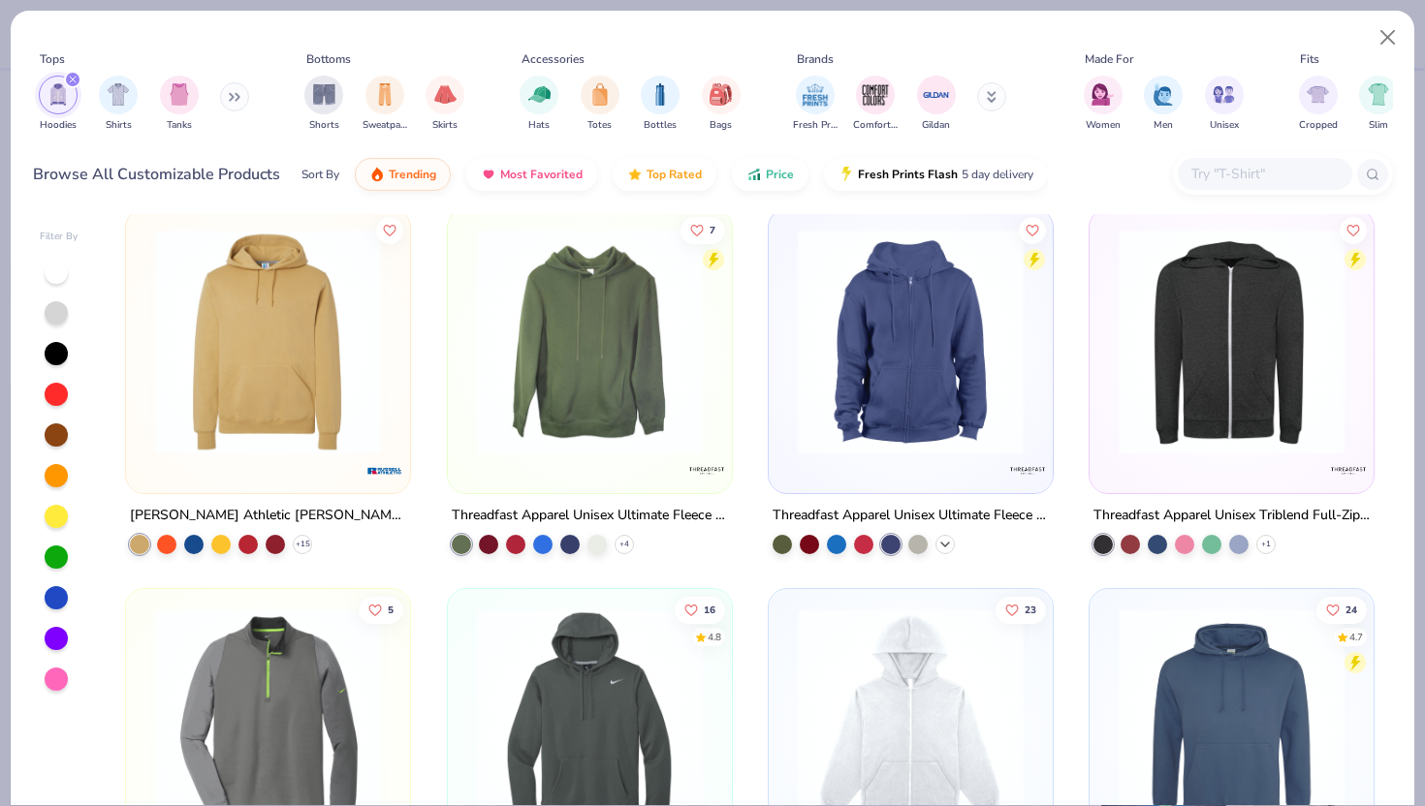
click at [948, 545] on icon at bounding box center [945, 545] width 16 height 16
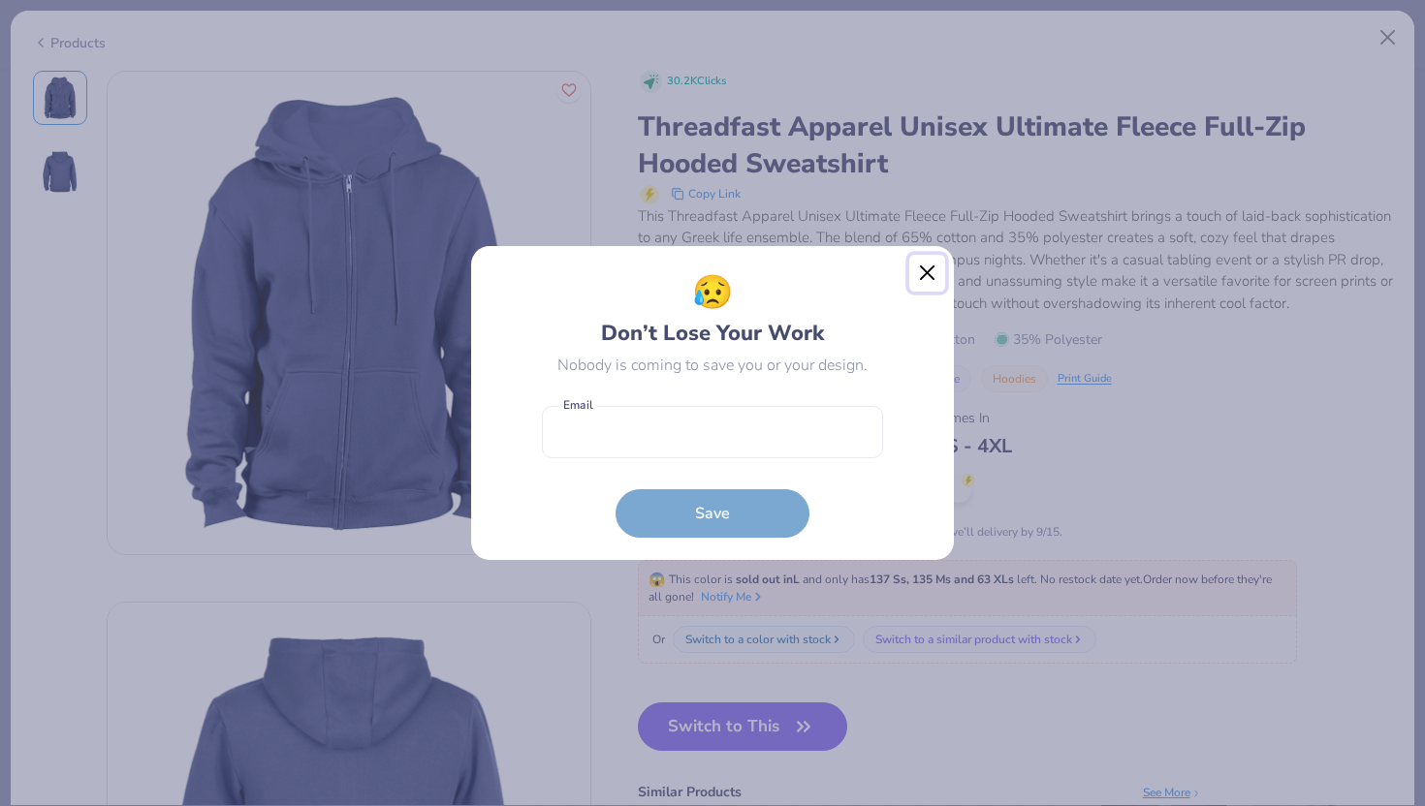
click at [929, 268] on button "Close" at bounding box center [927, 273] width 37 height 37
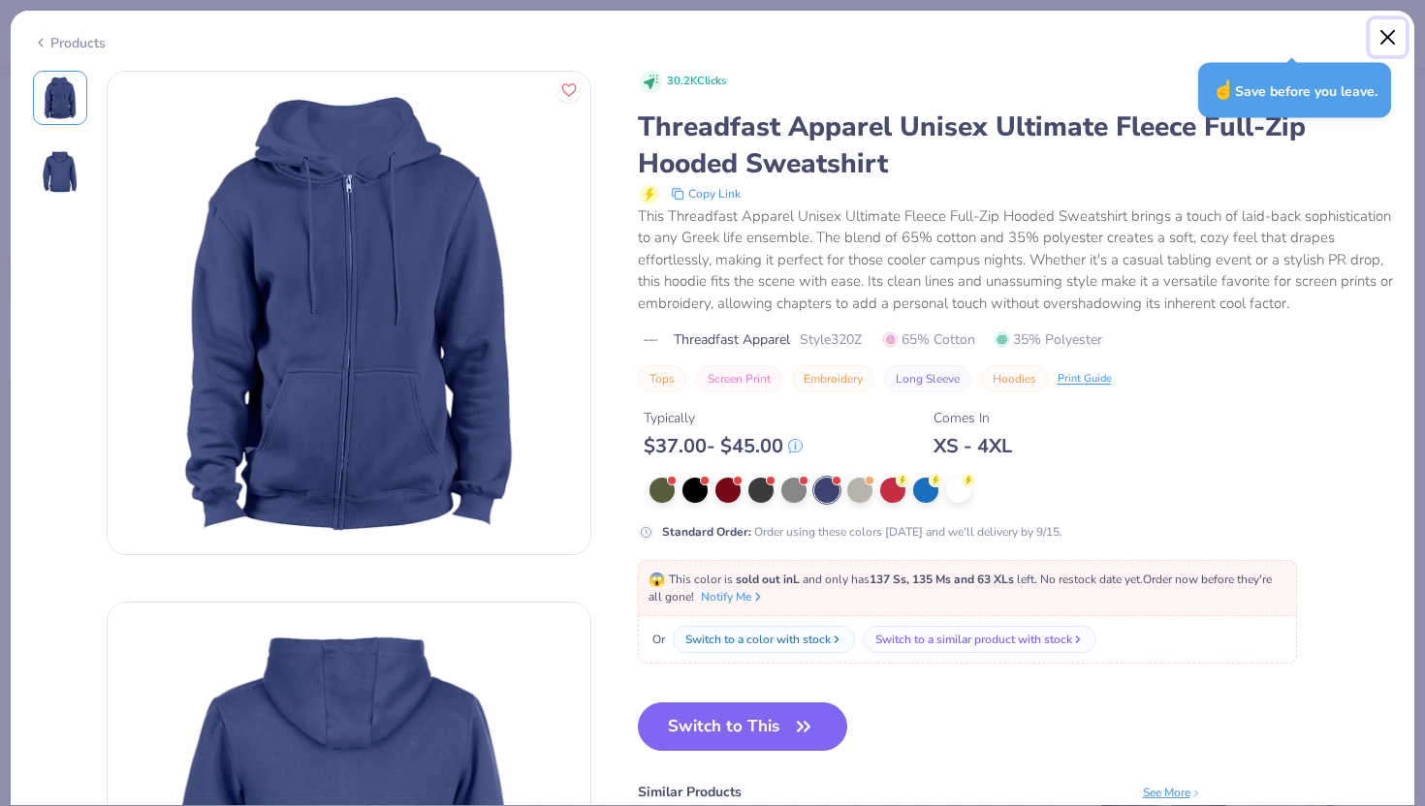
click at [1385, 37] on button "Close" at bounding box center [1387, 37] width 37 height 37
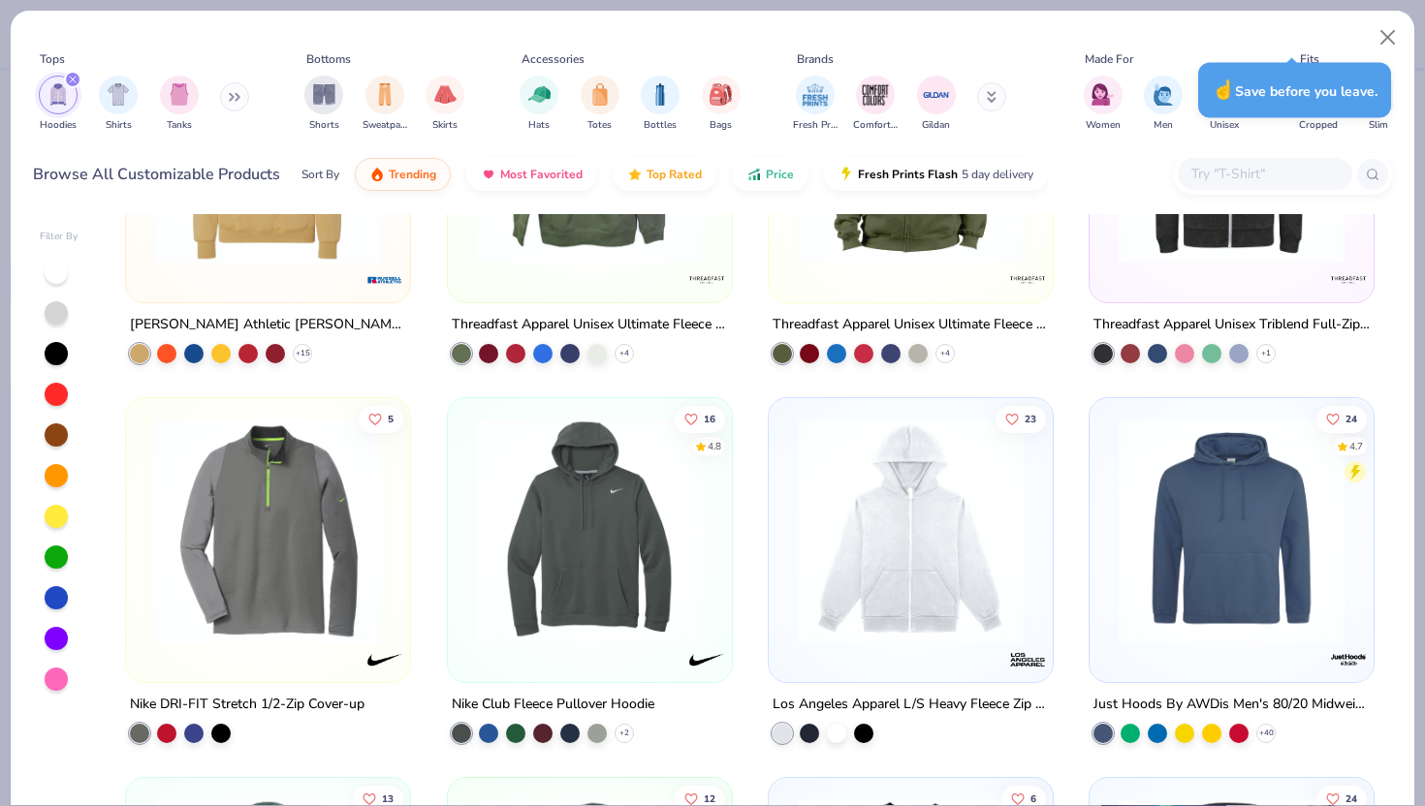
scroll to position [2869, 0]
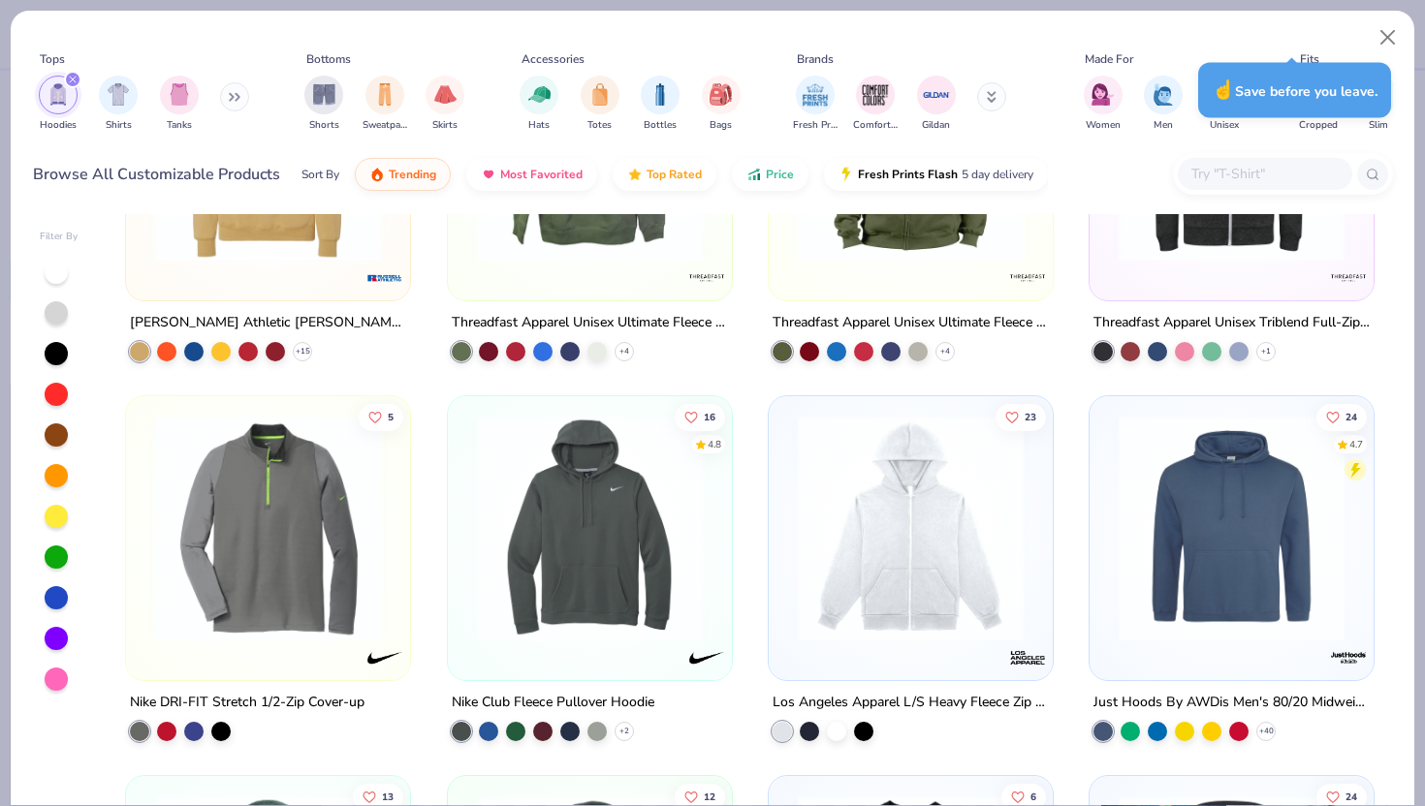
click at [970, 532] on img at bounding box center [910, 529] width 245 height 226
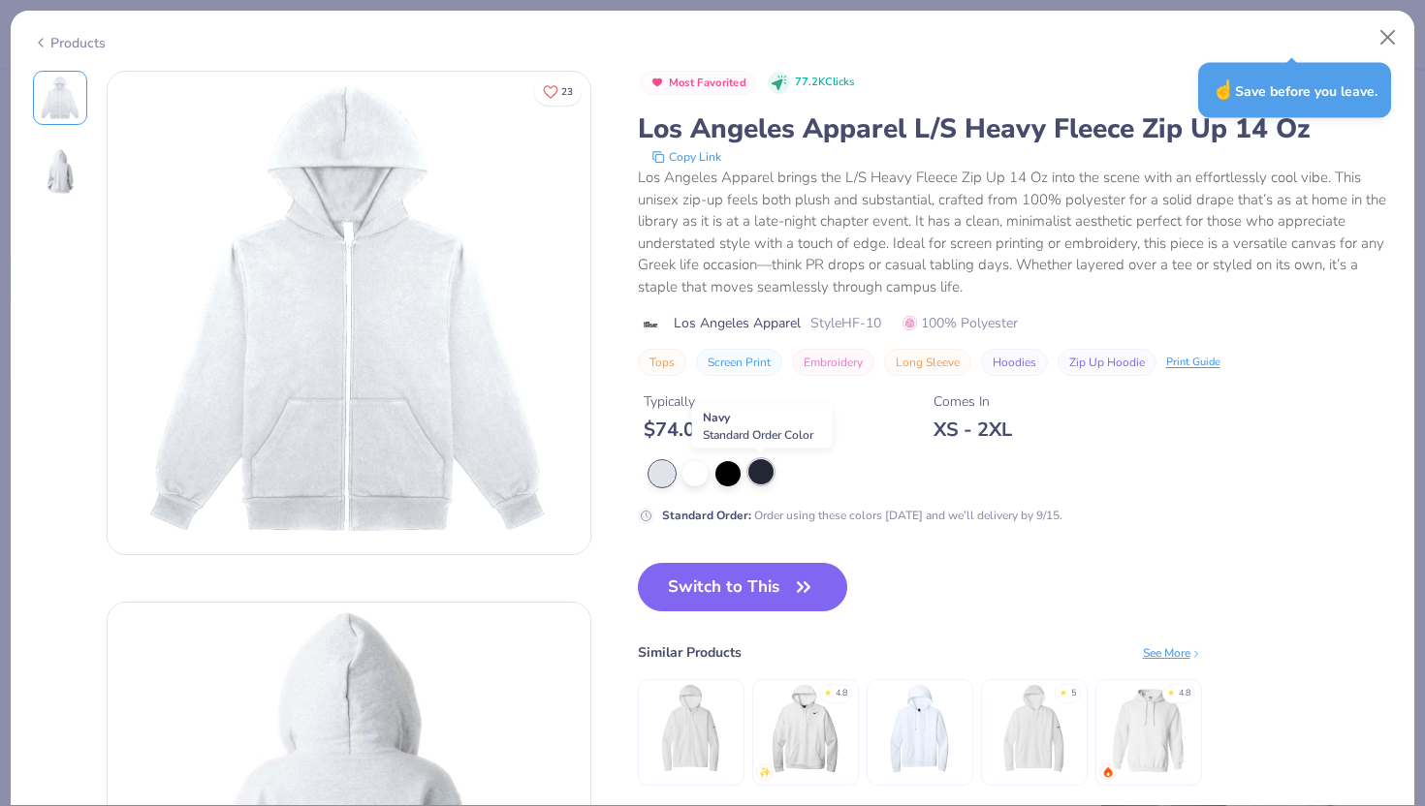
click at [763, 473] on div at bounding box center [760, 471] width 25 height 25
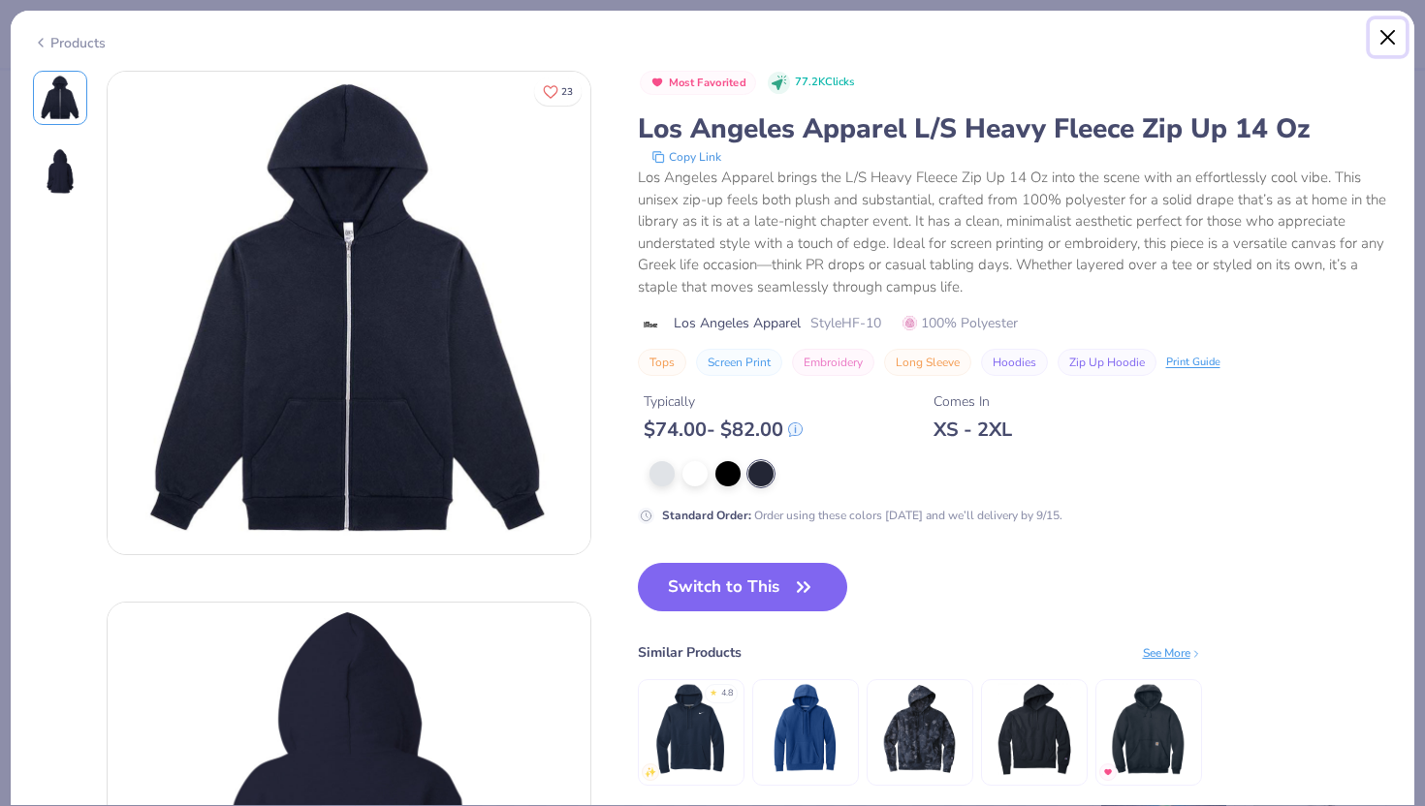
click at [1381, 40] on button "Close" at bounding box center [1387, 37] width 37 height 37
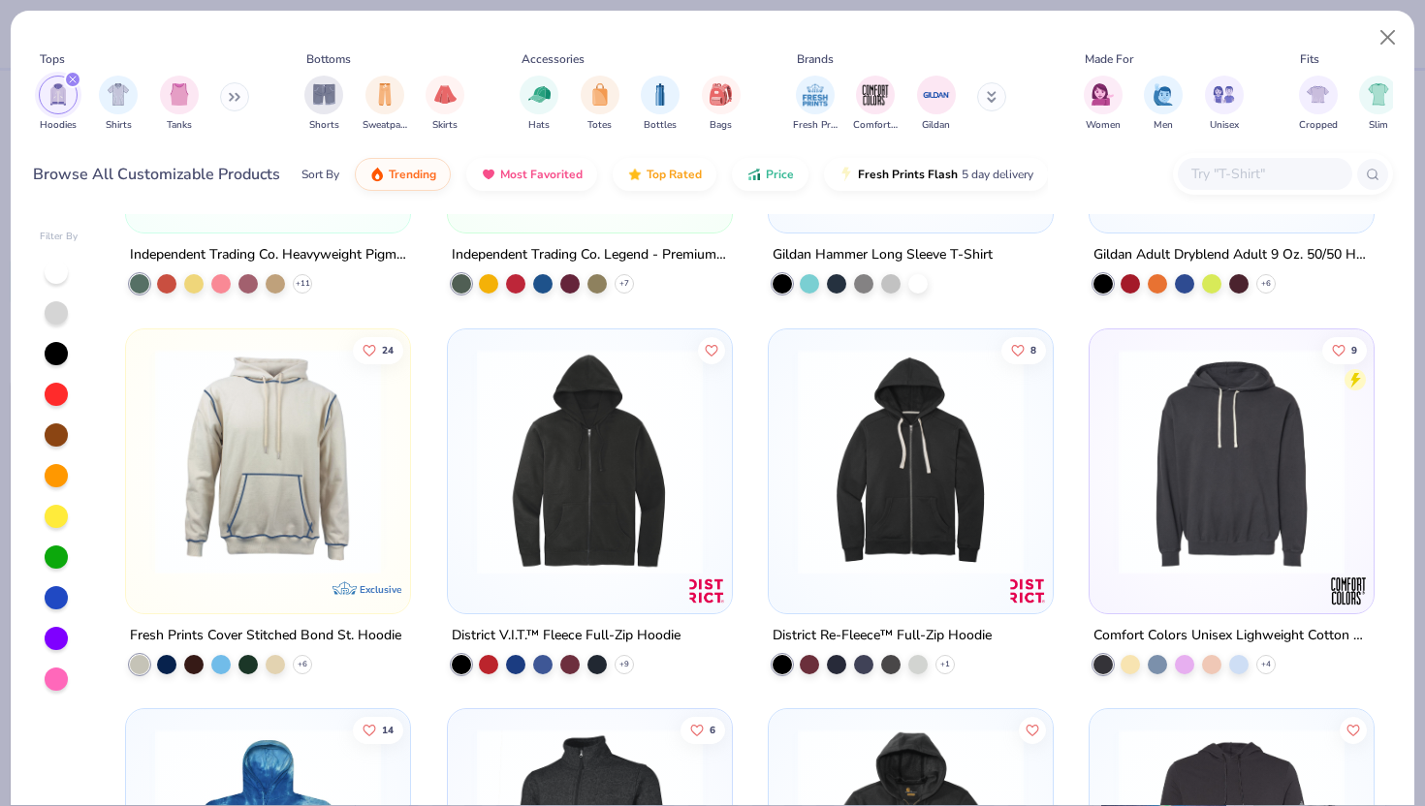
scroll to position [3702, 0]
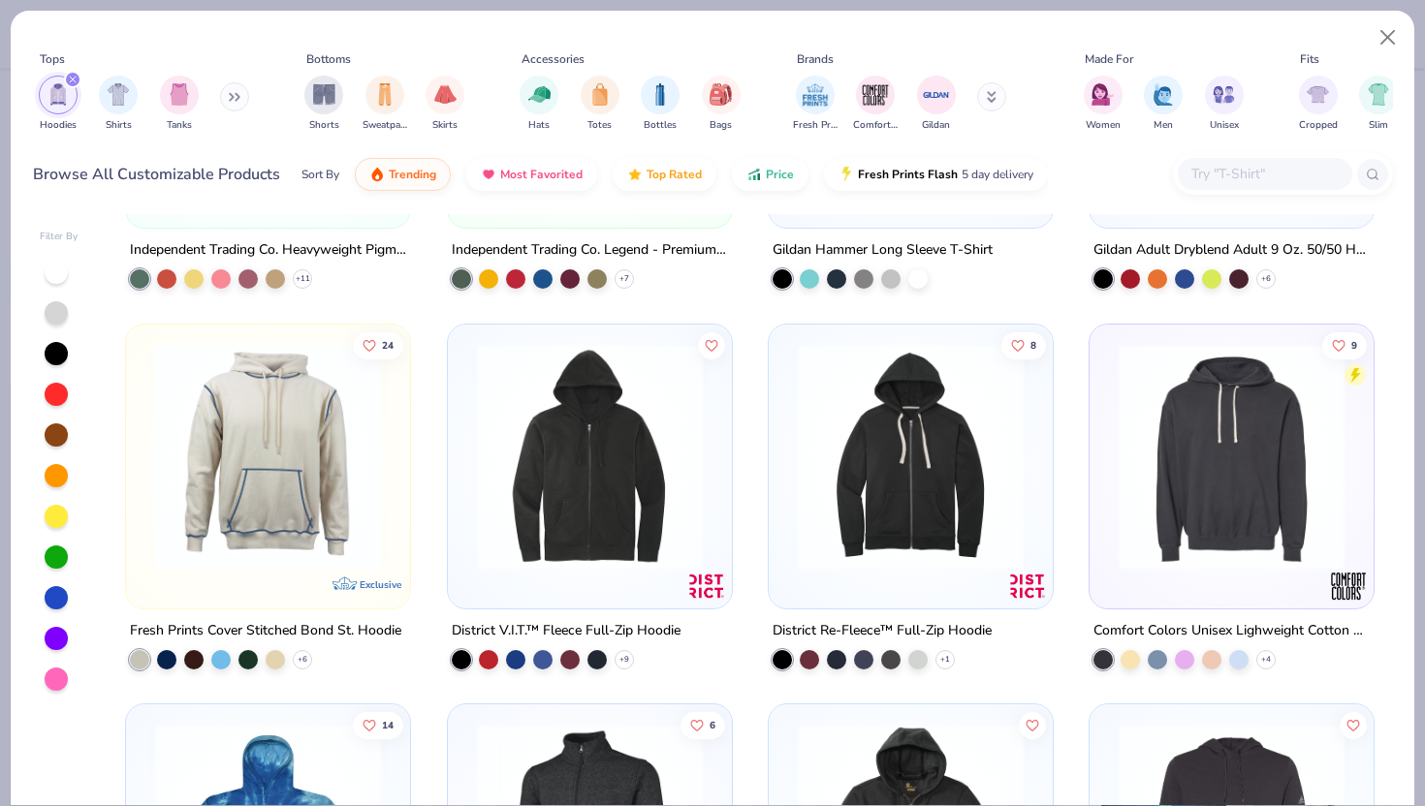
click at [611, 564] on img at bounding box center [589, 456] width 245 height 226
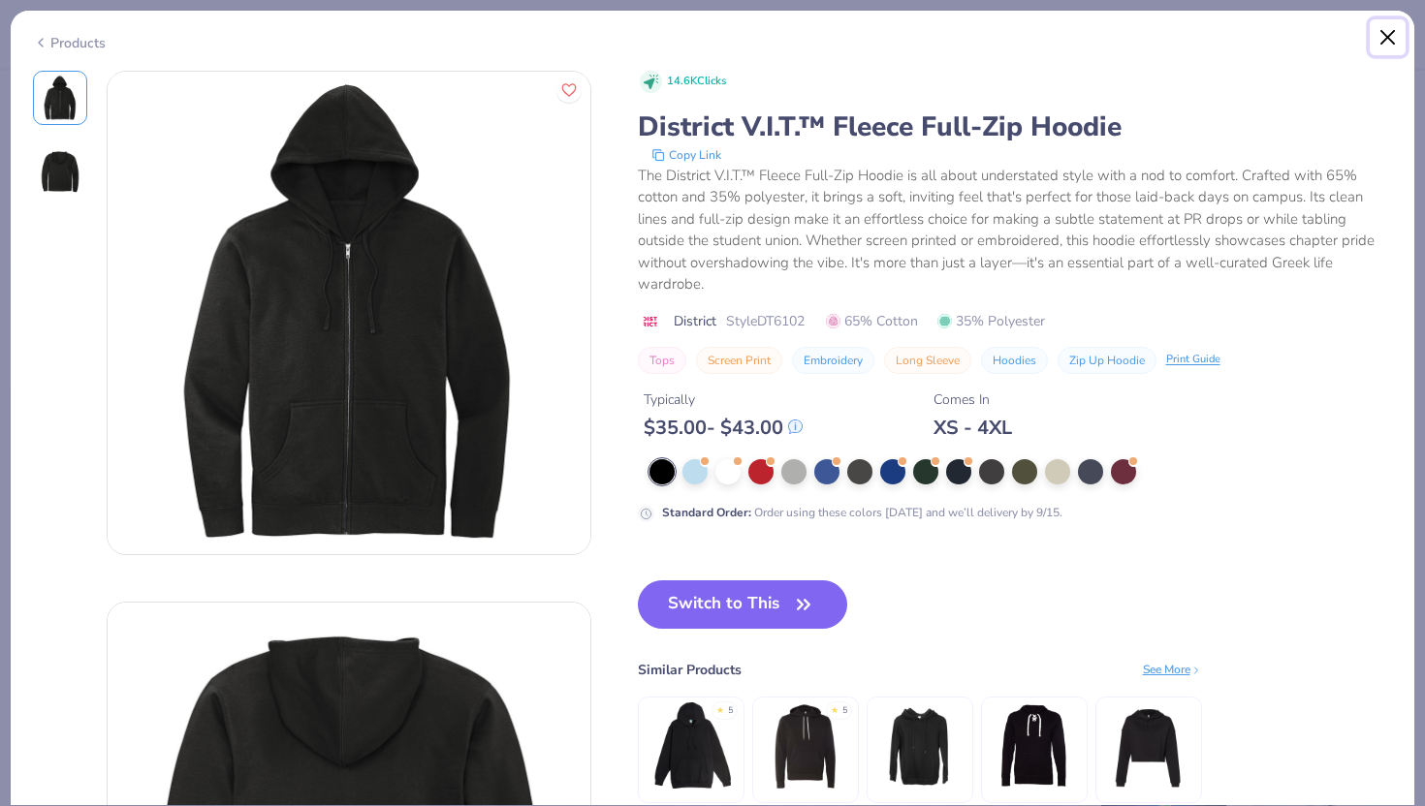
click at [1376, 41] on button "Close" at bounding box center [1387, 37] width 37 height 37
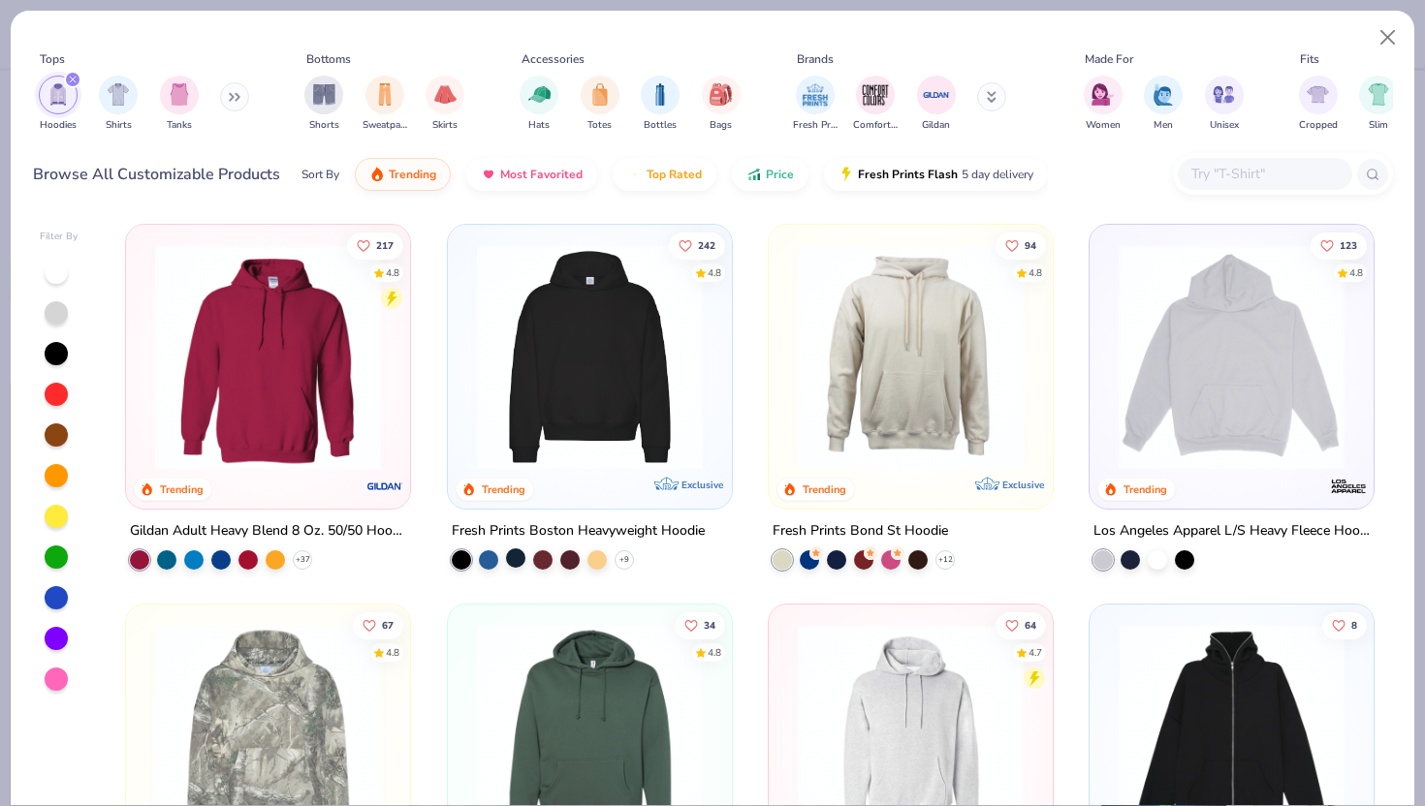
click at [518, 560] on div at bounding box center [515, 558] width 19 height 19
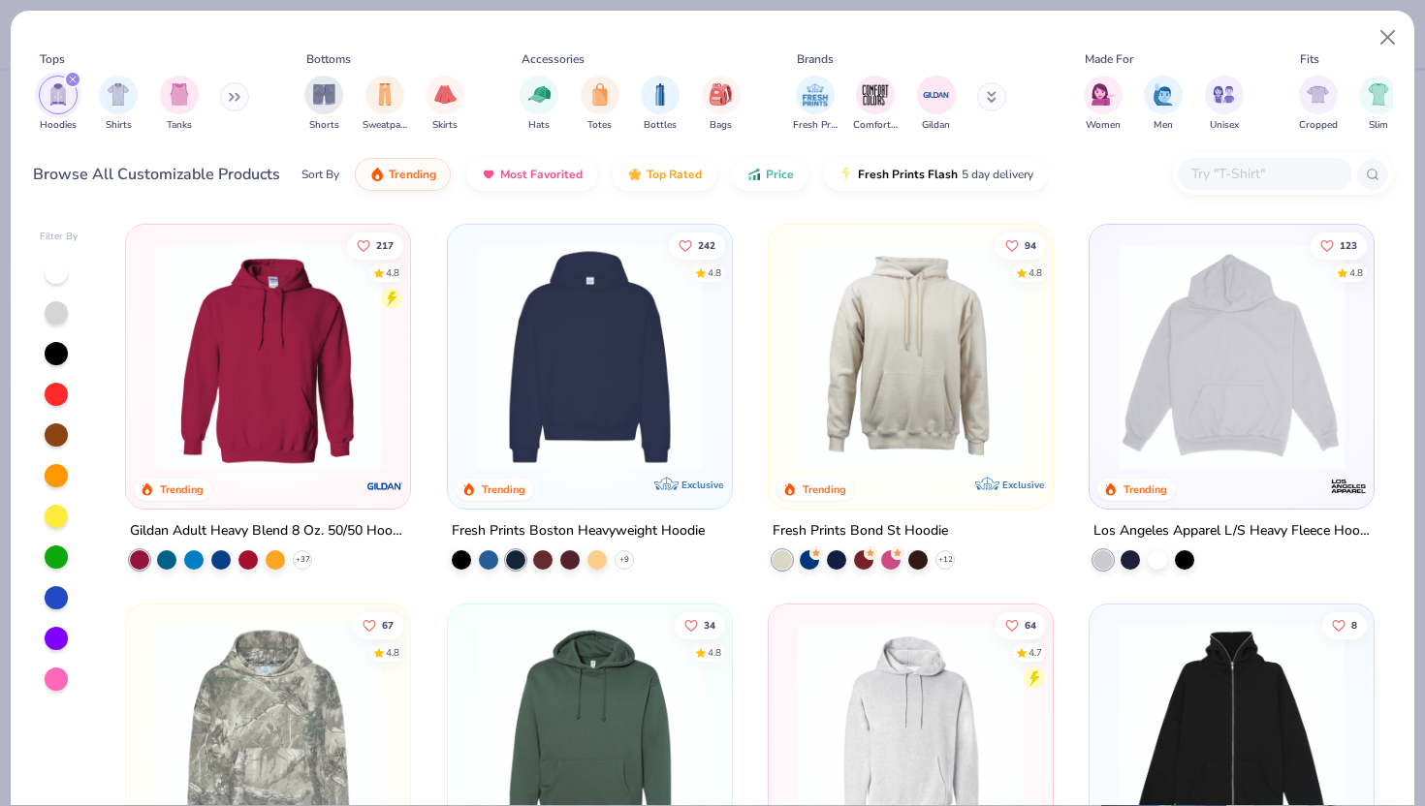
click at [573, 360] on img at bounding box center [589, 357] width 245 height 226
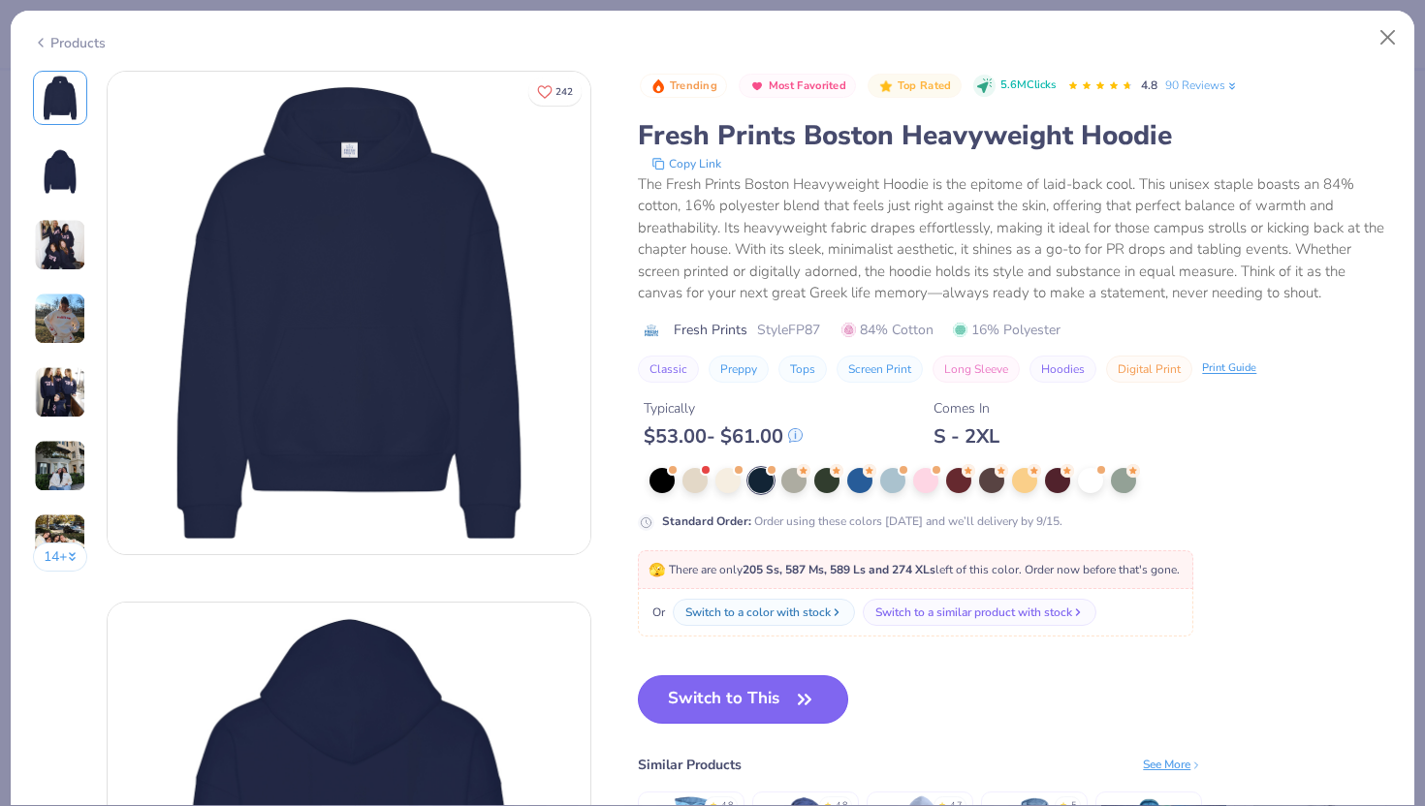
click at [693, 701] on button "Switch to This" at bounding box center [743, 699] width 210 height 48
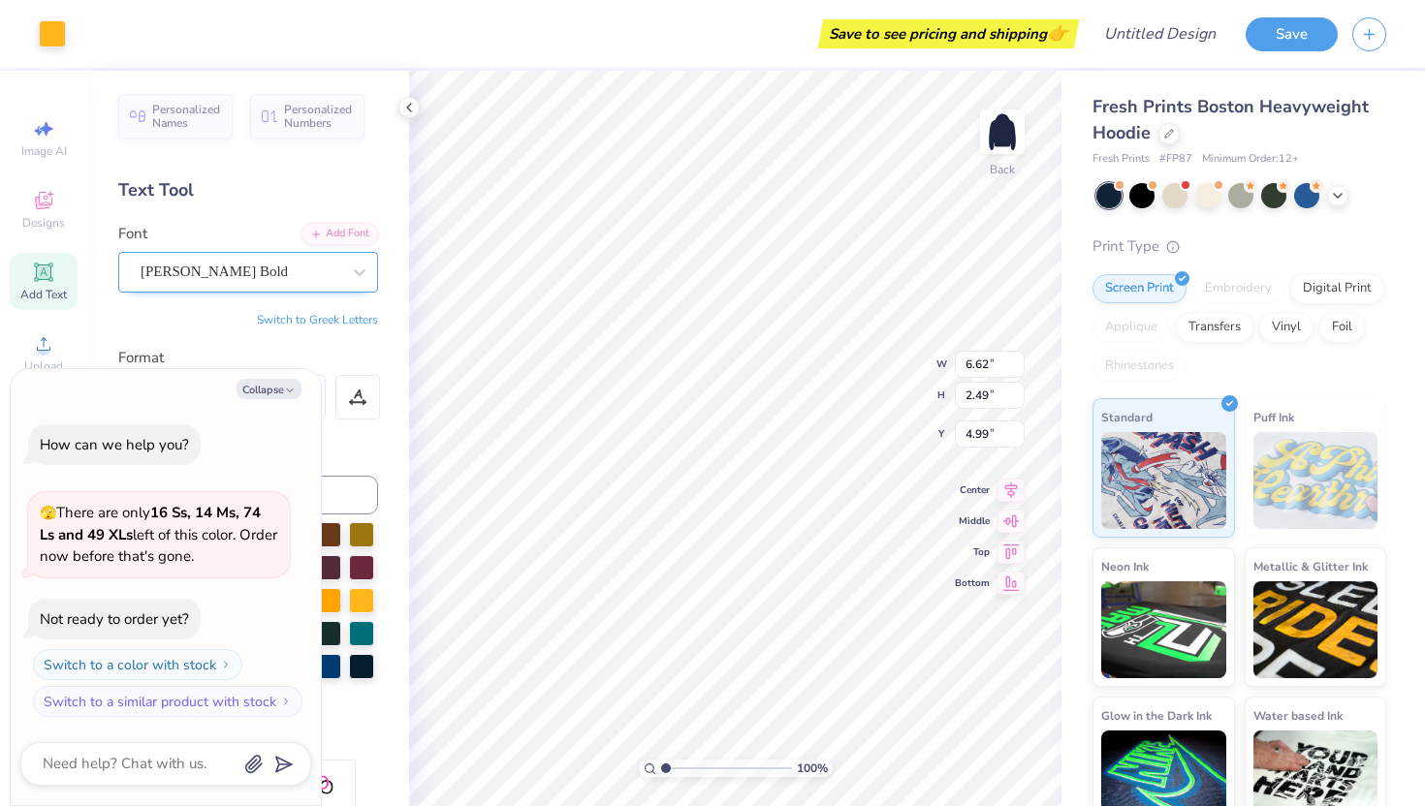
click at [330, 283] on div at bounding box center [241, 272] width 200 height 26
click at [286, 392] on icon "button" at bounding box center [290, 391] width 12 height 12
type textarea "x"
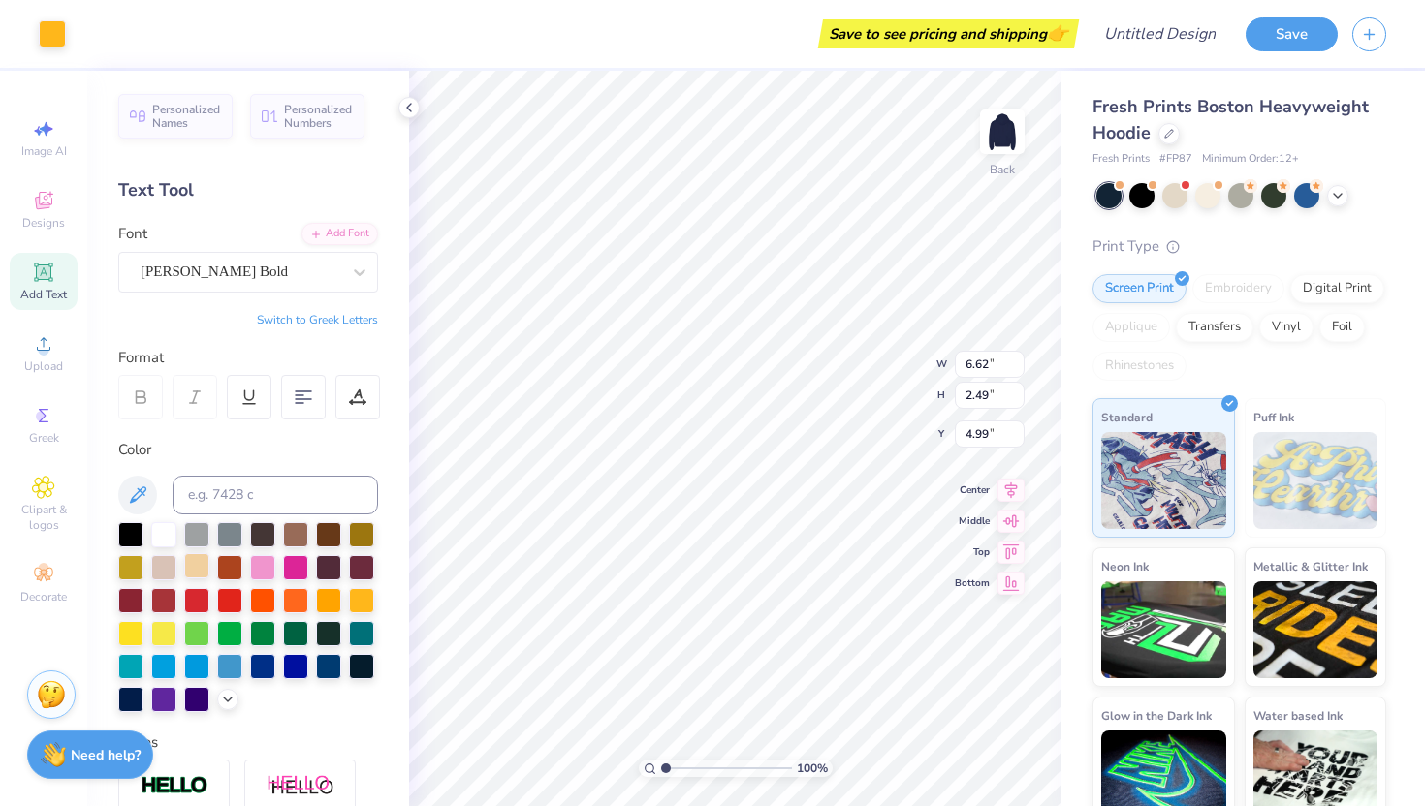
click at [200, 567] on div at bounding box center [196, 565] width 25 height 25
click at [138, 637] on div at bounding box center [130, 631] width 25 height 25
type input "5.00"
click at [191, 567] on div at bounding box center [196, 565] width 25 height 25
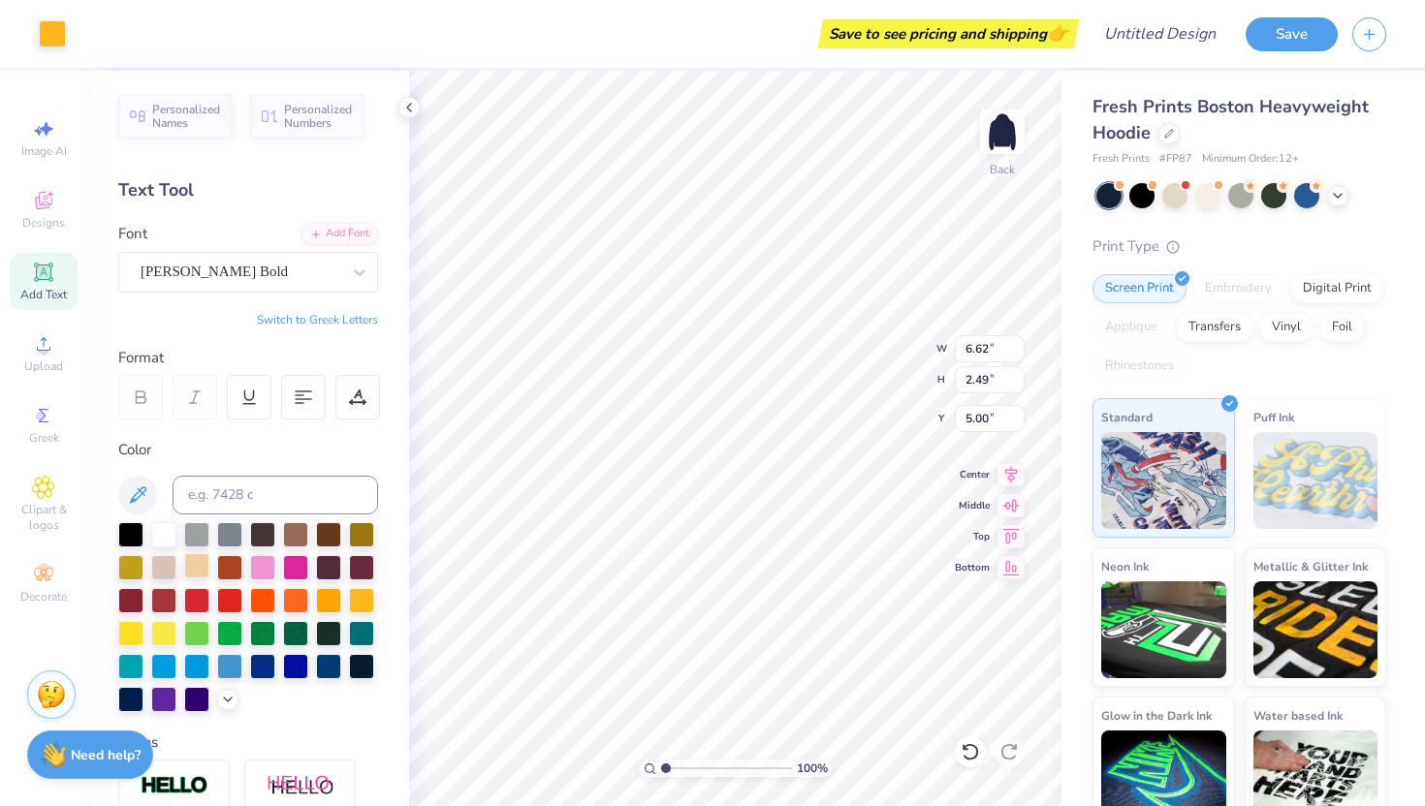
click at [191, 567] on div at bounding box center [196, 565] width 25 height 25
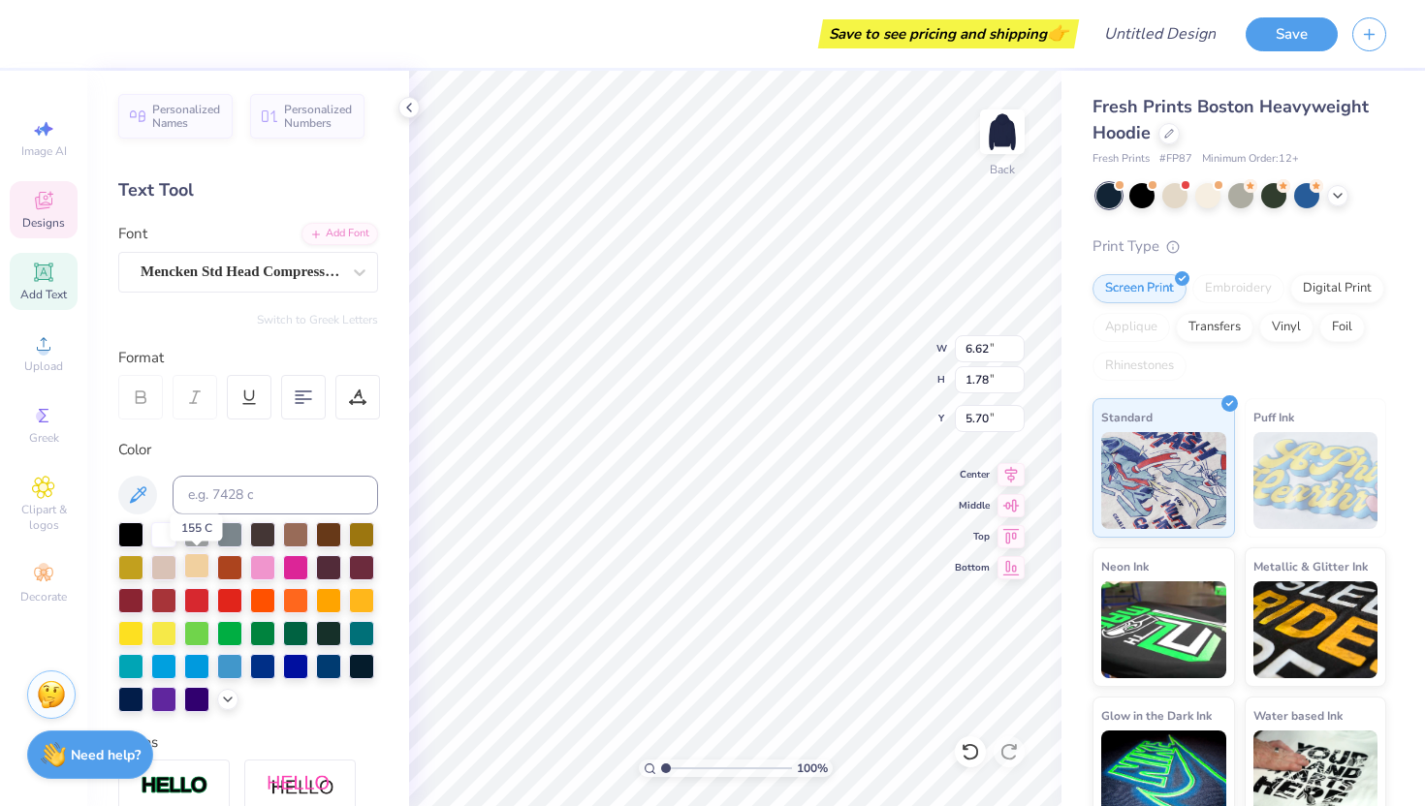
click at [201, 561] on div at bounding box center [196, 565] width 25 height 25
click at [134, 629] on div at bounding box center [130, 631] width 25 height 25
click at [145, 501] on icon at bounding box center [137, 495] width 23 height 23
click at [361, 602] on div at bounding box center [361, 598] width 25 height 25
click at [134, 496] on icon at bounding box center [138, 494] width 16 height 16
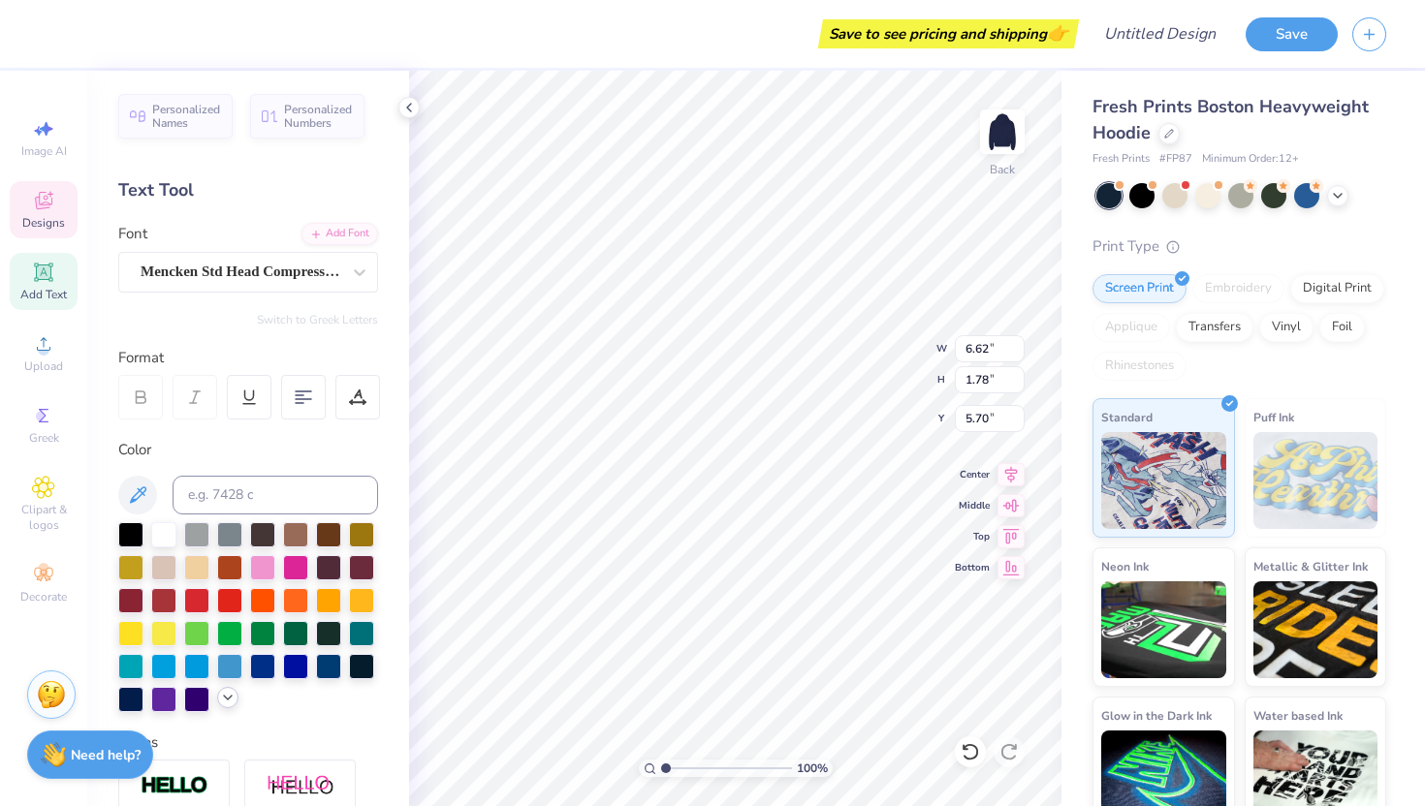
click at [227, 704] on icon at bounding box center [228, 698] width 16 height 16
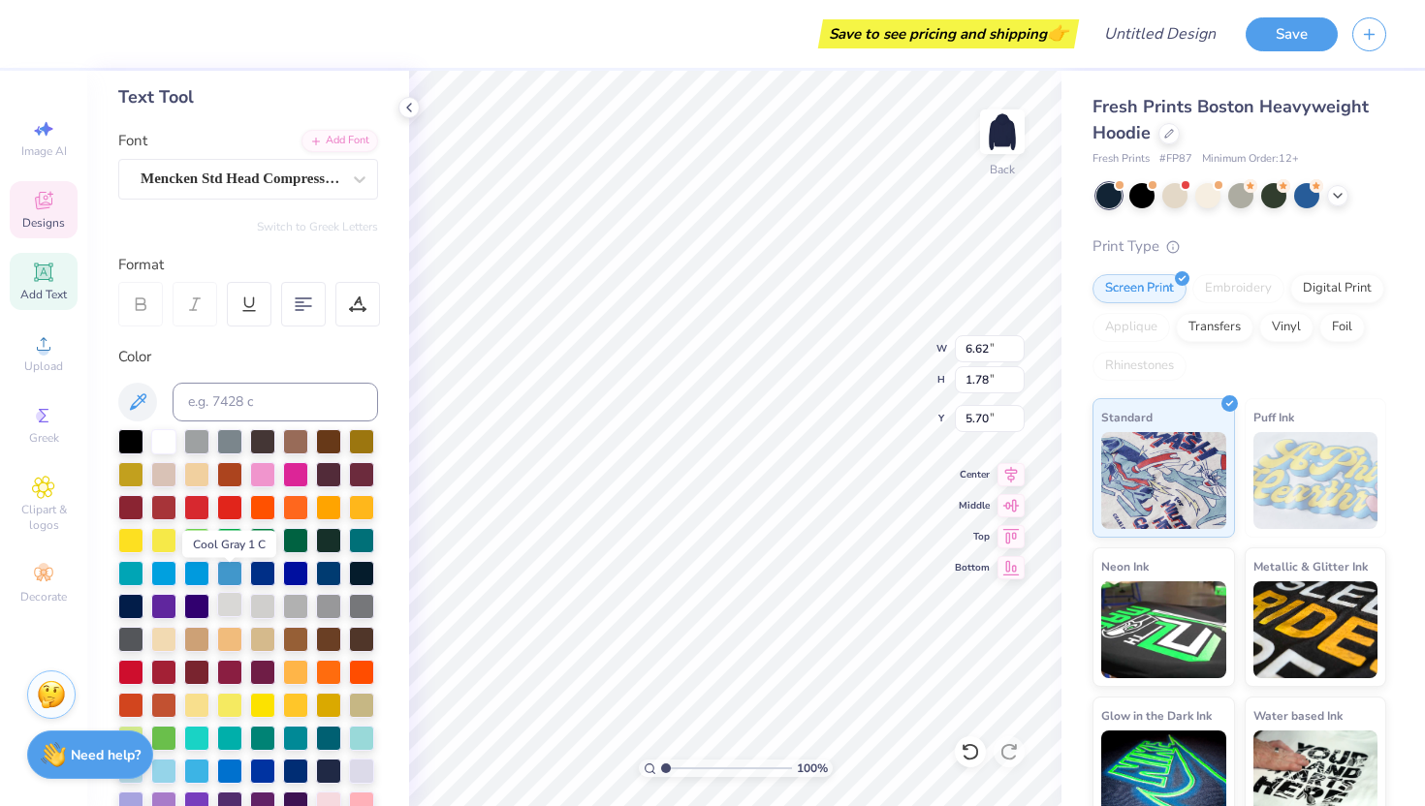
scroll to position [222, 0]
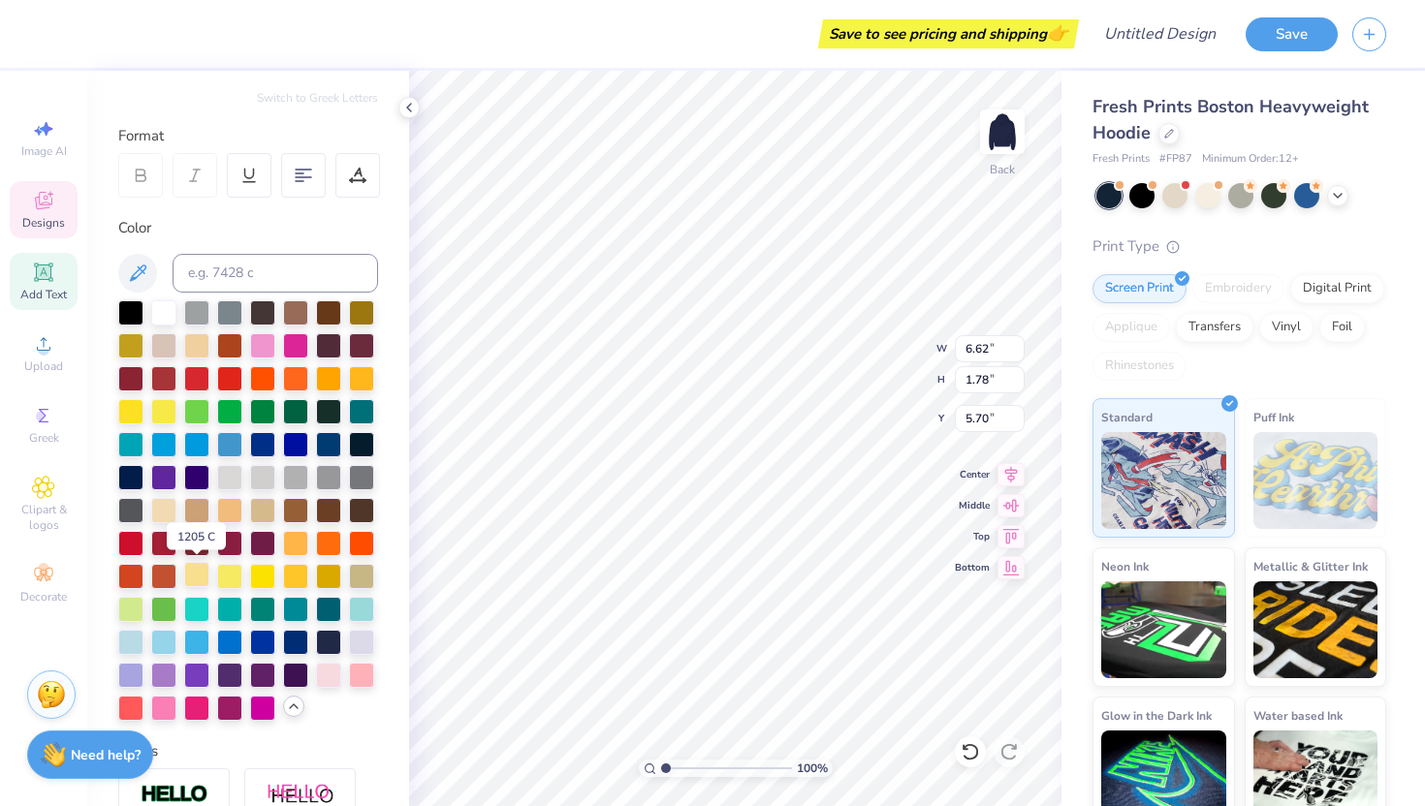
click at [195, 576] on div at bounding box center [196, 574] width 25 height 25
type input "3.51"
type input "0.89"
type input "5.00"
click at [201, 573] on div at bounding box center [196, 574] width 25 height 25
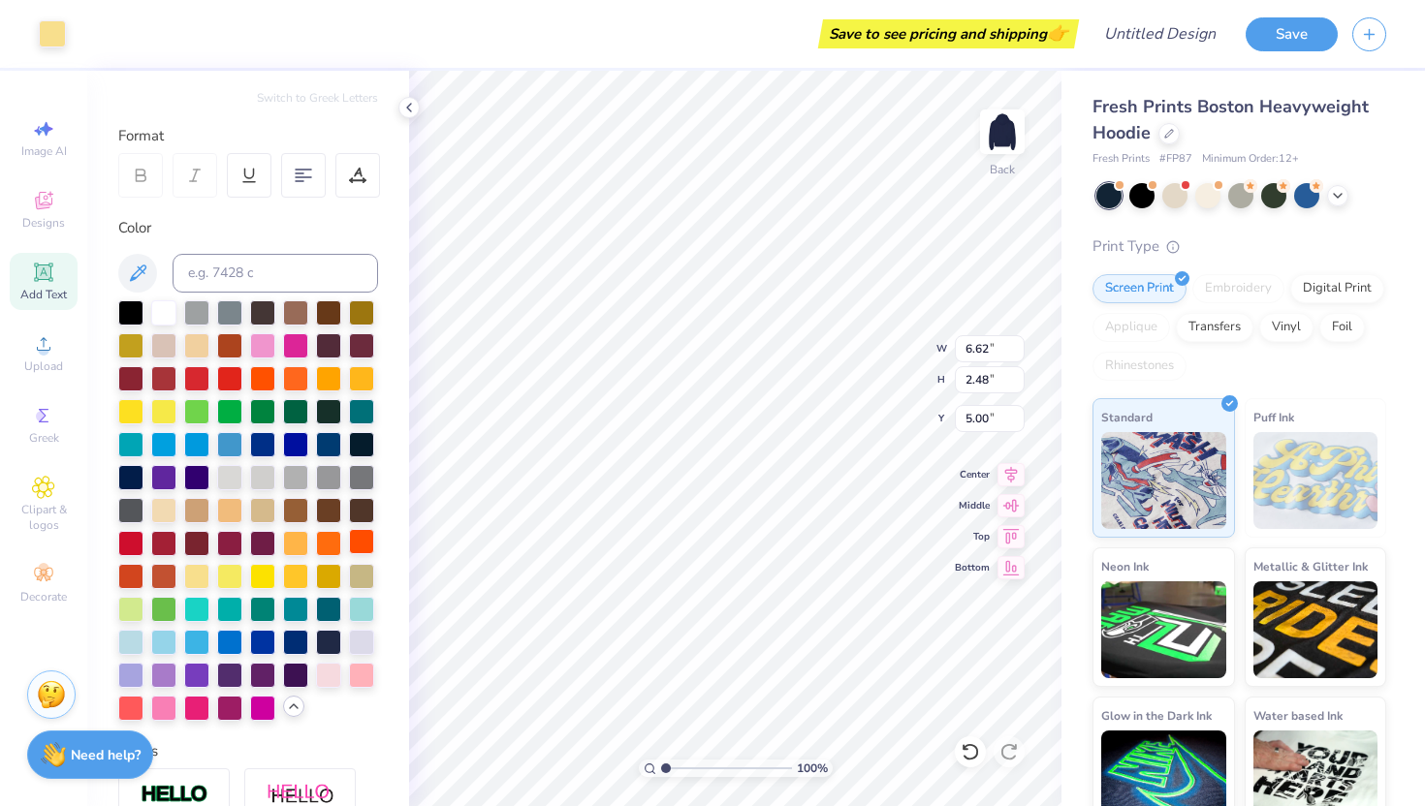
type input "9.57"
type input "3.59"
type input "4.41"
type input "5.46"
type input "5.08"
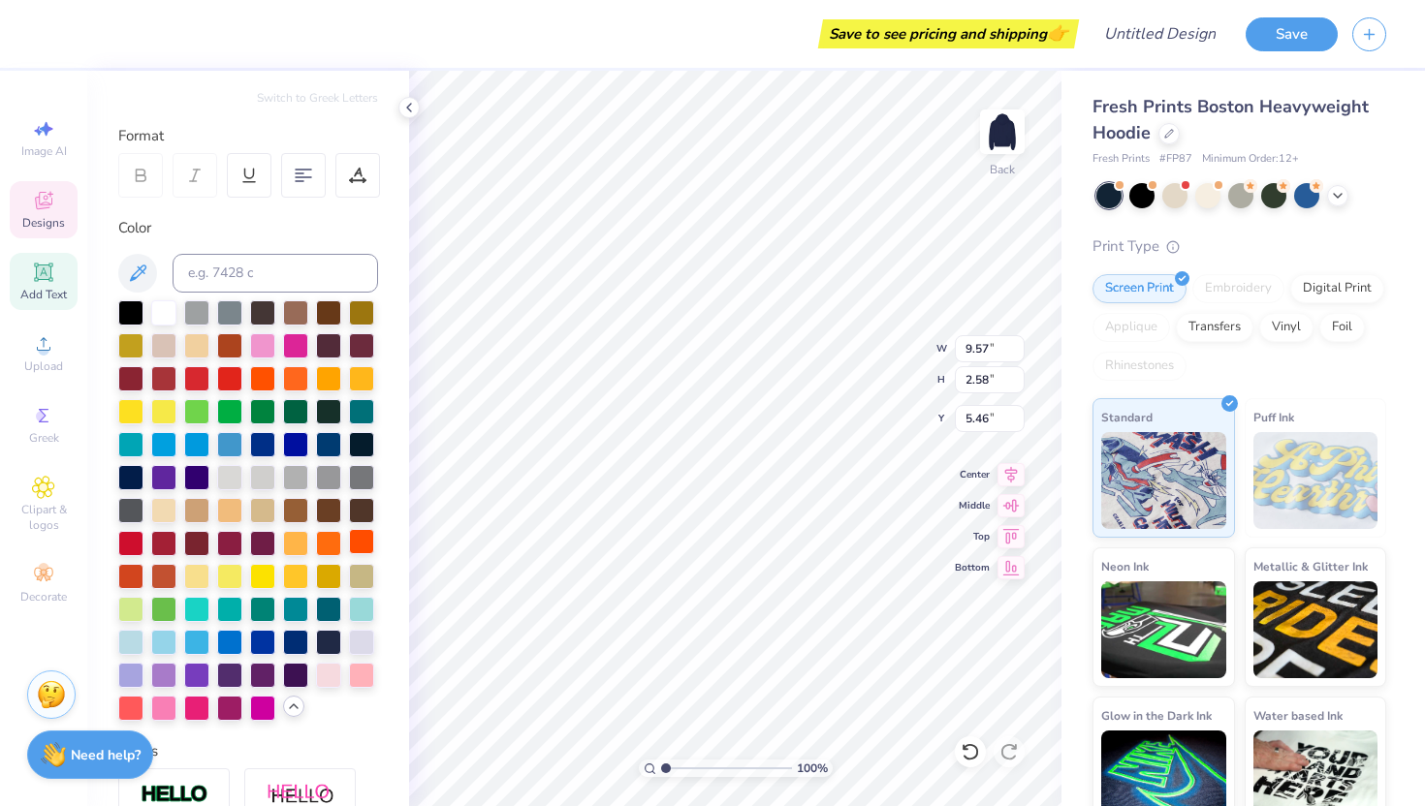
type input "1.29"
type input "4.18"
type input "8.71"
type input "2.35"
type input "5.58"
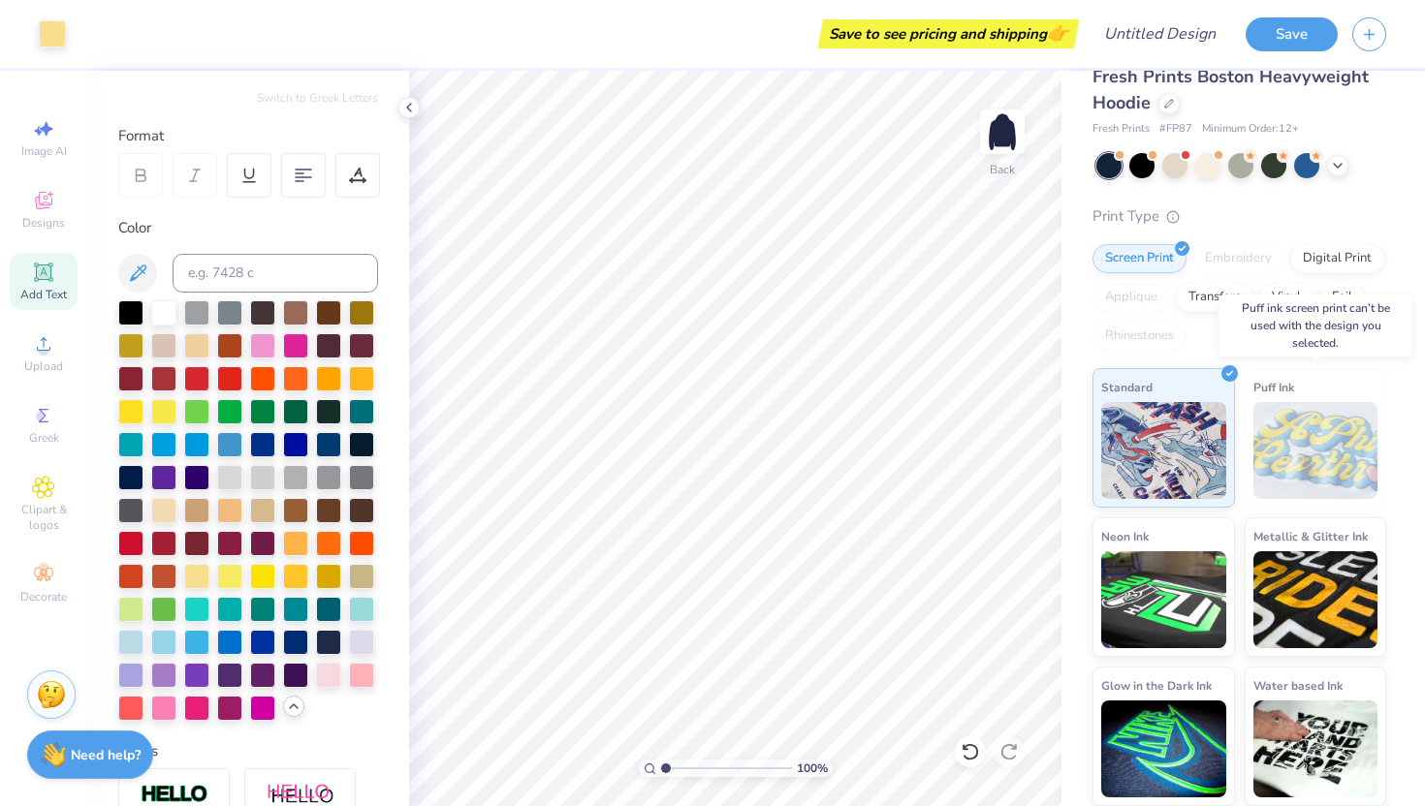
scroll to position [0, 0]
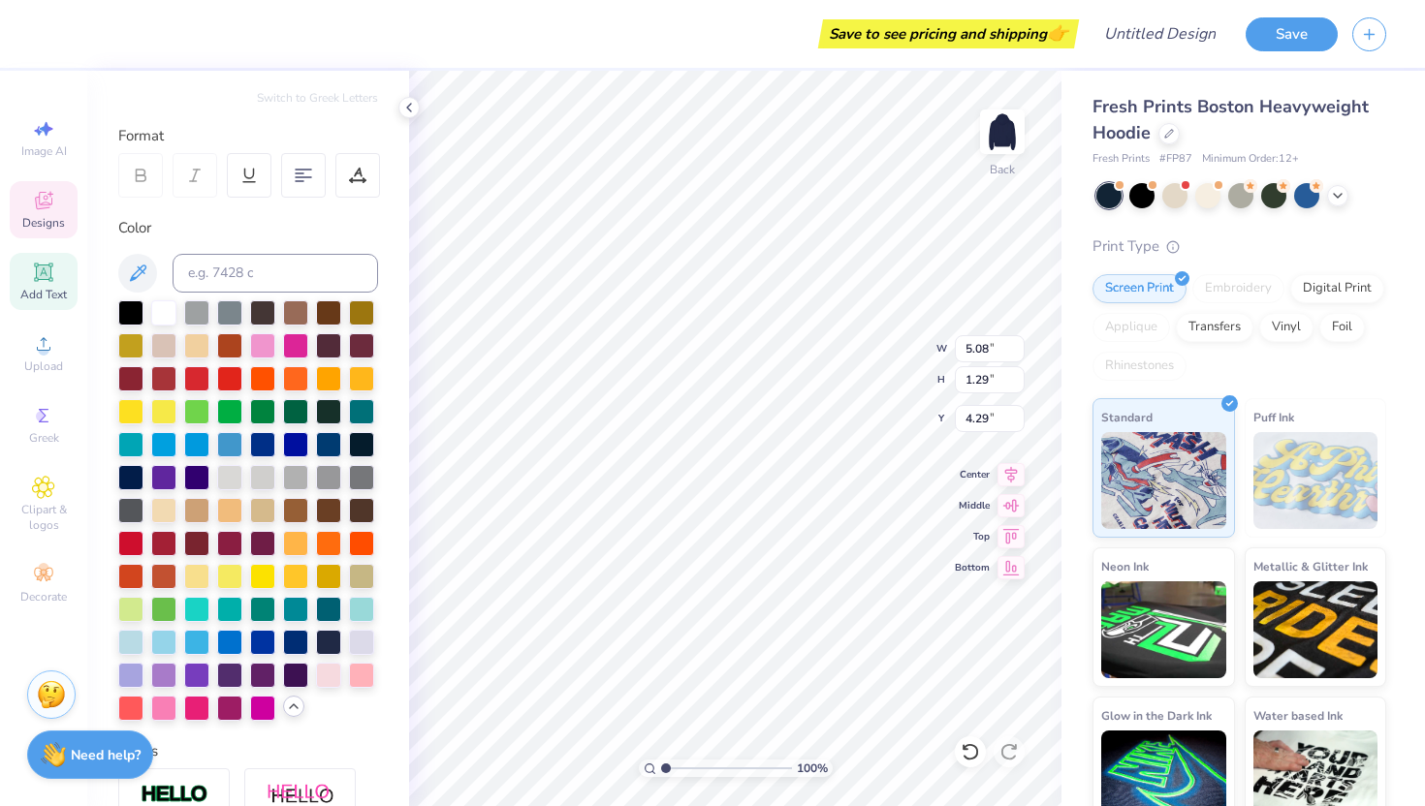
type input "4.29"
type input "7.60"
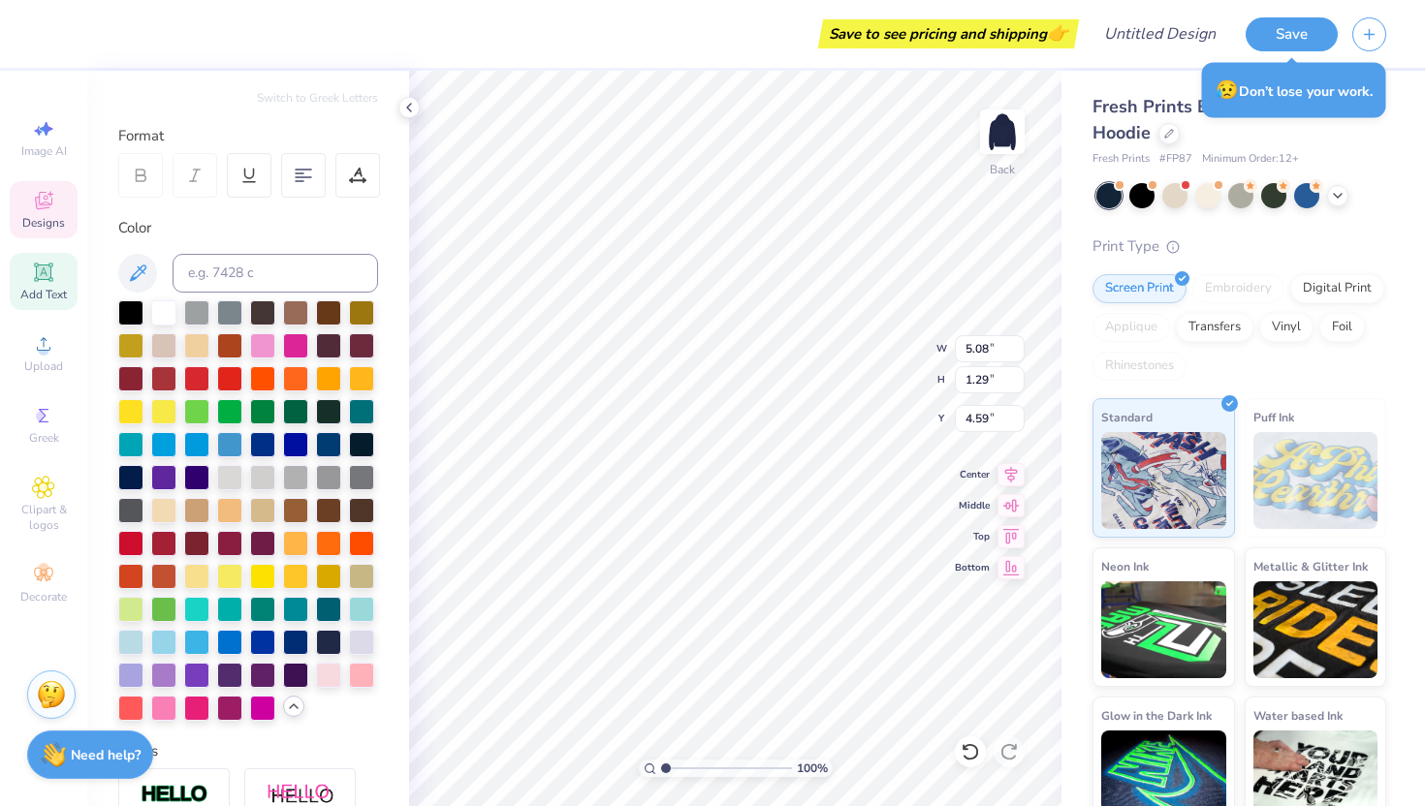
type input "4.29"
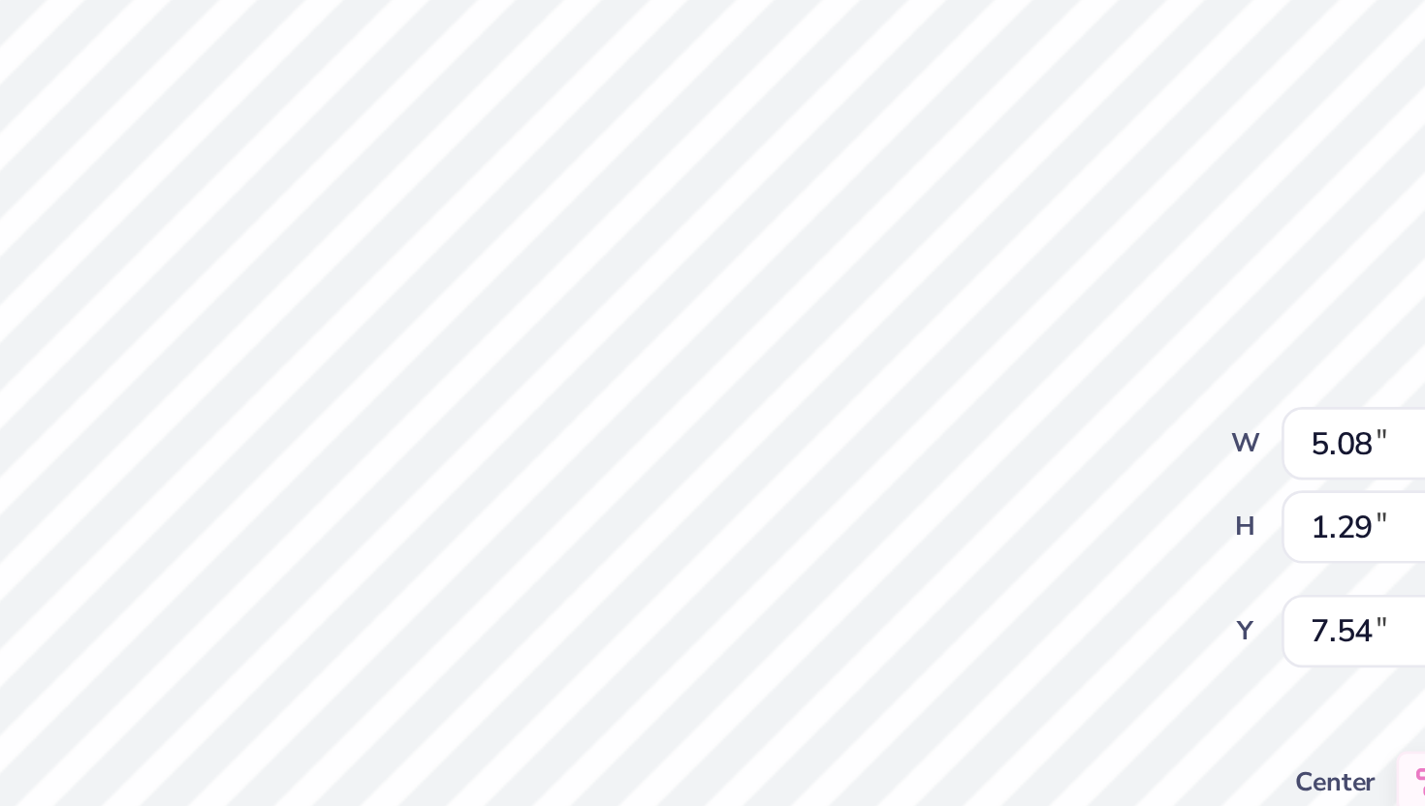
type input "7.54"
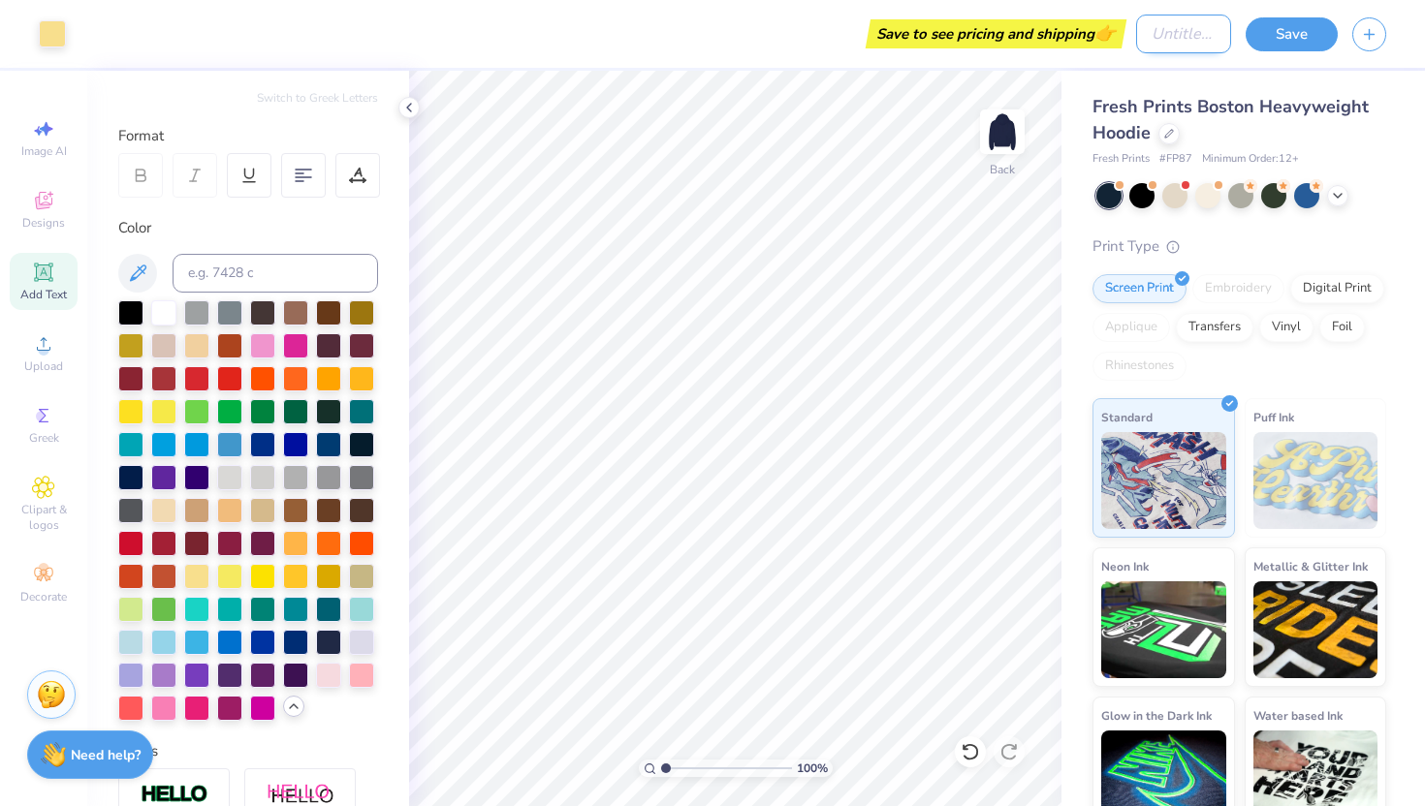
click at [1194, 39] on input "Design Title" at bounding box center [1183, 34] width 95 height 39
type input "navy hoodie"
click at [1310, 25] on button "Save" at bounding box center [1291, 32] width 92 height 34
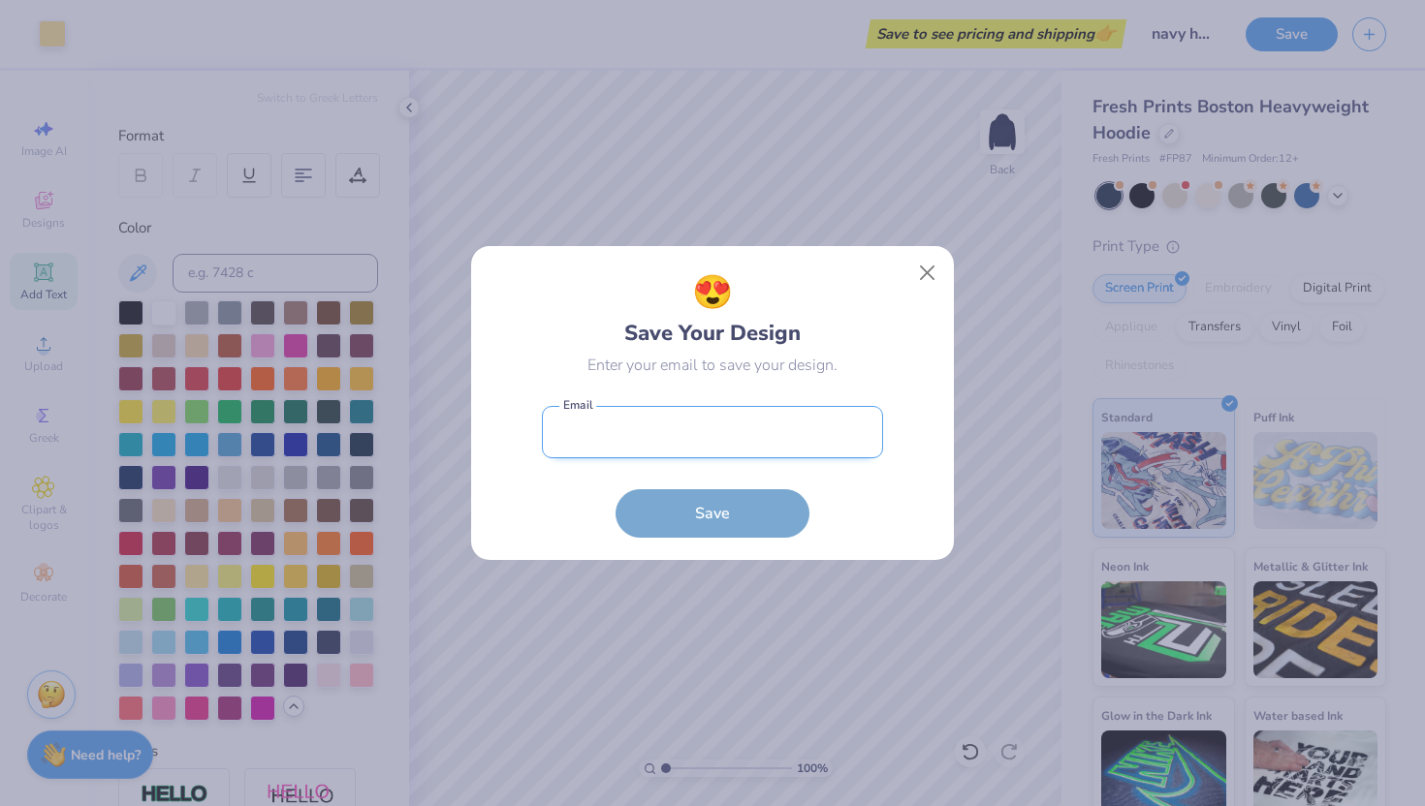
click at [788, 442] on input "email" at bounding box center [712, 432] width 341 height 53
type input "maddie.chapman@att.net"
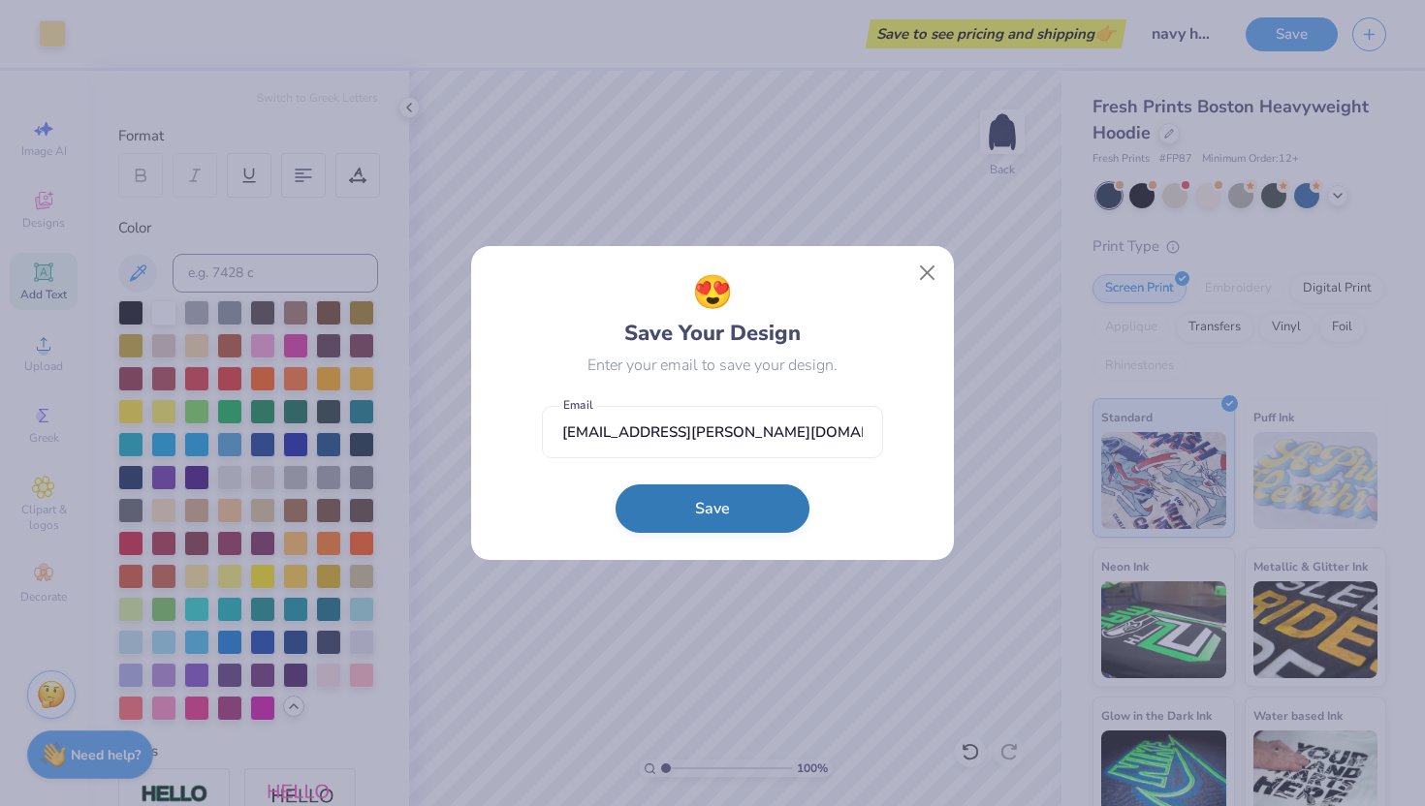
click at [742, 497] on button "Save" at bounding box center [712, 509] width 194 height 48
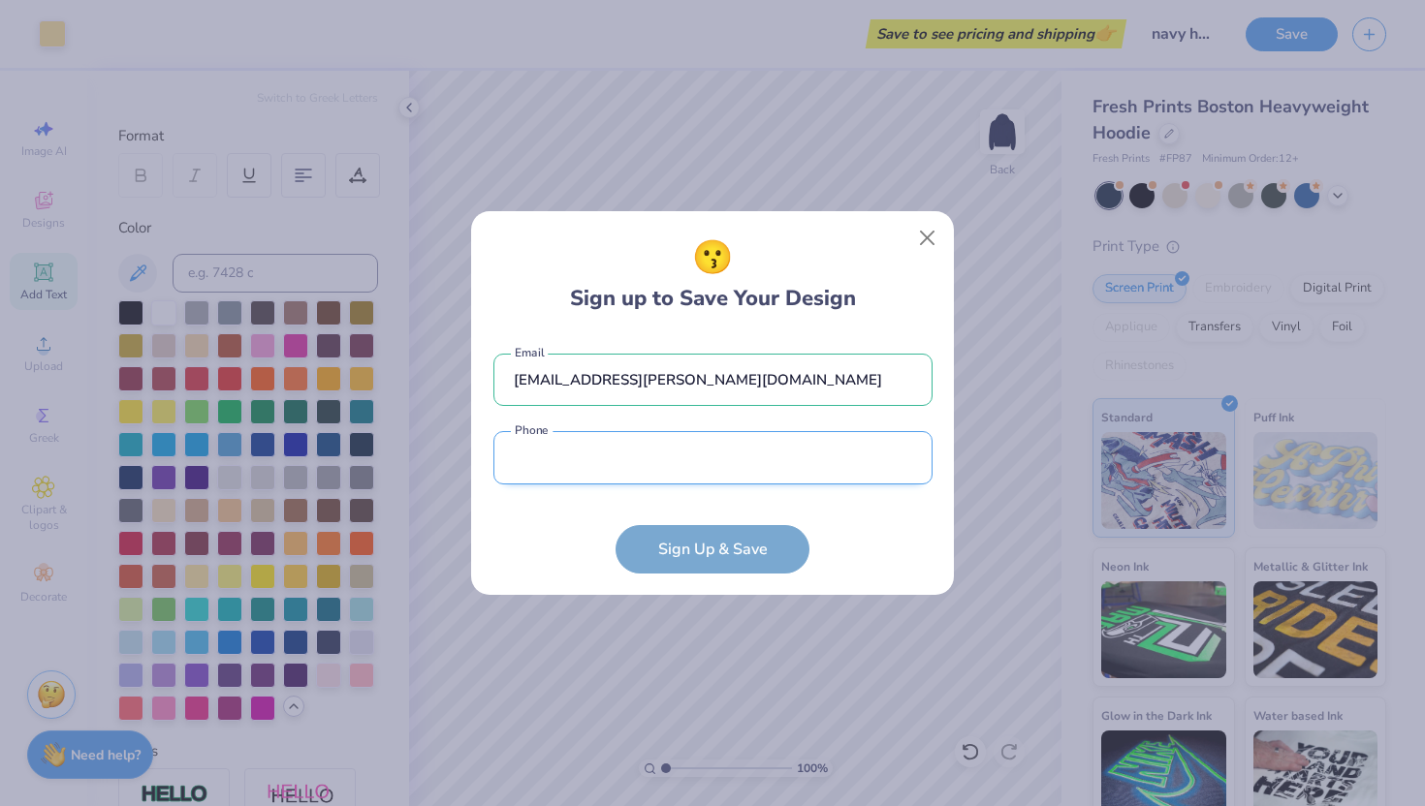
click at [738, 473] on input "tel" at bounding box center [712, 457] width 439 height 53
click at [893, 533] on form "maddie.chapman@att.net Email Phone is a required field Phone Sign Up & Save" at bounding box center [712, 453] width 439 height 239
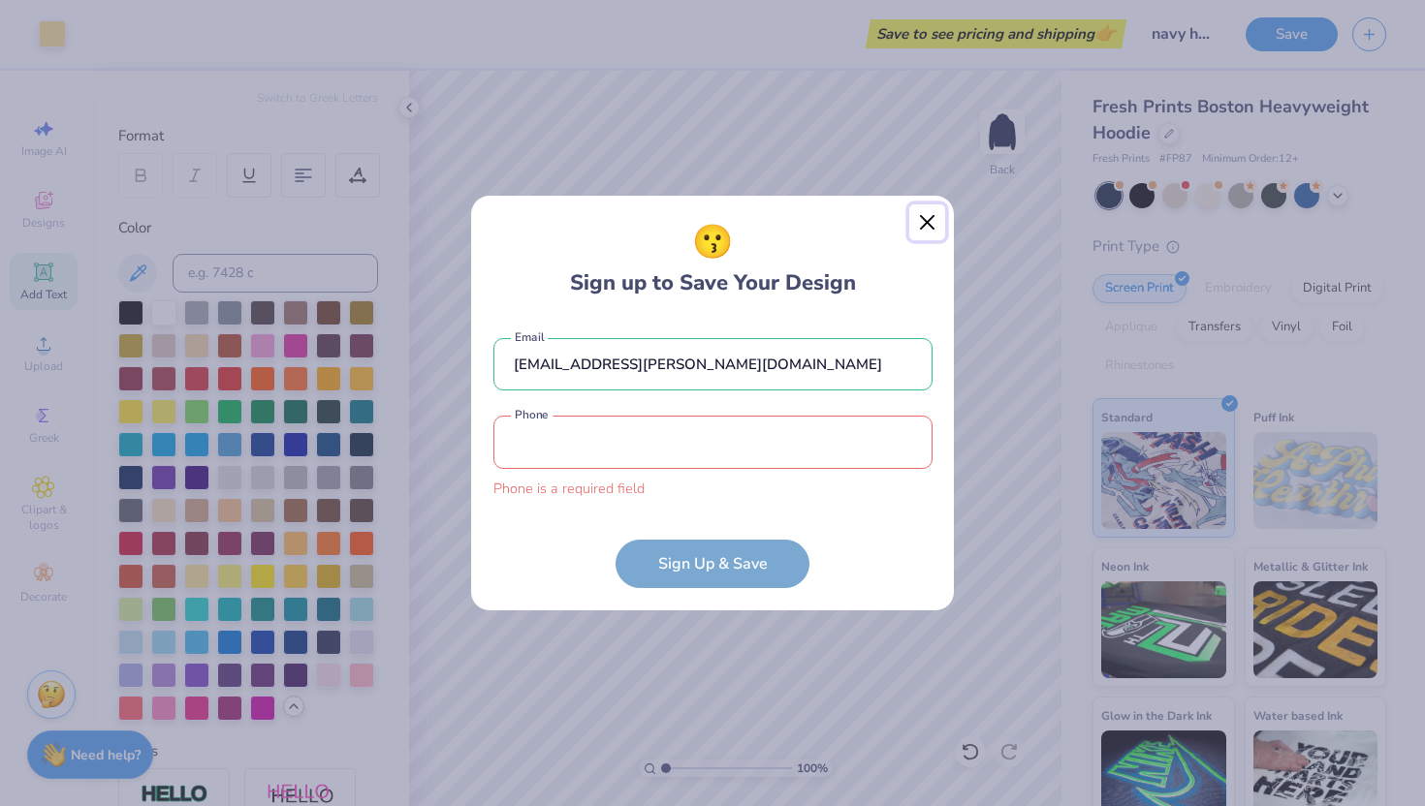
click at [929, 212] on button "Close" at bounding box center [927, 222] width 37 height 37
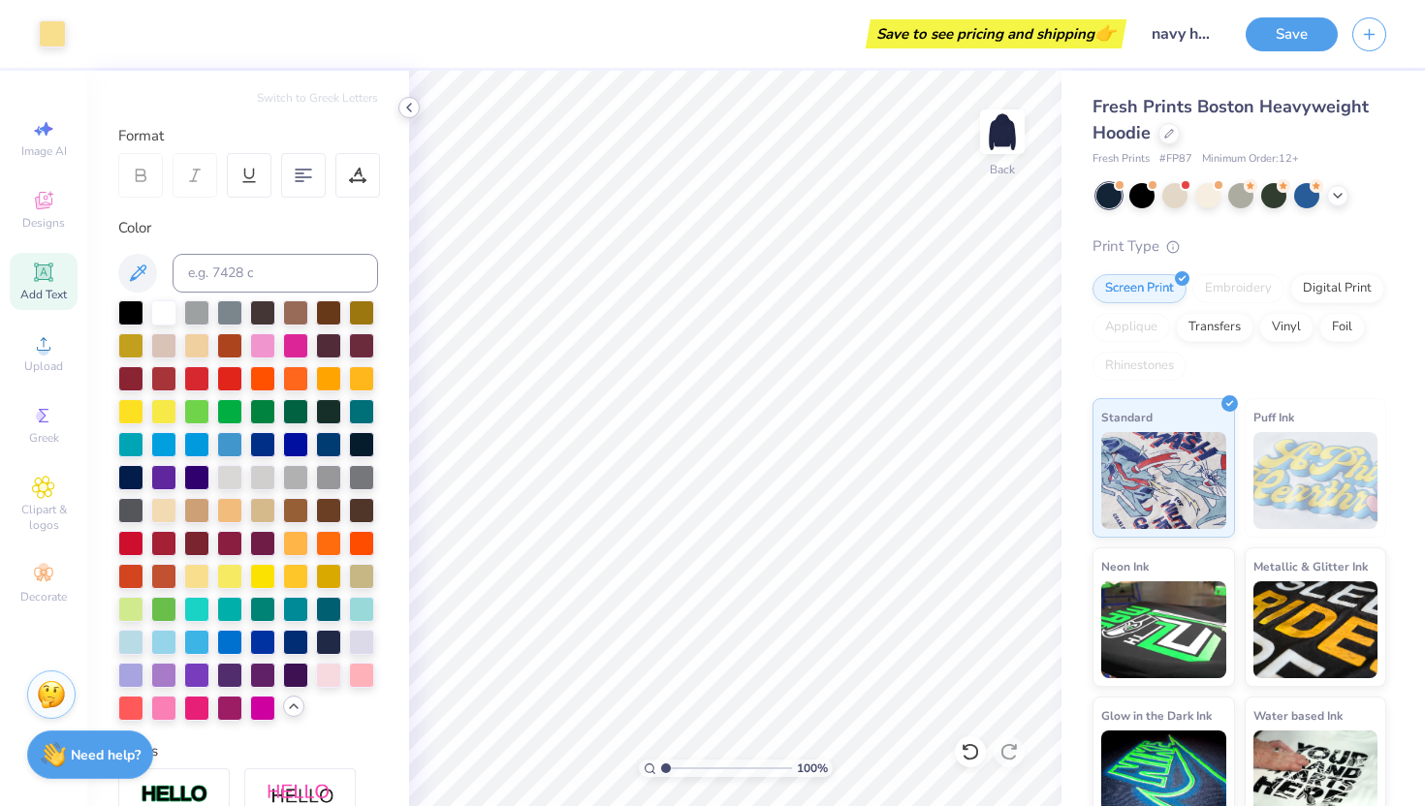
click at [405, 109] on icon at bounding box center [409, 108] width 16 height 16
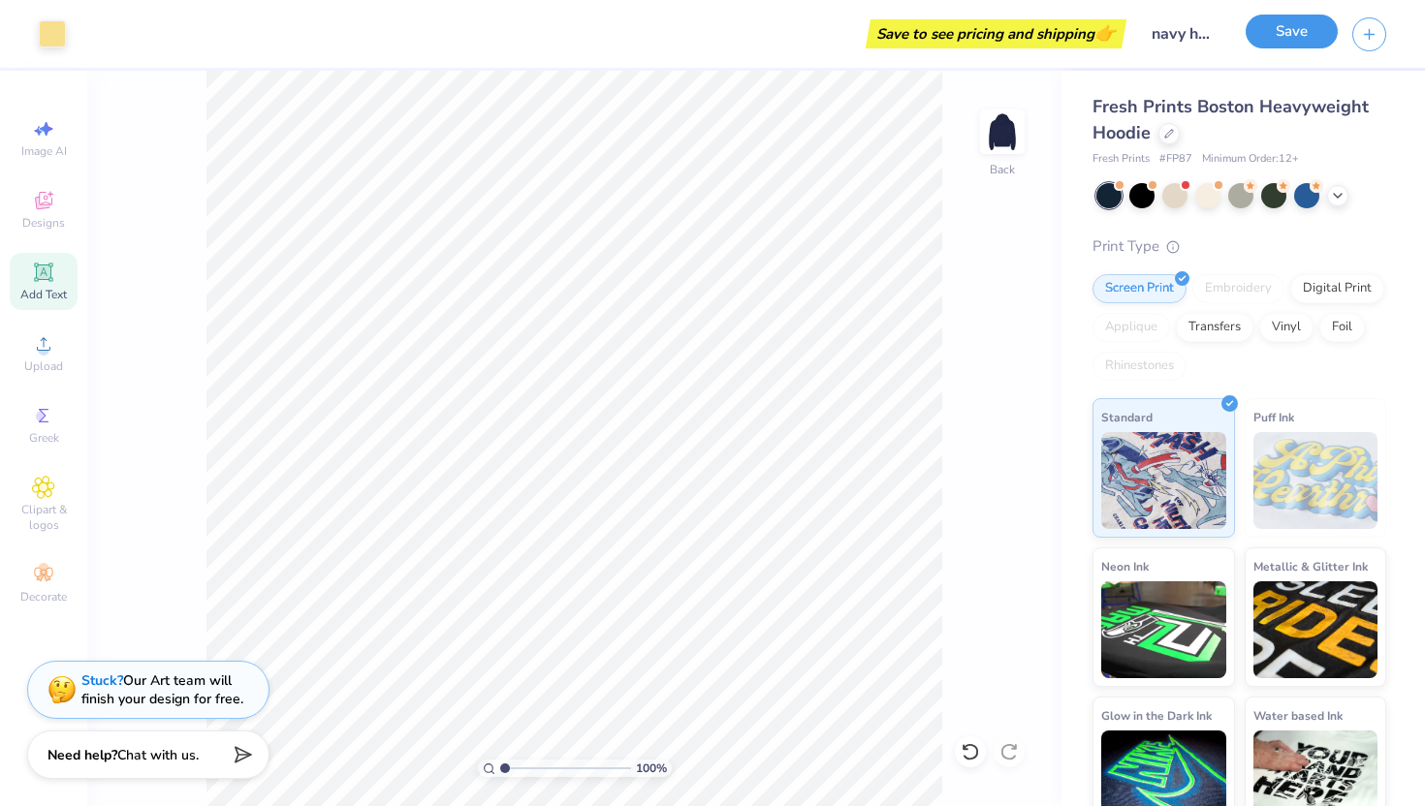
click at [1278, 30] on button "Save" at bounding box center [1291, 32] width 92 height 34
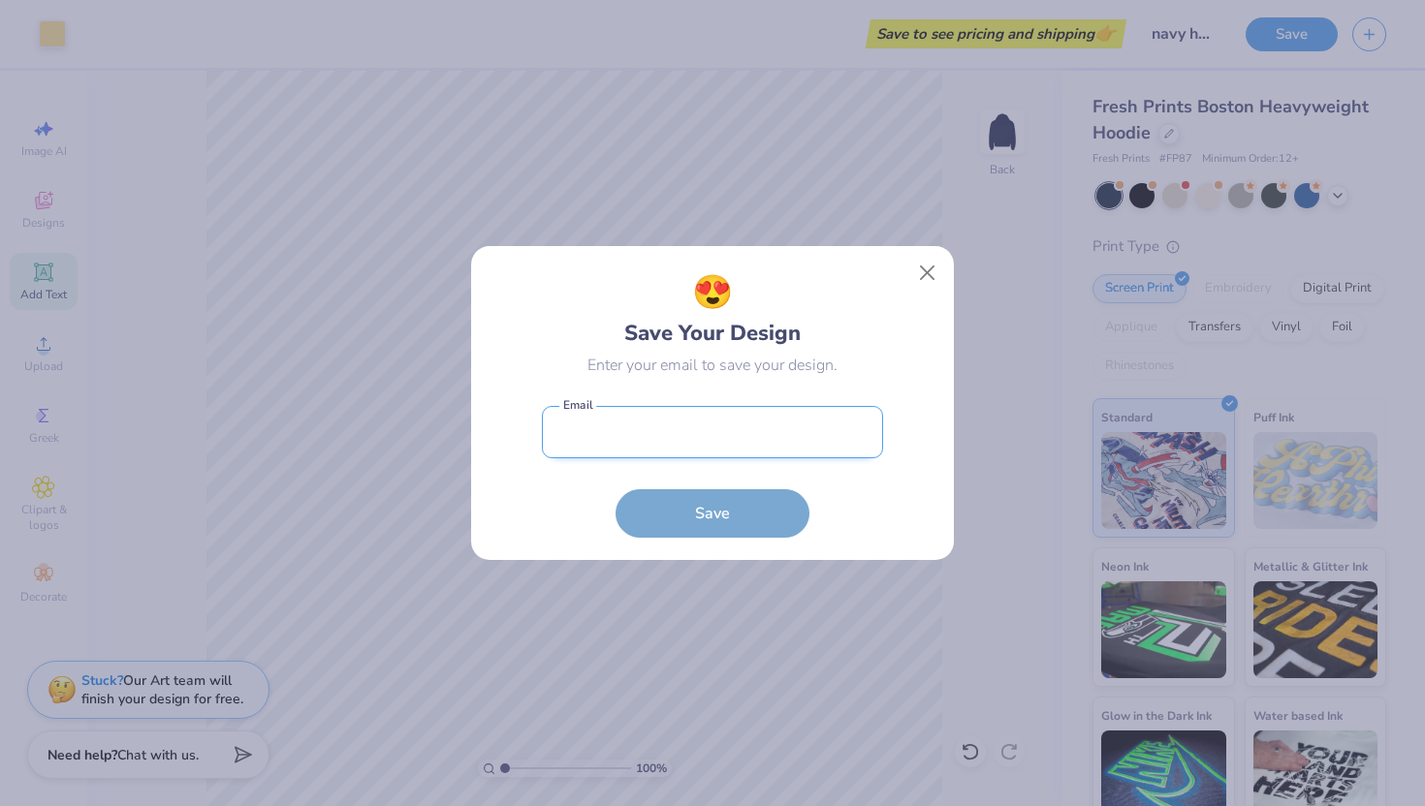
click at [759, 454] on input "email" at bounding box center [712, 432] width 341 height 53
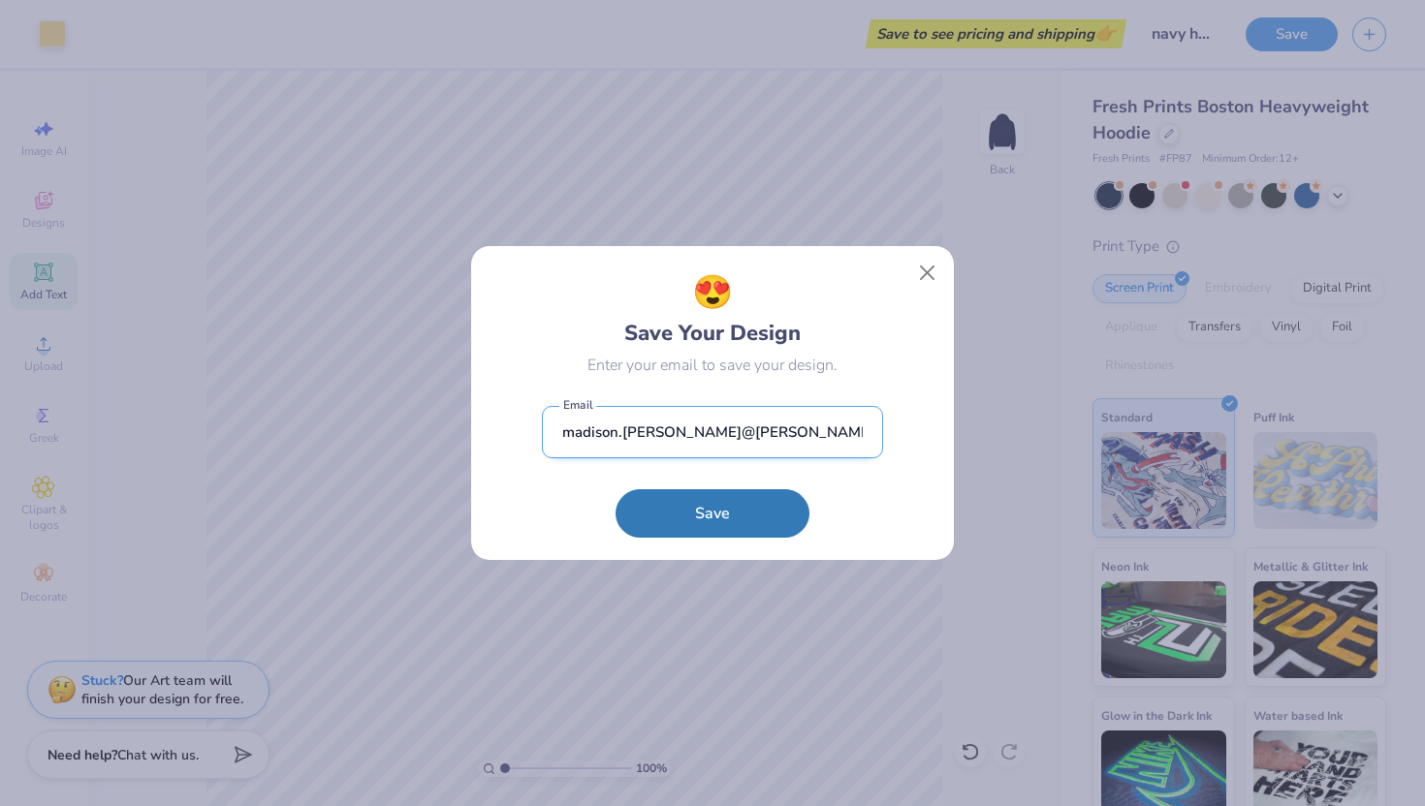
type input "madison.chapman@quinnipiac.edu"
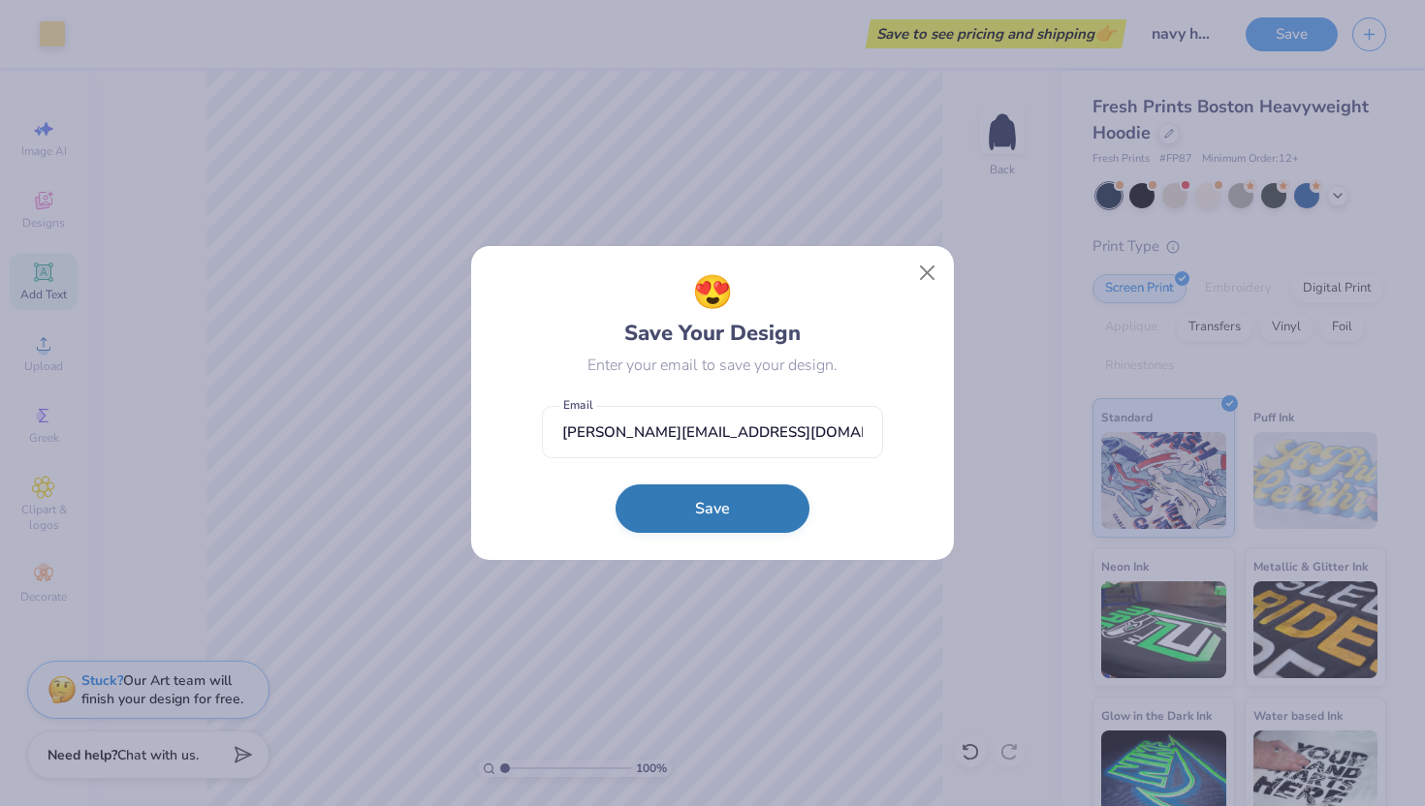
click at [725, 516] on button "Save" at bounding box center [712, 509] width 194 height 48
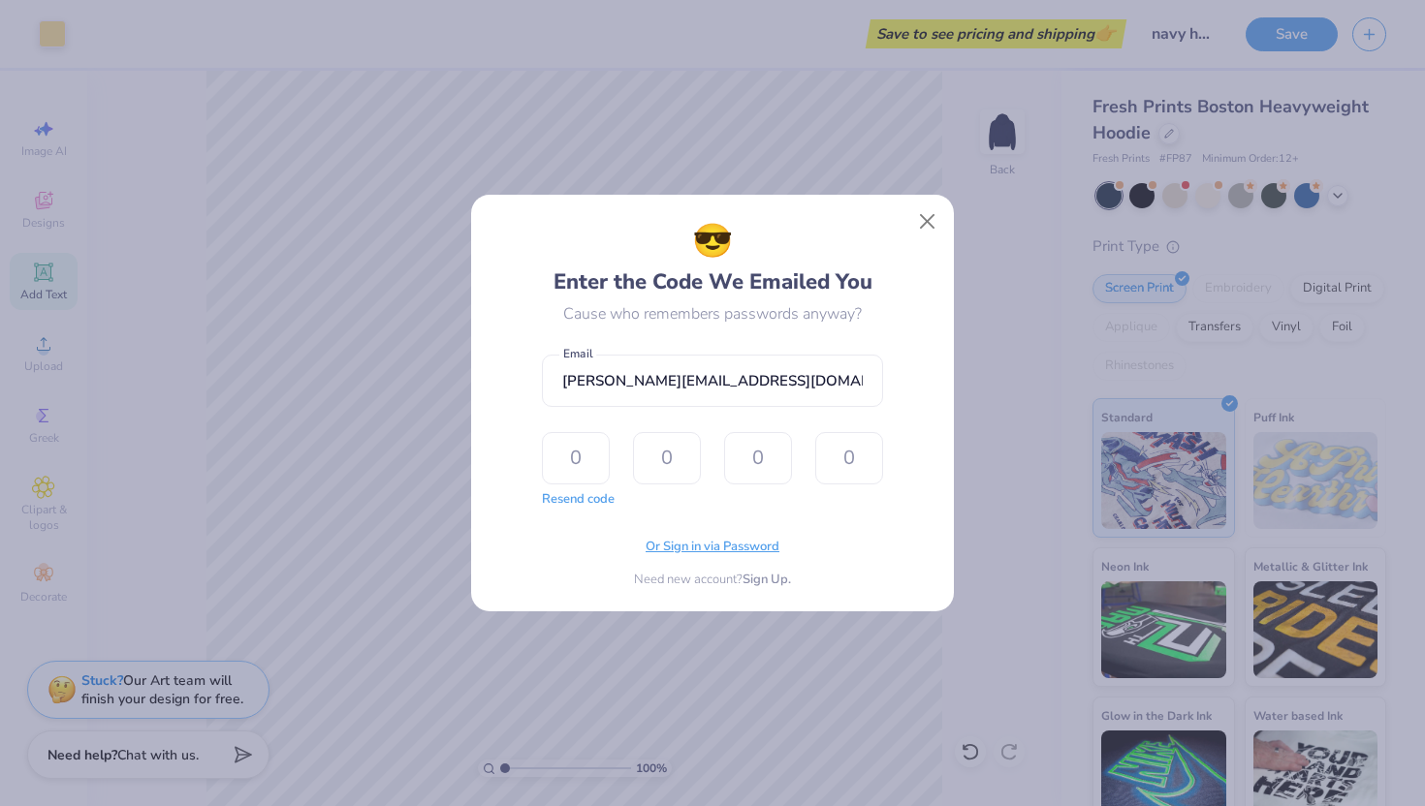
type input "8"
type input "6"
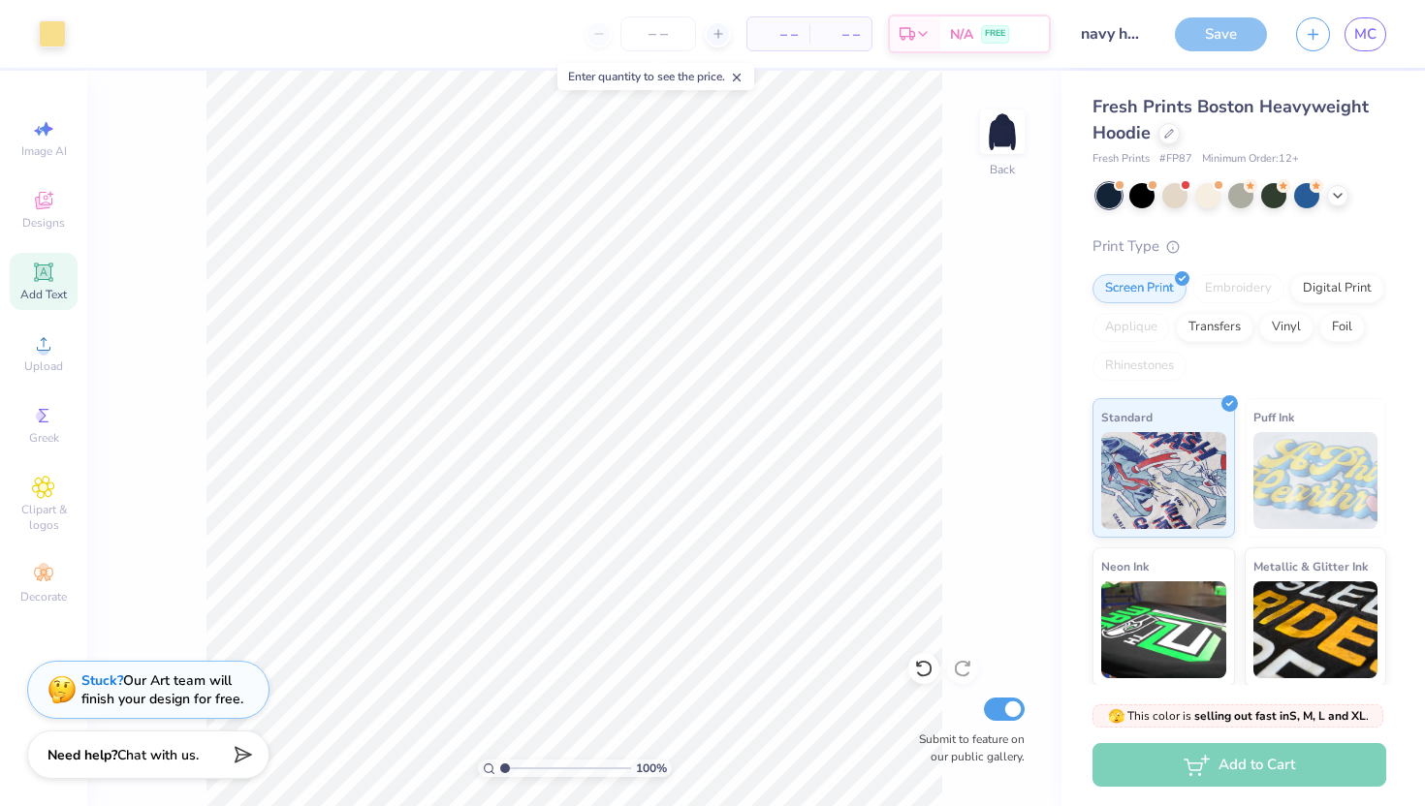
click at [1225, 30] on div "Save" at bounding box center [1221, 34] width 92 height 34
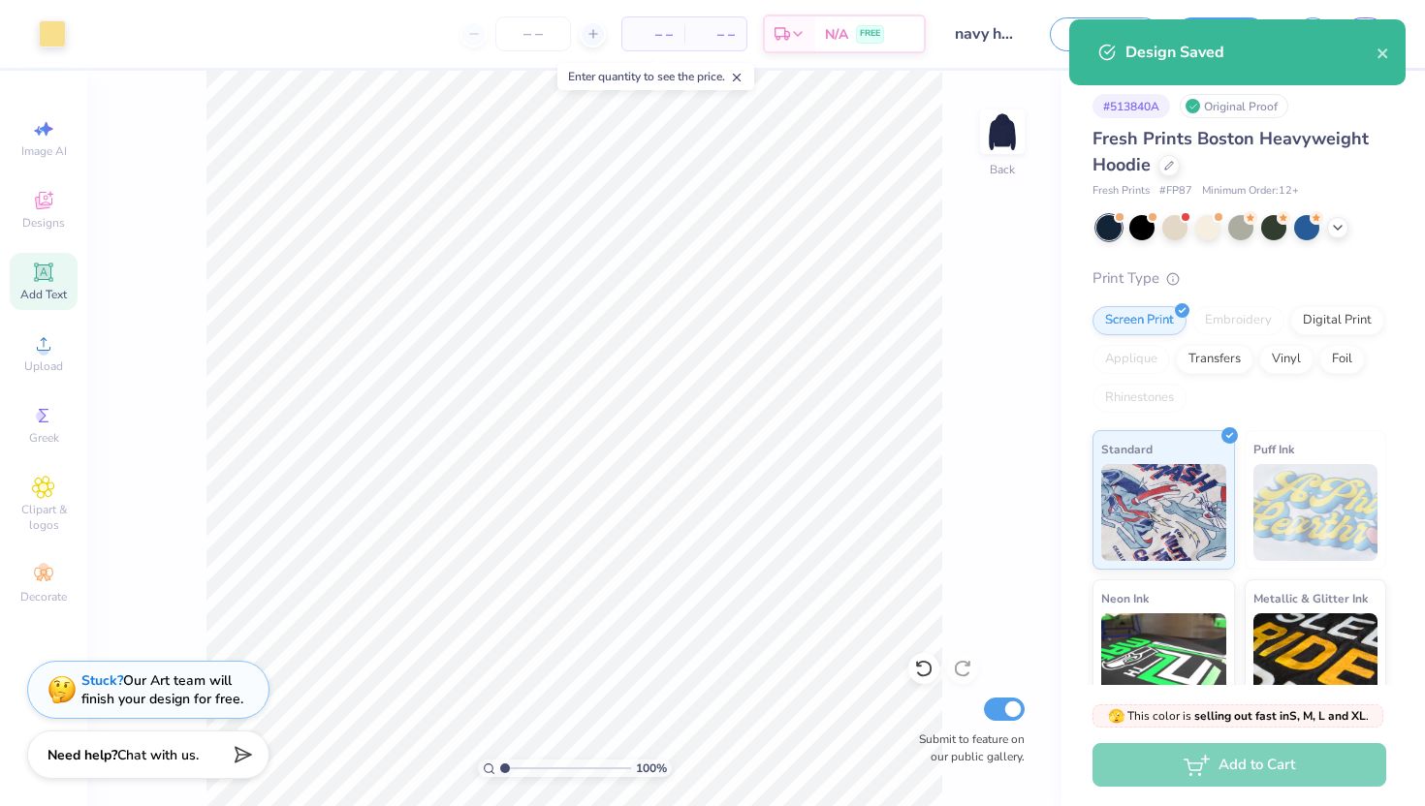
click at [949, 329] on div "100 % Back Submit to feature on our public gallery." at bounding box center [574, 439] width 974 height 736
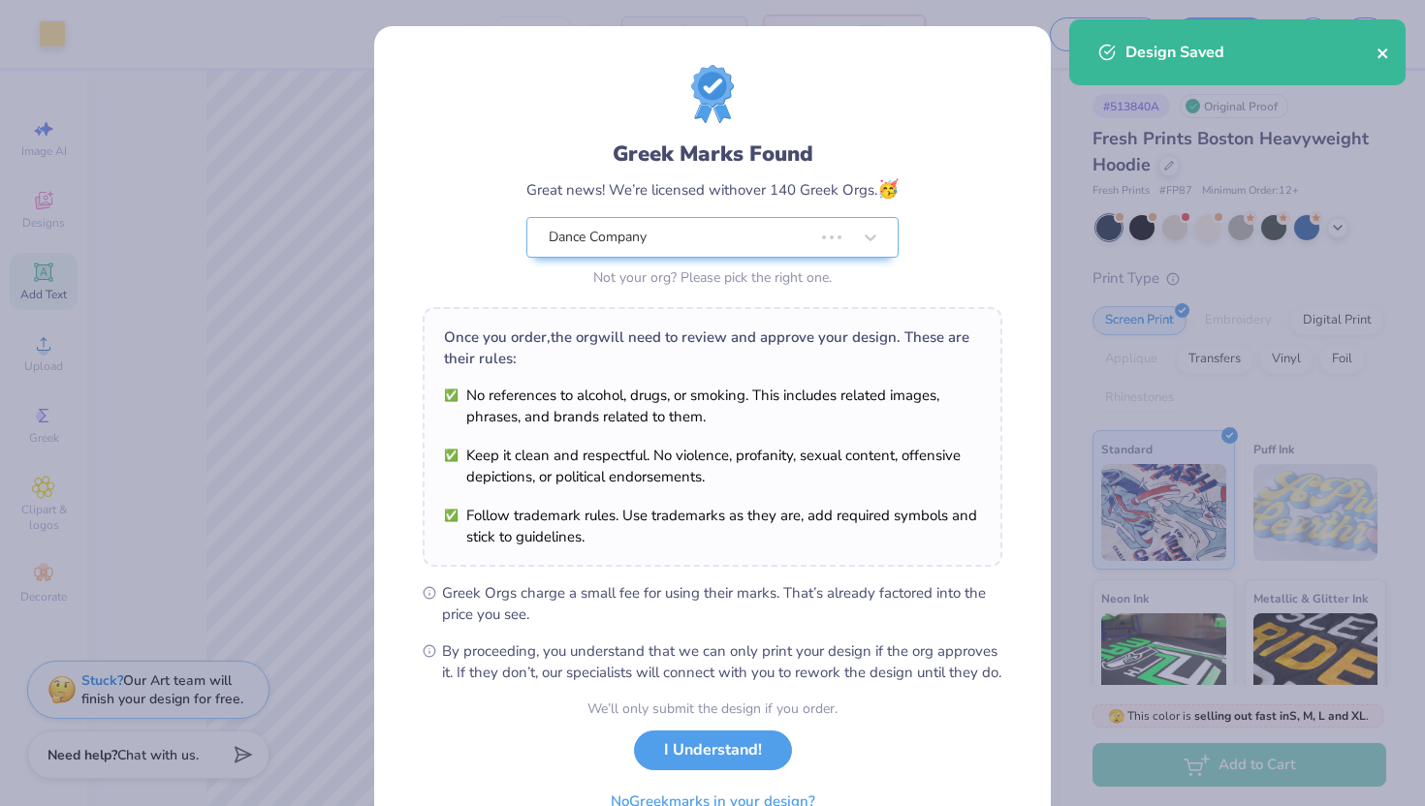
click at [1387, 49] on icon "close" at bounding box center [1383, 54] width 14 height 16
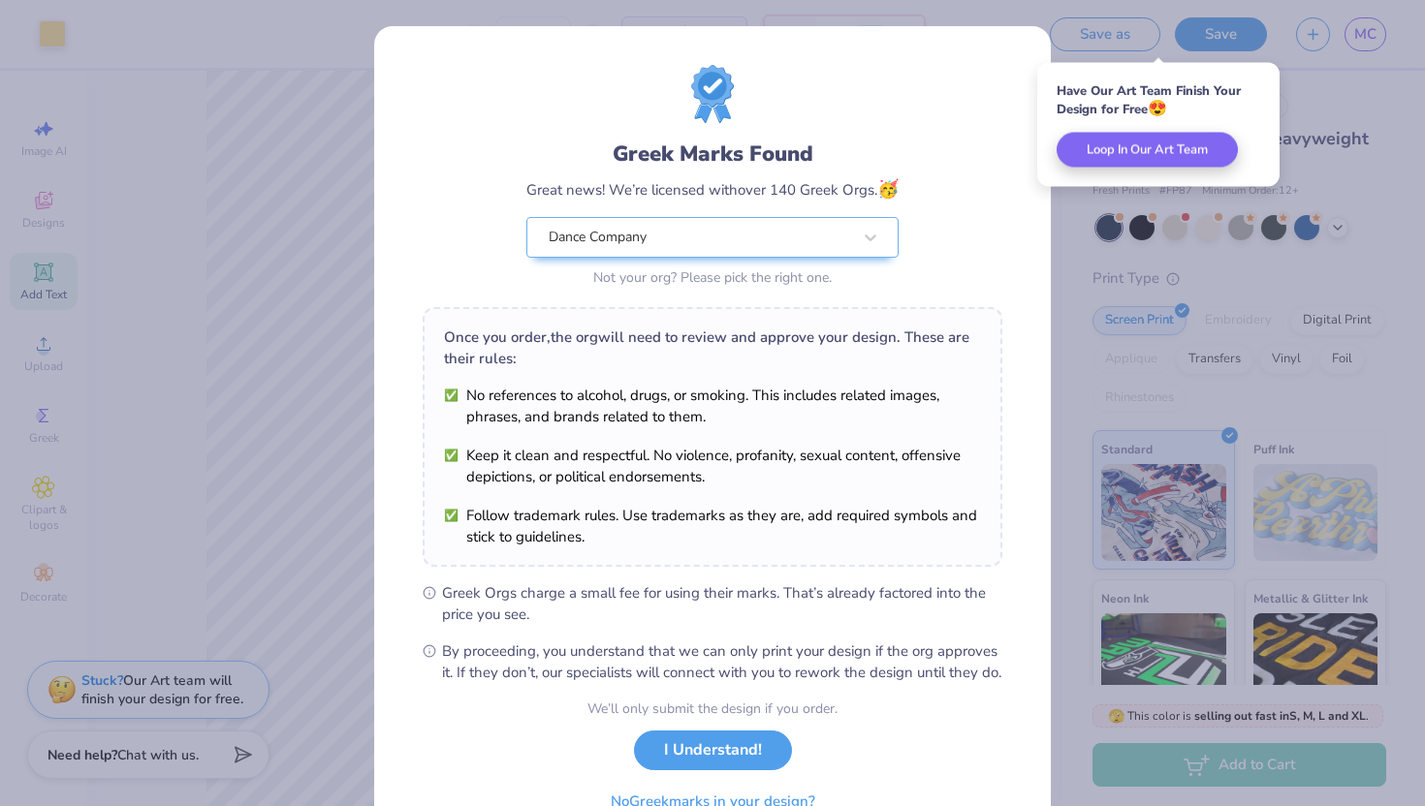
scroll to position [101, 0]
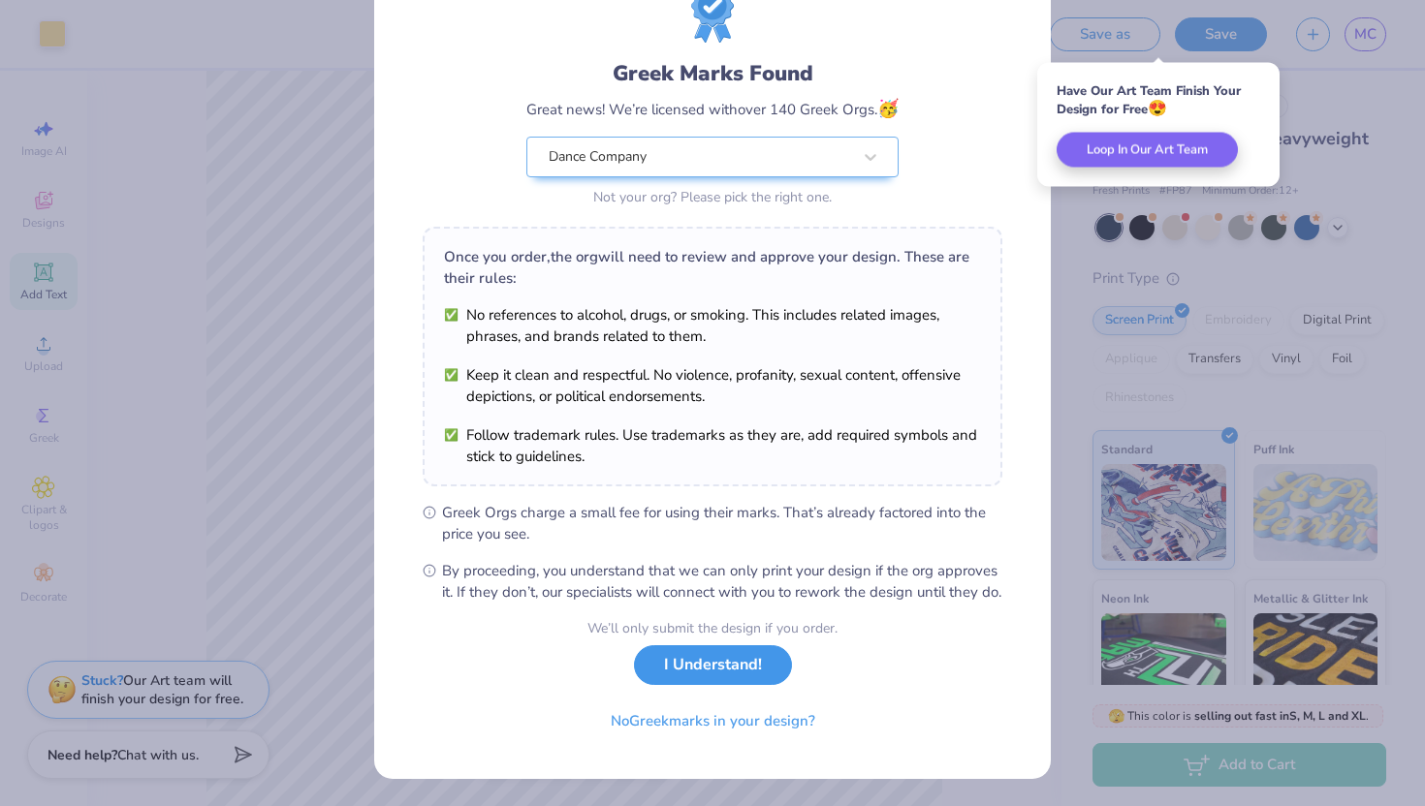
click at [721, 681] on button "I Understand!" at bounding box center [713, 665] width 158 height 40
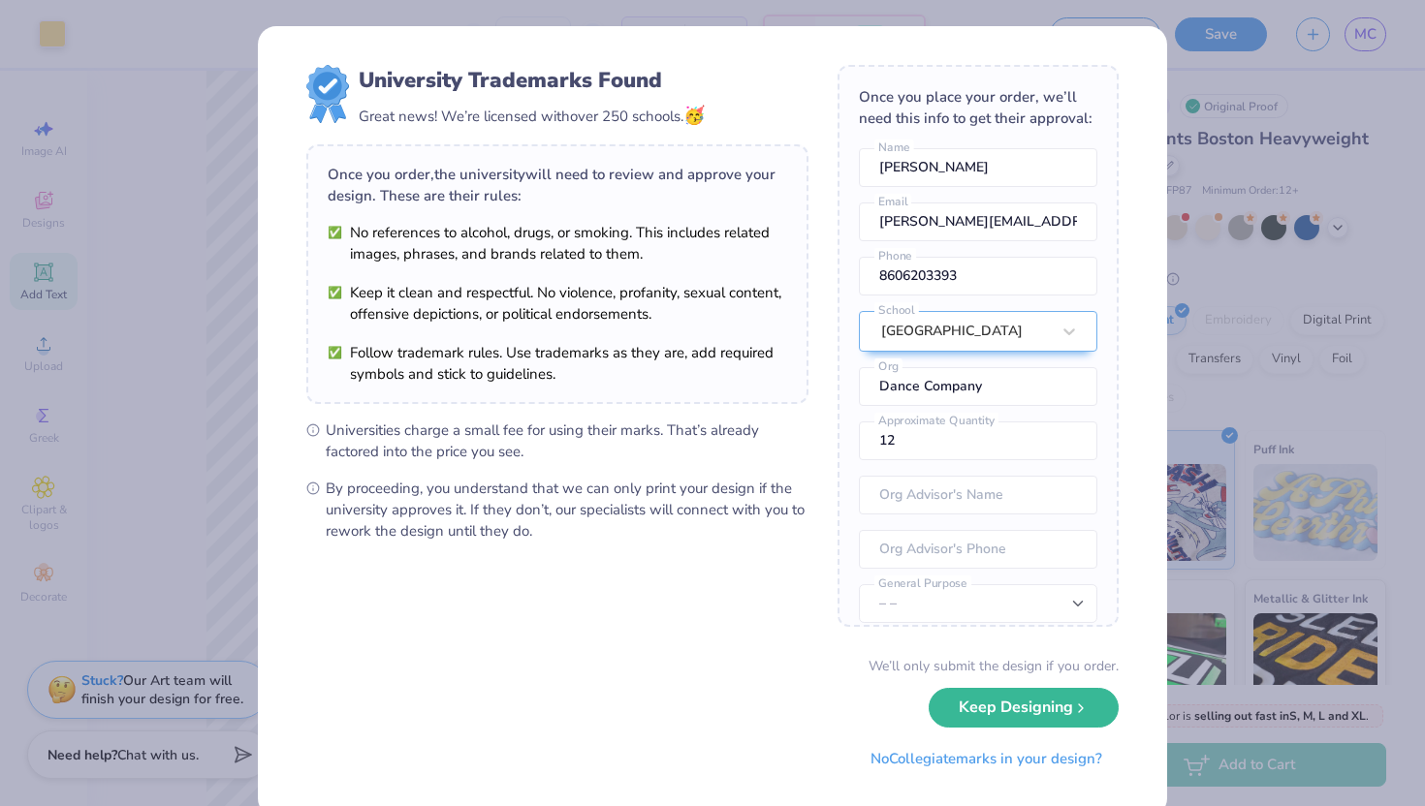
scroll to position [37, 0]
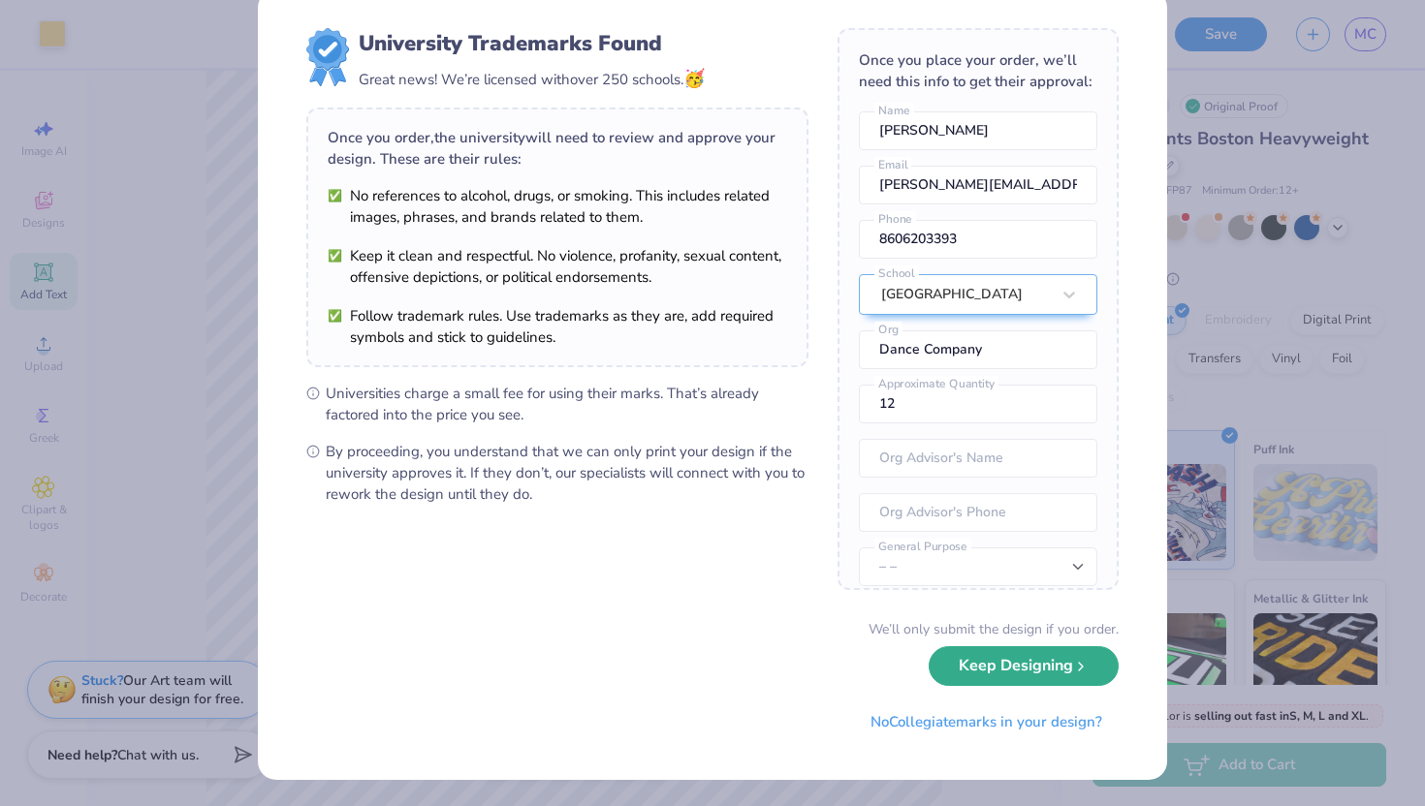
click at [1080, 682] on button "Keep Designing" at bounding box center [1023, 666] width 190 height 40
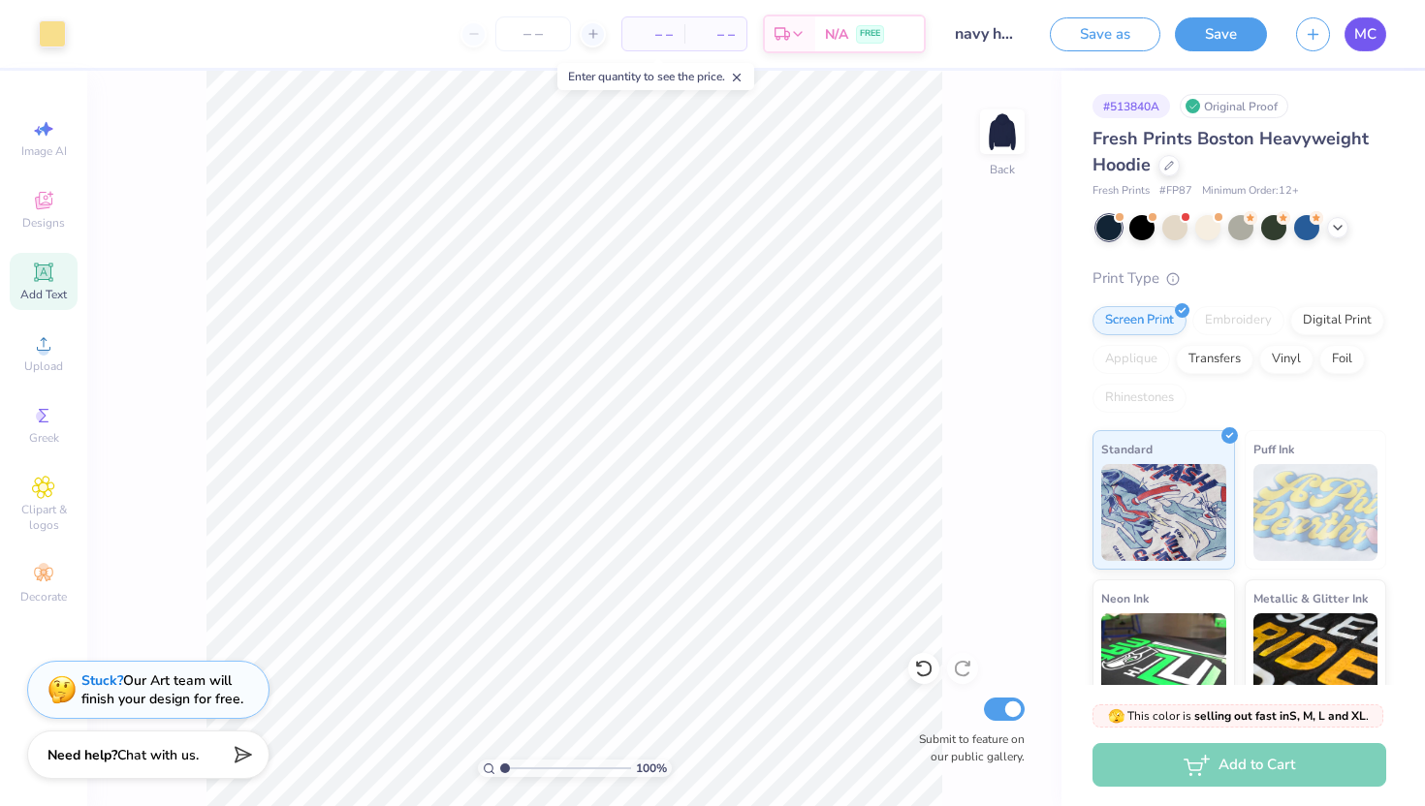
click at [1369, 46] on link "MC" at bounding box center [1365, 34] width 42 height 34
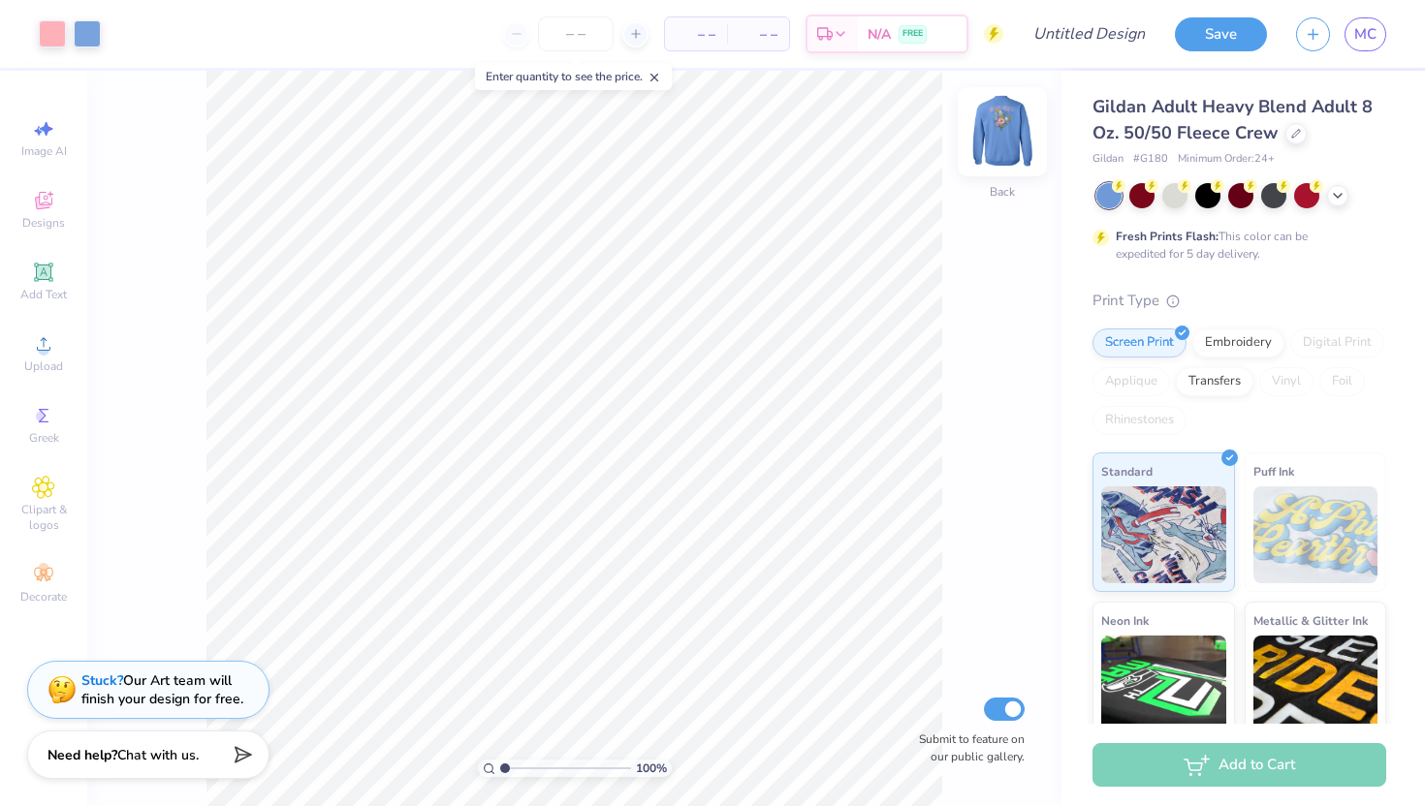
click at [1006, 129] on img at bounding box center [1002, 132] width 78 height 78
click at [994, 150] on img at bounding box center [1002, 131] width 39 height 39
click at [1006, 193] on div "100 % Back Submit to feature on our public gallery." at bounding box center [574, 439] width 974 height 736
click at [1001, 139] on img at bounding box center [1002, 132] width 78 height 78
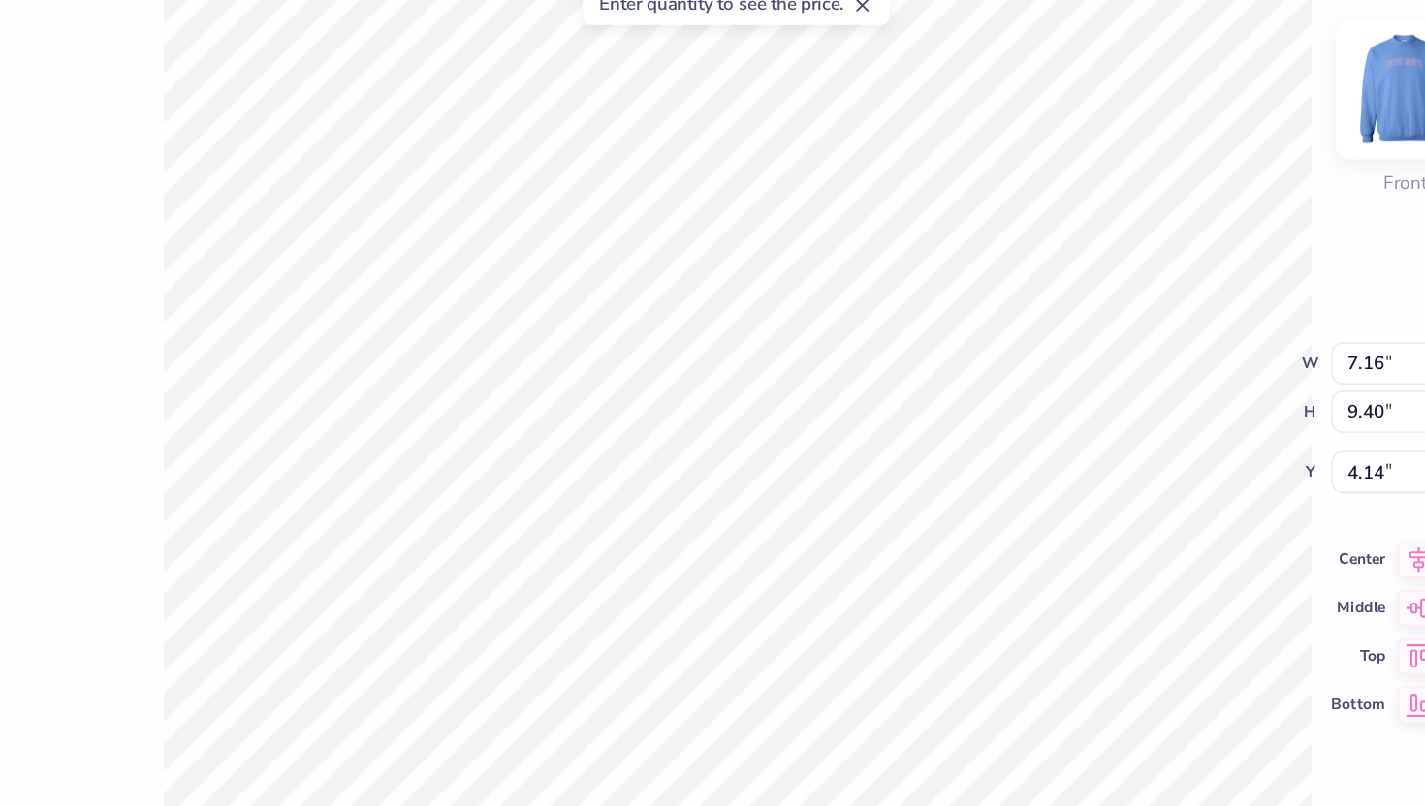
type input "10.23"
type input "3.00"
